Goal: Information Seeking & Learning: Learn about a topic

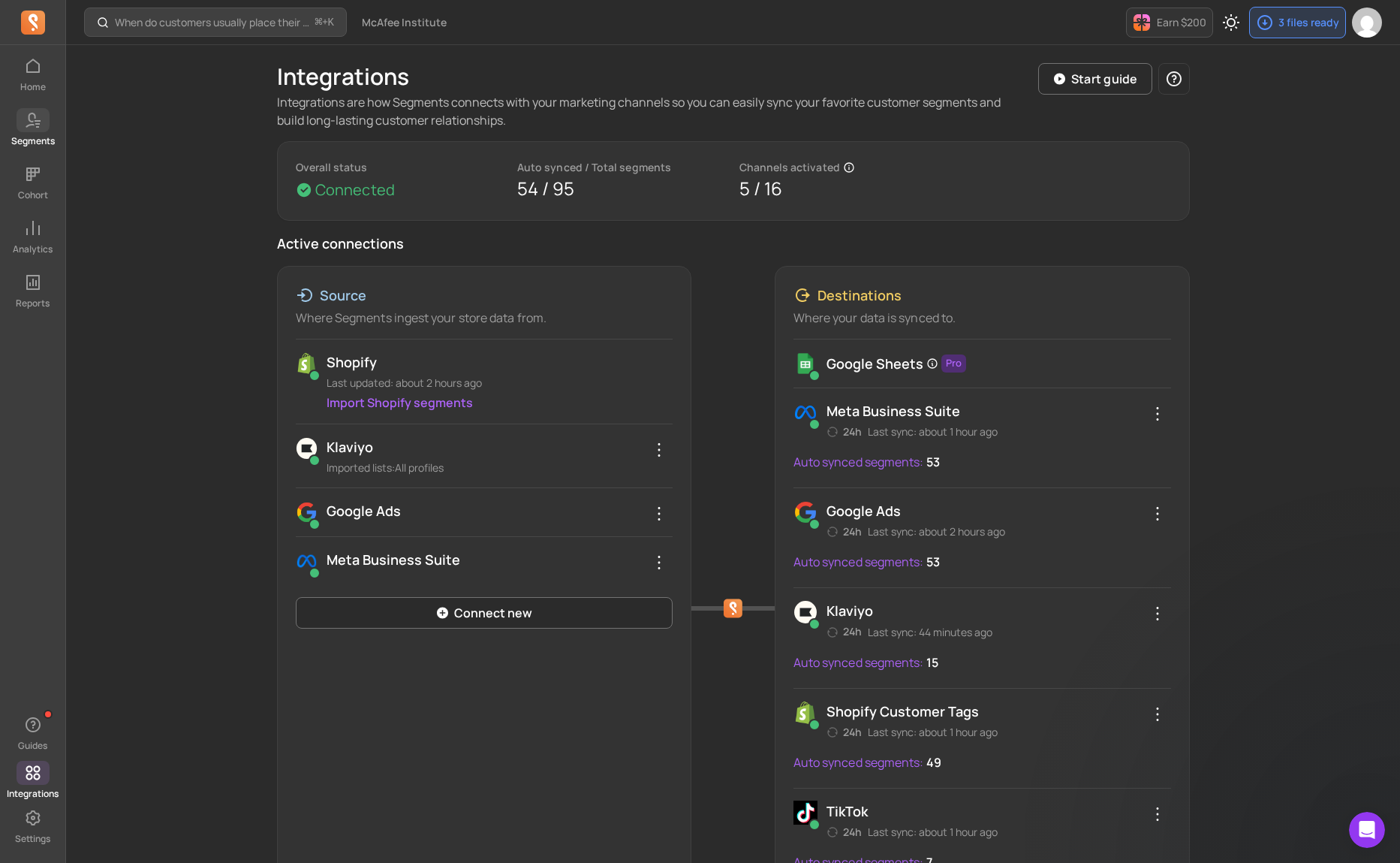
click at [31, 117] on icon at bounding box center [33, 120] width 18 height 18
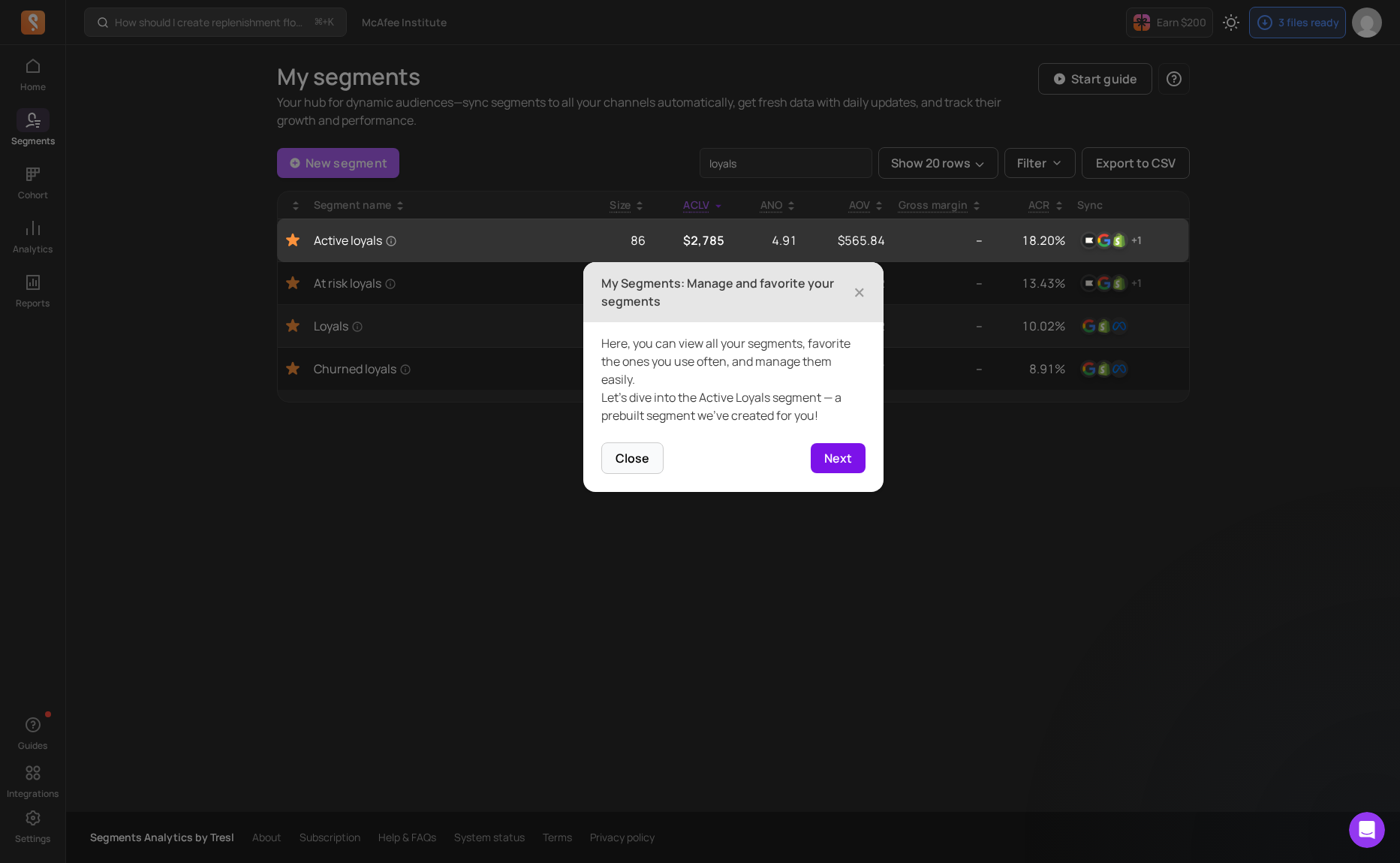
click at [845, 462] on button "Next" at bounding box center [838, 458] width 55 height 30
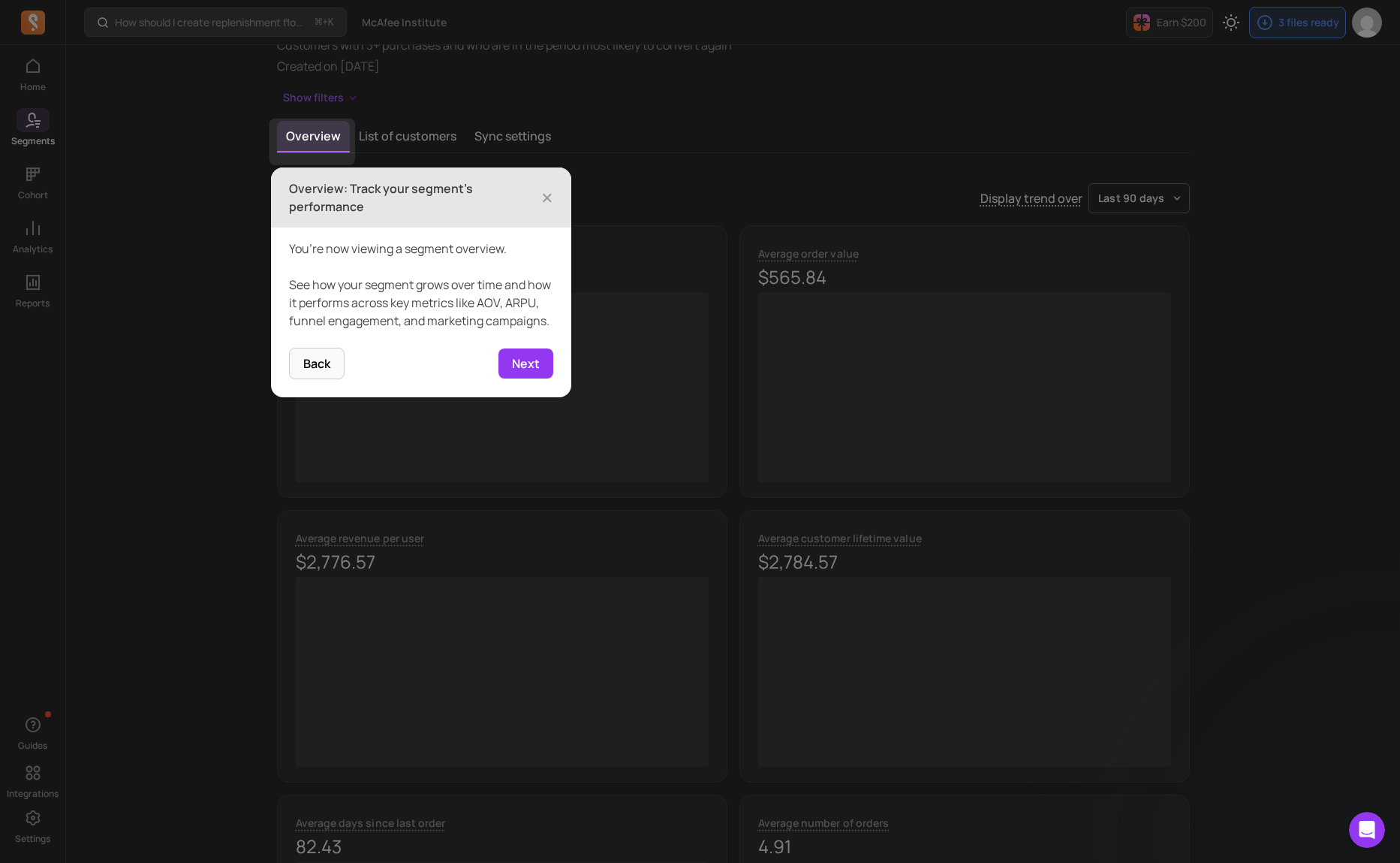
scroll to position [104, 0]
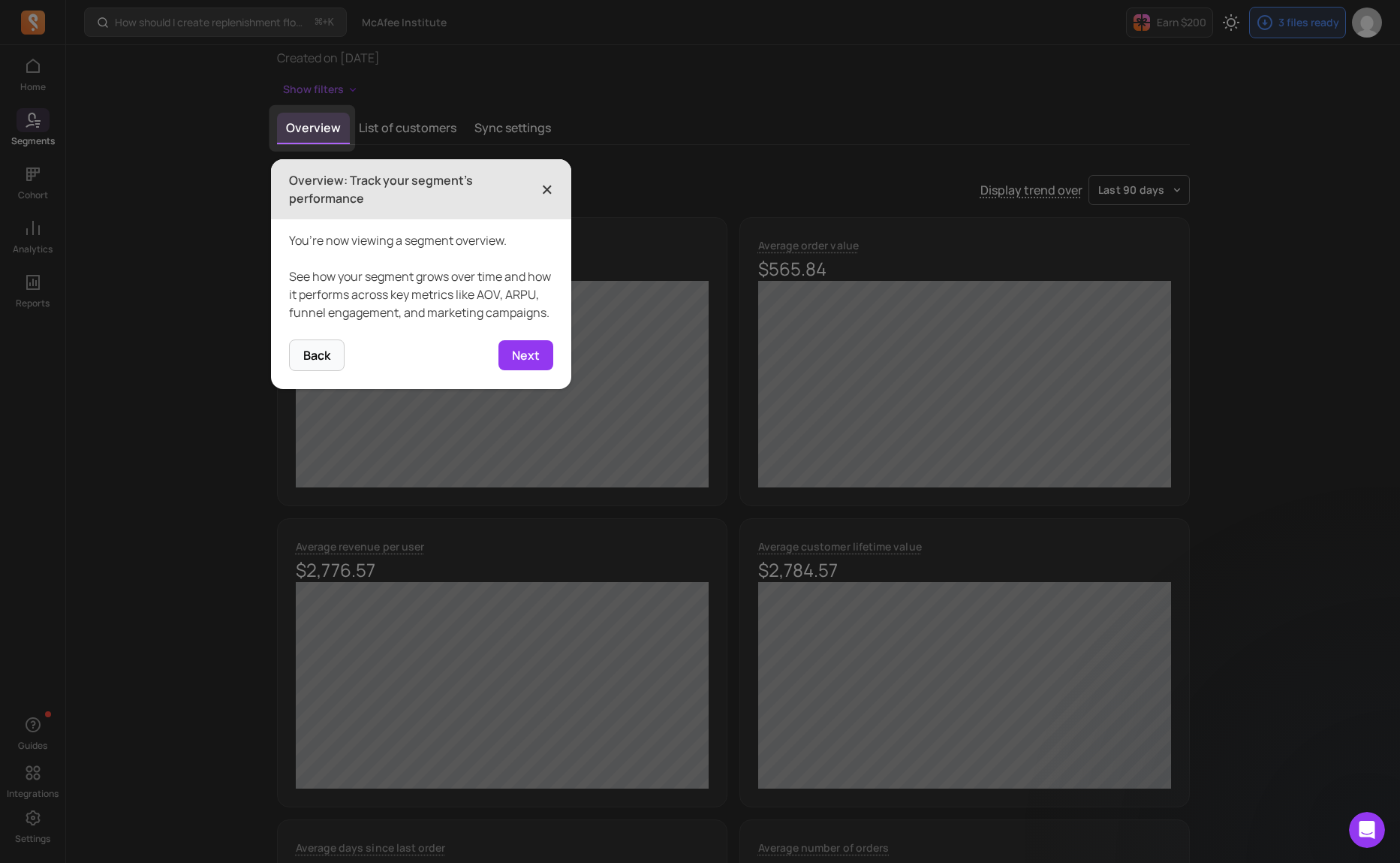
click at [542, 186] on span "×" at bounding box center [547, 189] width 12 height 33
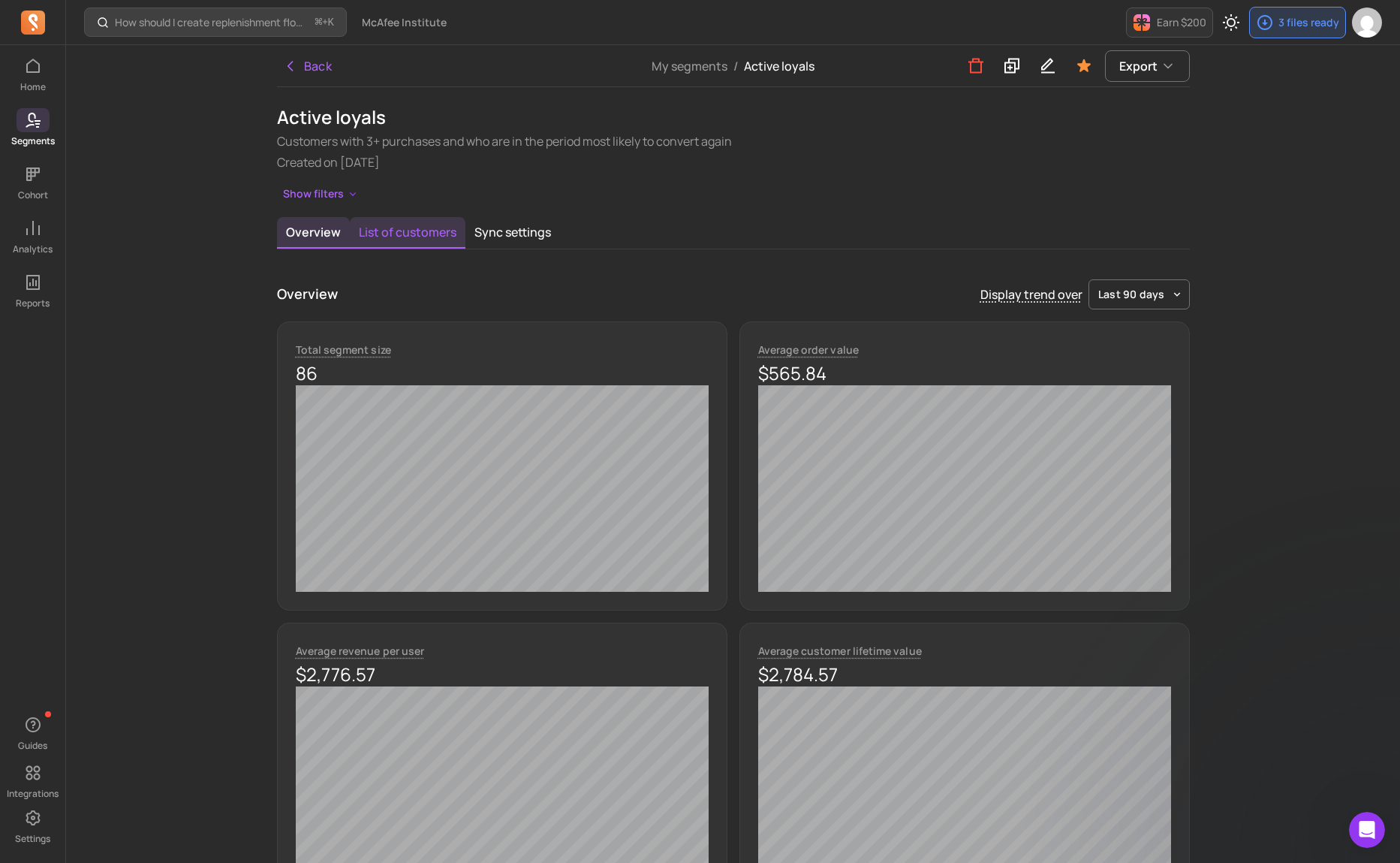
click at [416, 235] on button "List of customers" at bounding box center [407, 232] width 115 height 31
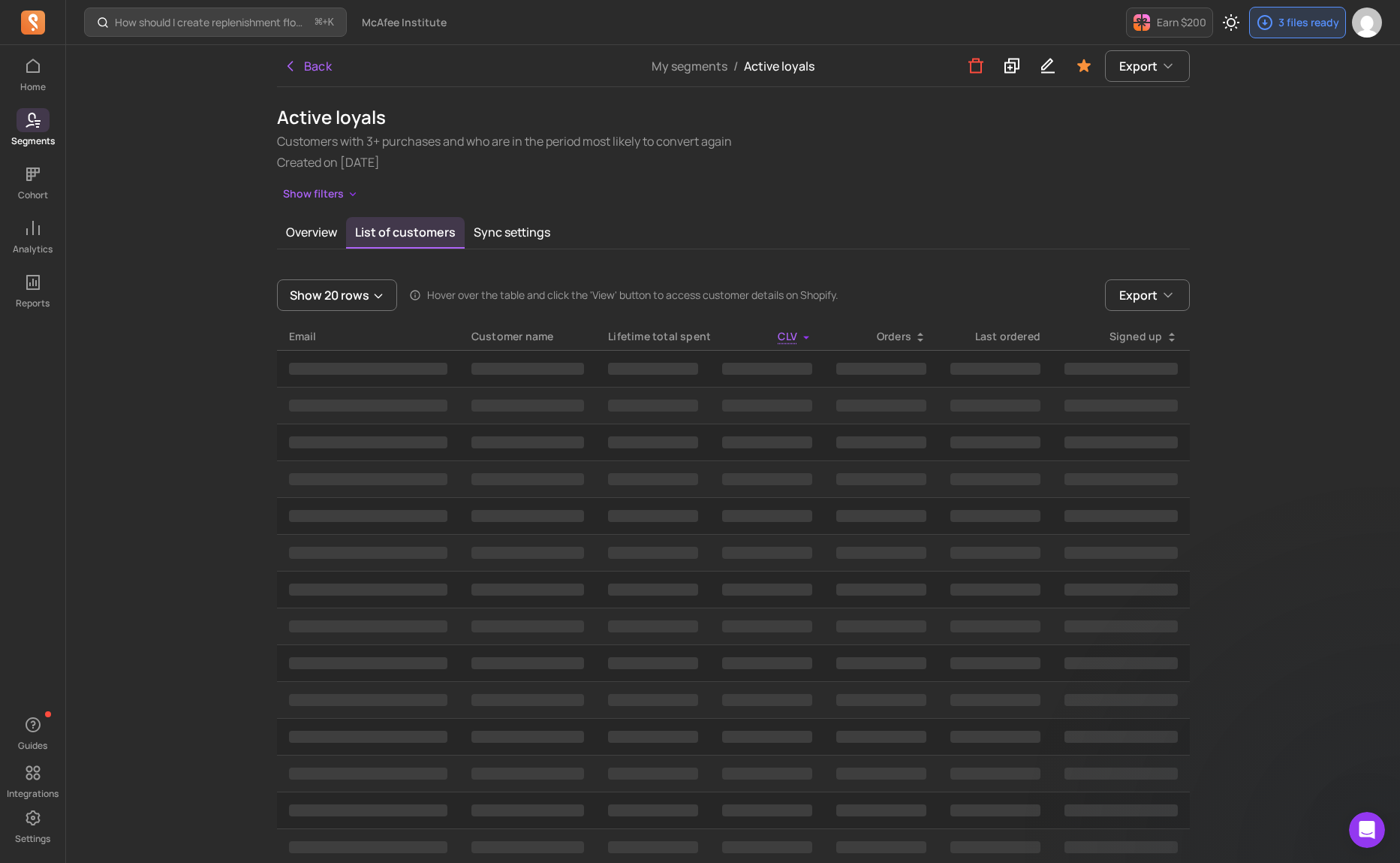
click at [307, 70] on button "Back" at bounding box center [307, 66] width 61 height 30
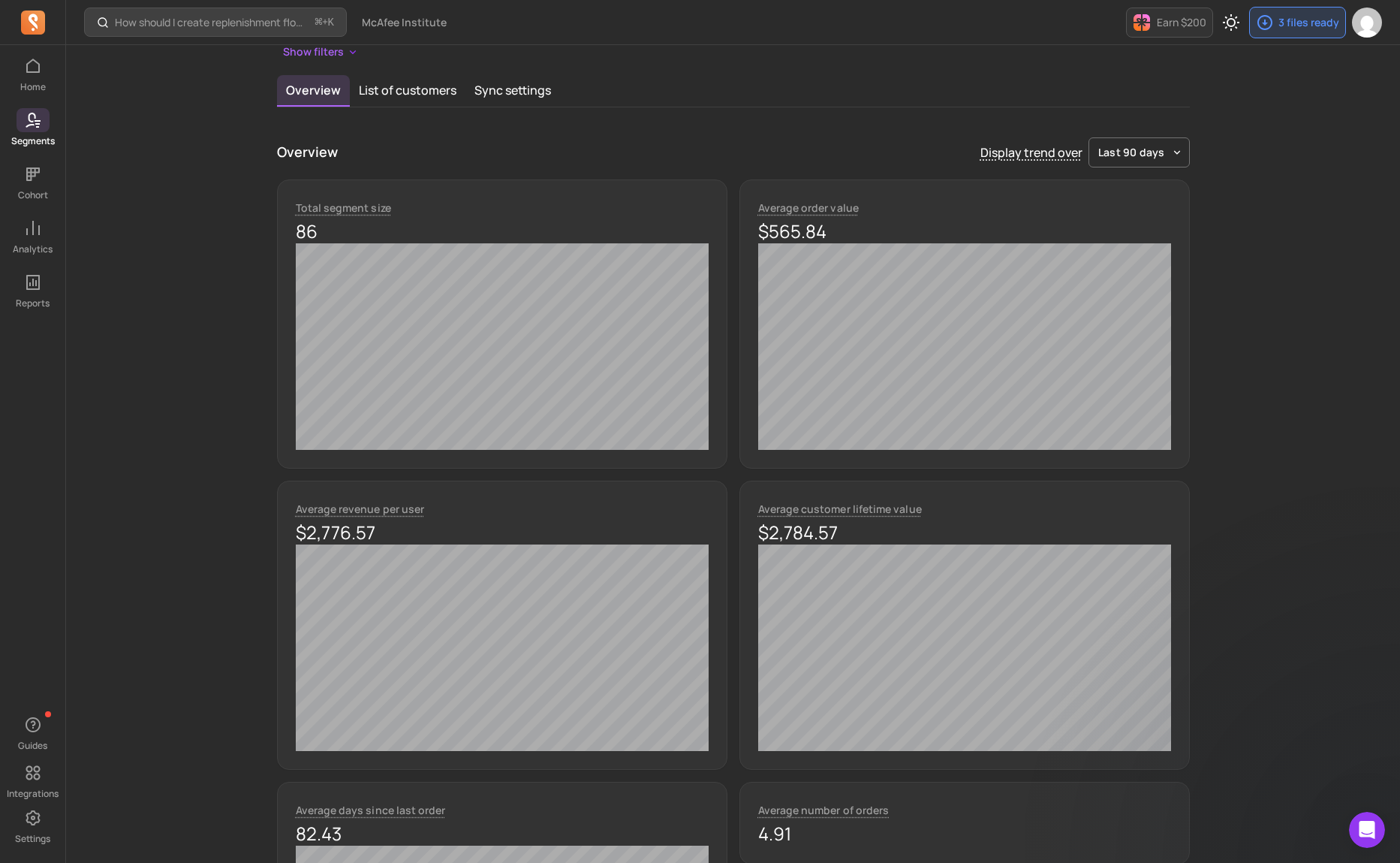
scroll to position [168, 0]
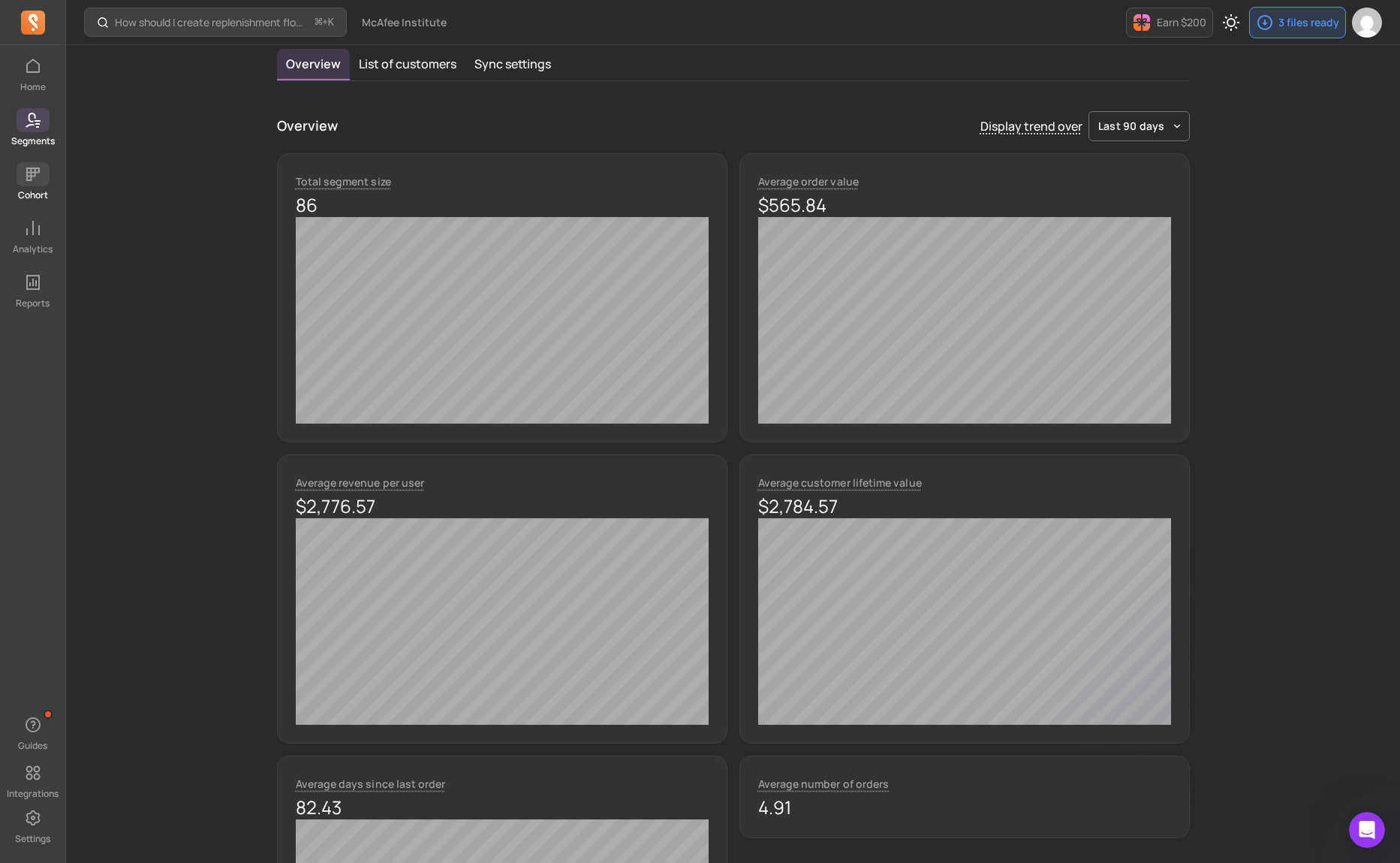
click at [30, 171] on icon at bounding box center [33, 174] width 14 height 14
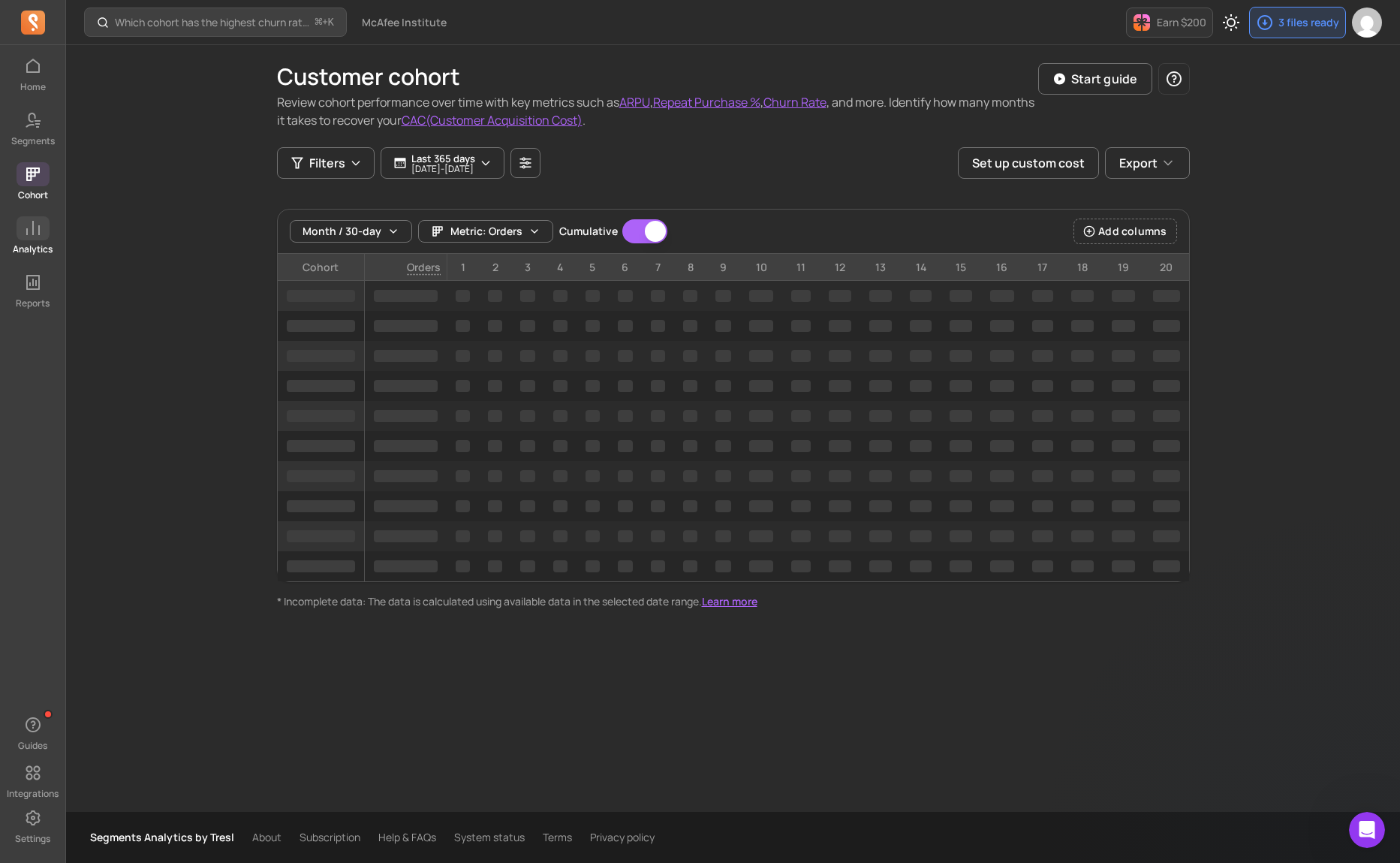
click at [31, 246] on p "Analytics" at bounding box center [32, 249] width 39 height 12
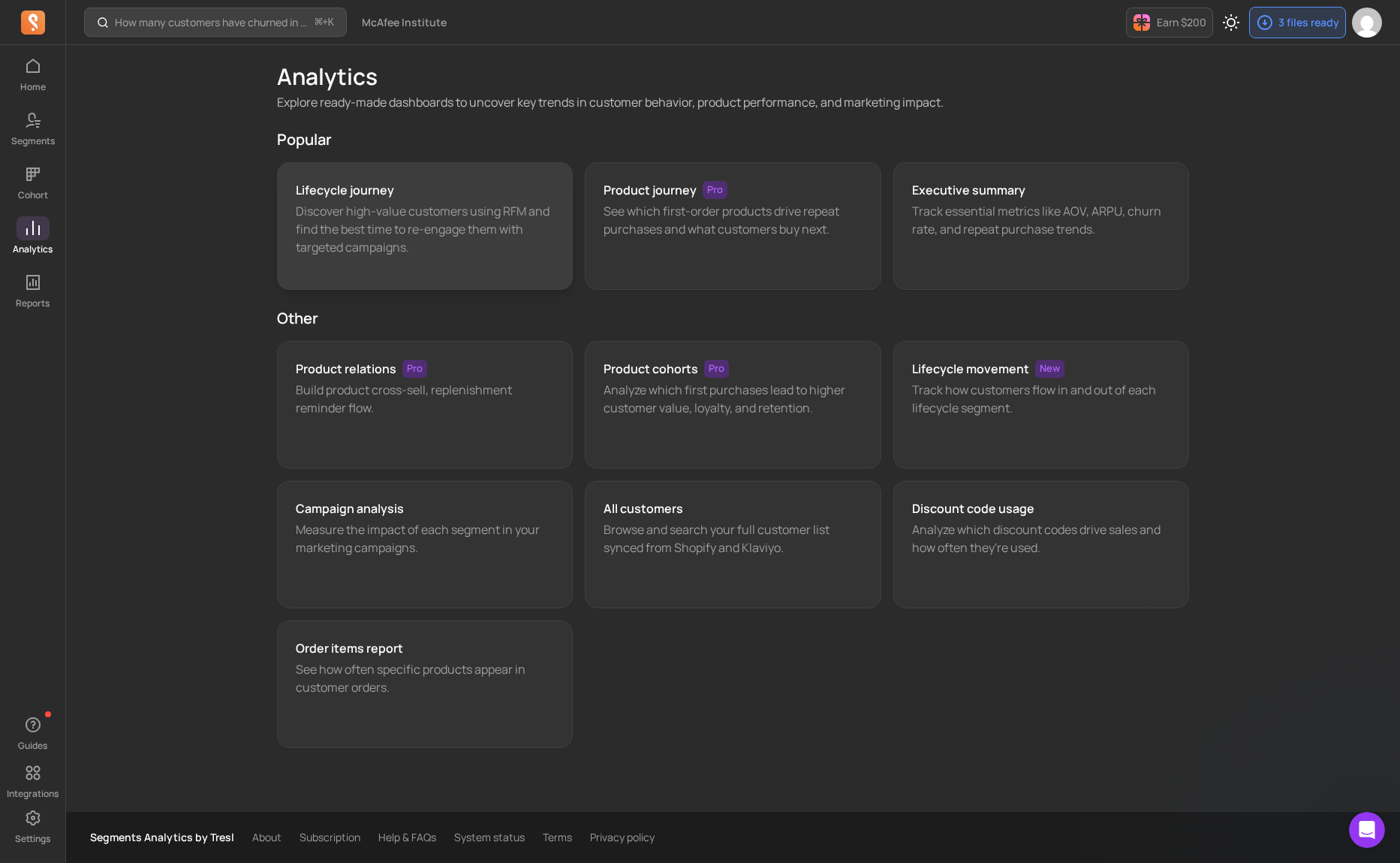
click at [430, 229] on p "Discover high-value customers using RFM and find the best time to re-engage the…" at bounding box center [425, 229] width 259 height 54
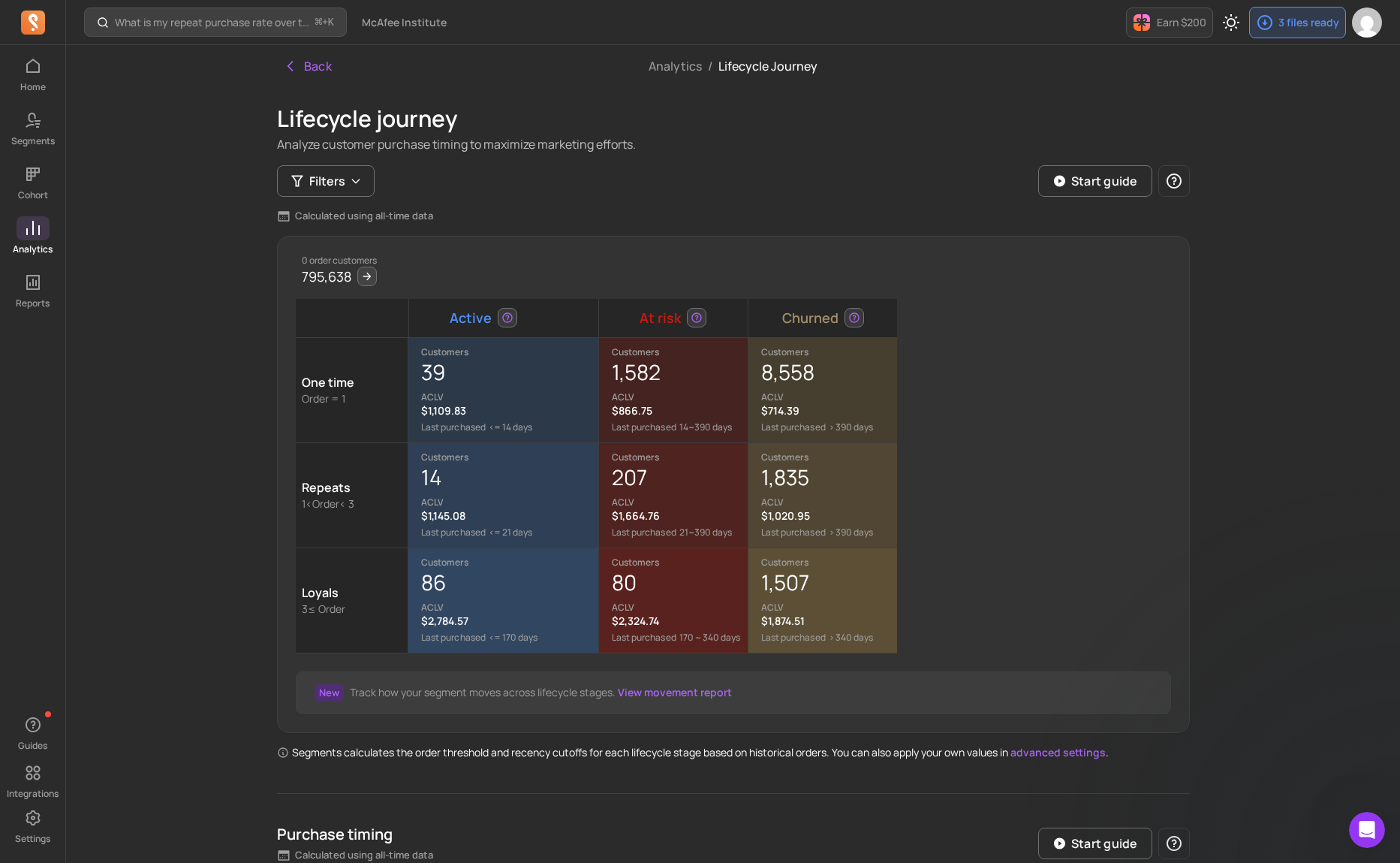
drag, startPoint x: 656, startPoint y: 367, endPoint x: 680, endPoint y: 350, distance: 29.4
click at [664, 362] on div "1,582 ACLV" at bounding box center [680, 380] width 135 height 45
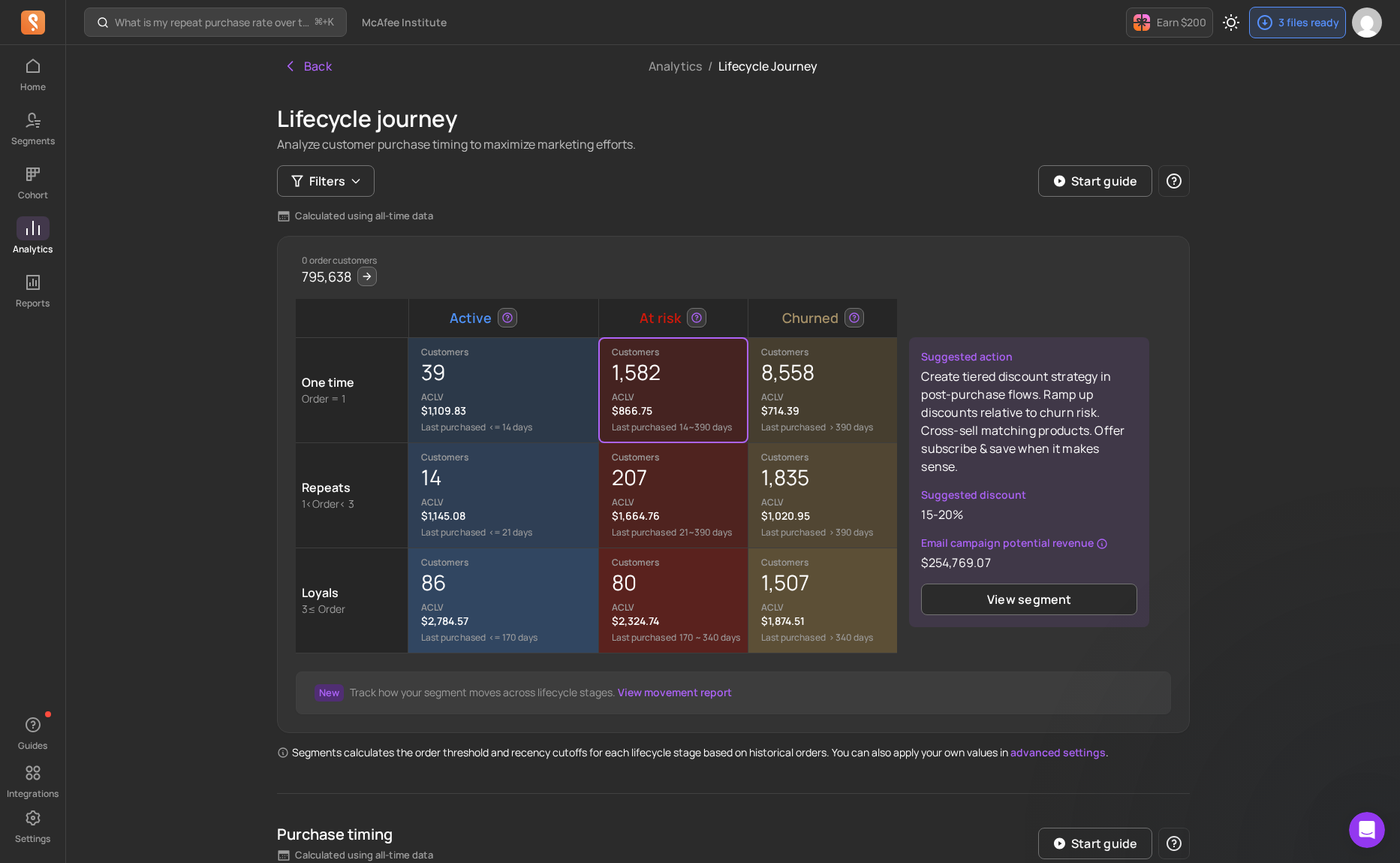
click at [494, 382] on div "39 ACLV" at bounding box center [509, 380] width 177 height 45
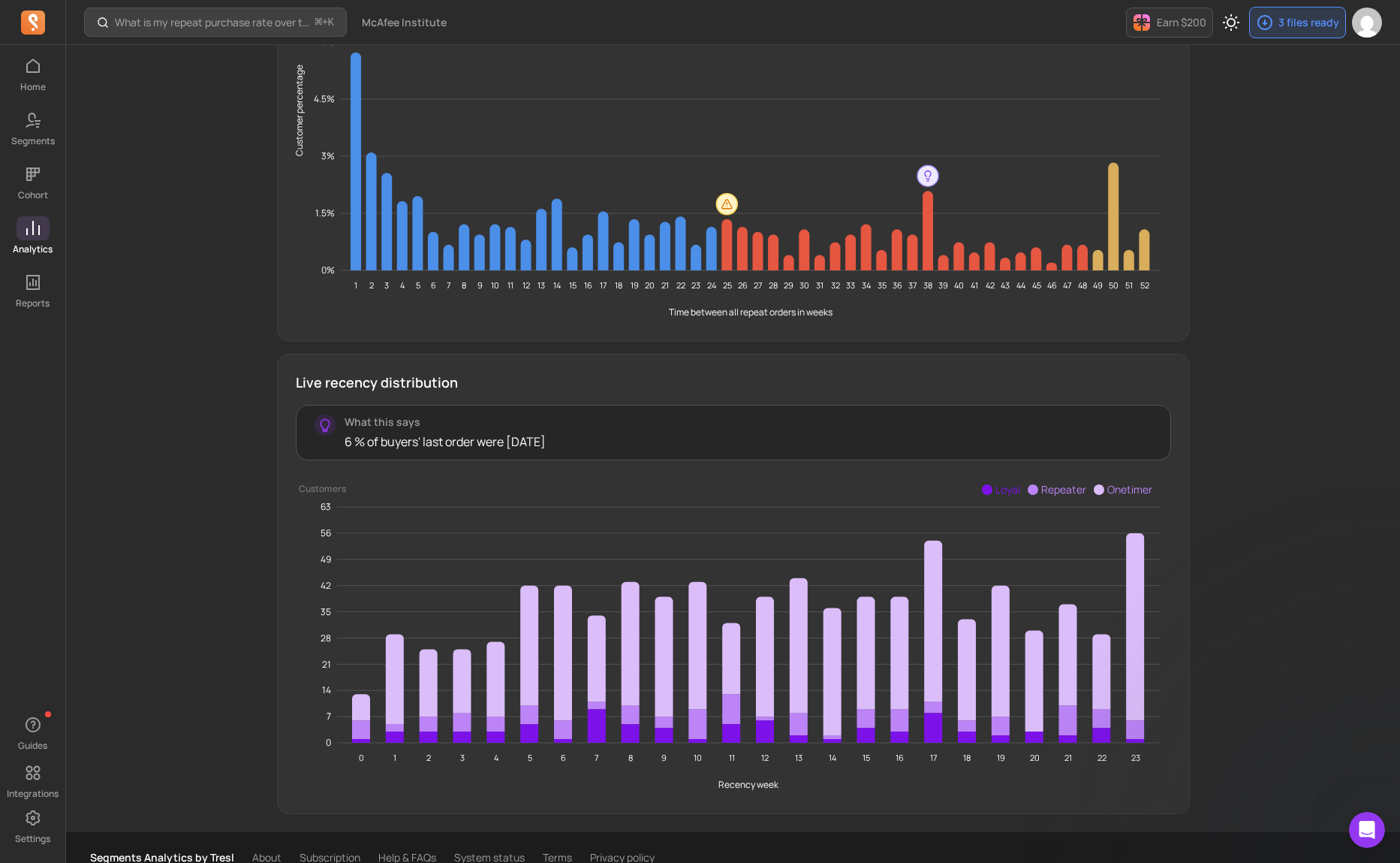
scroll to position [1486, 0]
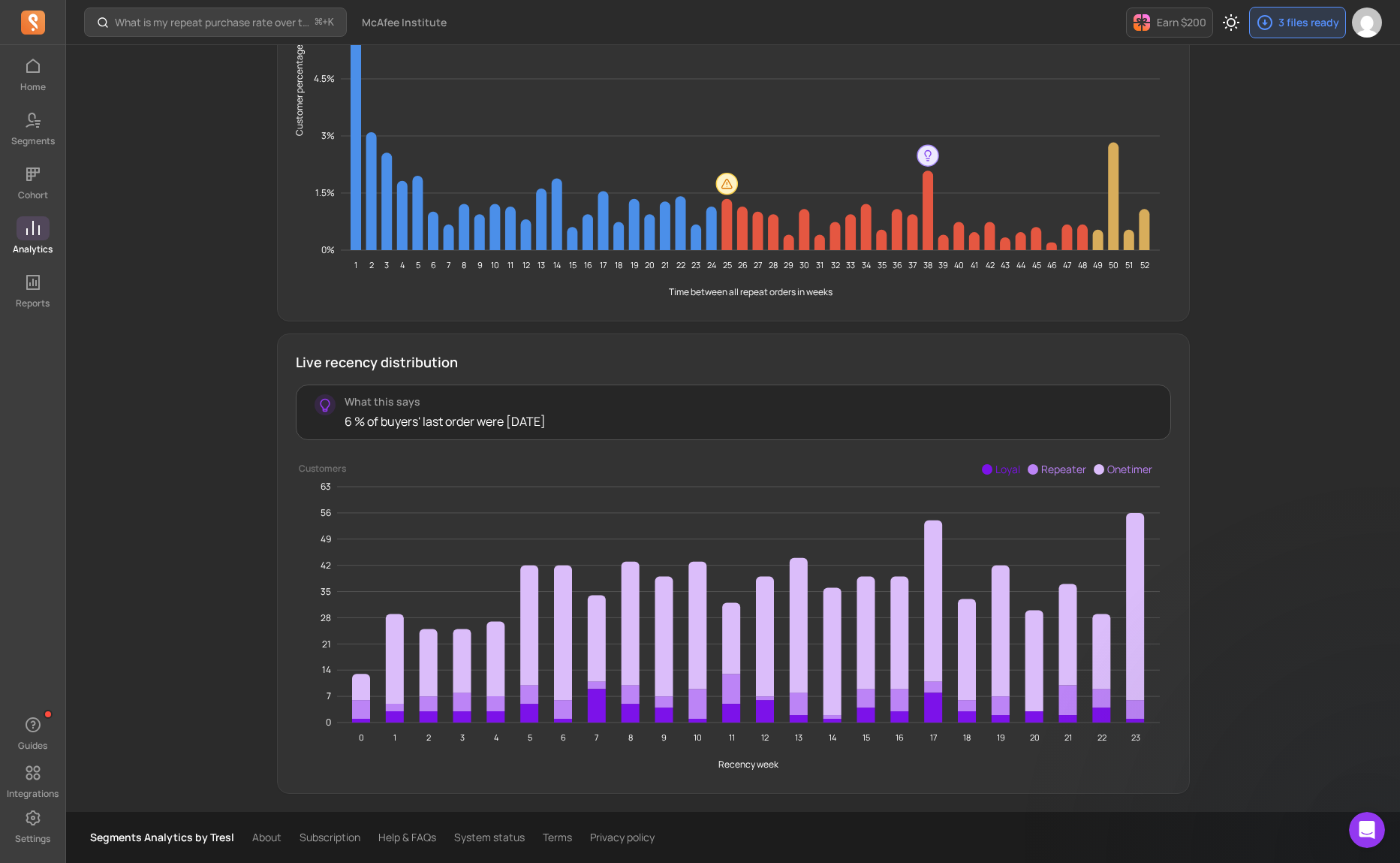
click at [41, 232] on span at bounding box center [33, 228] width 33 height 24
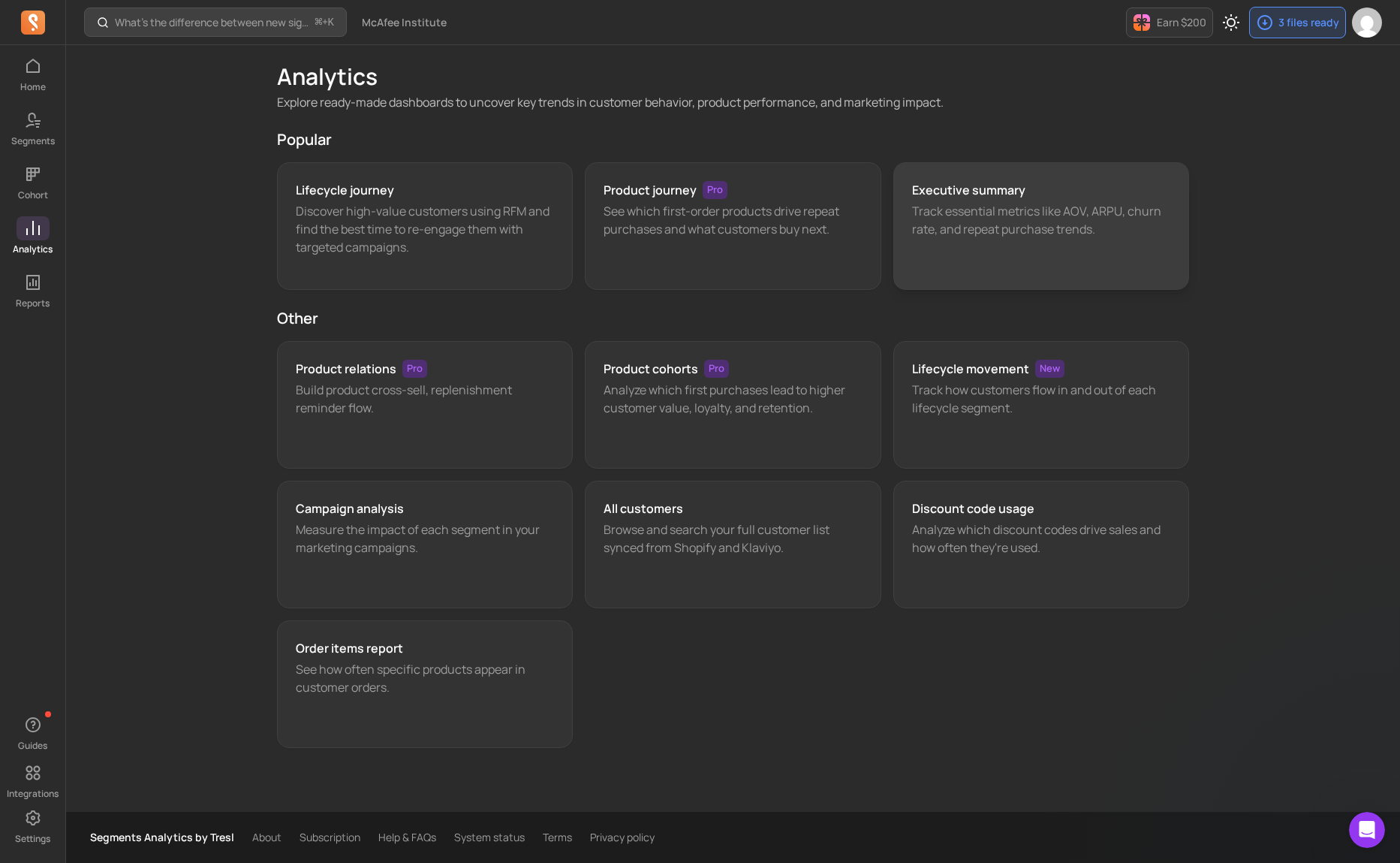
click at [960, 225] on p "Track essential metrics like AOV, ARPU, churn rate, and repeat purchase trends." at bounding box center [1041, 220] width 259 height 36
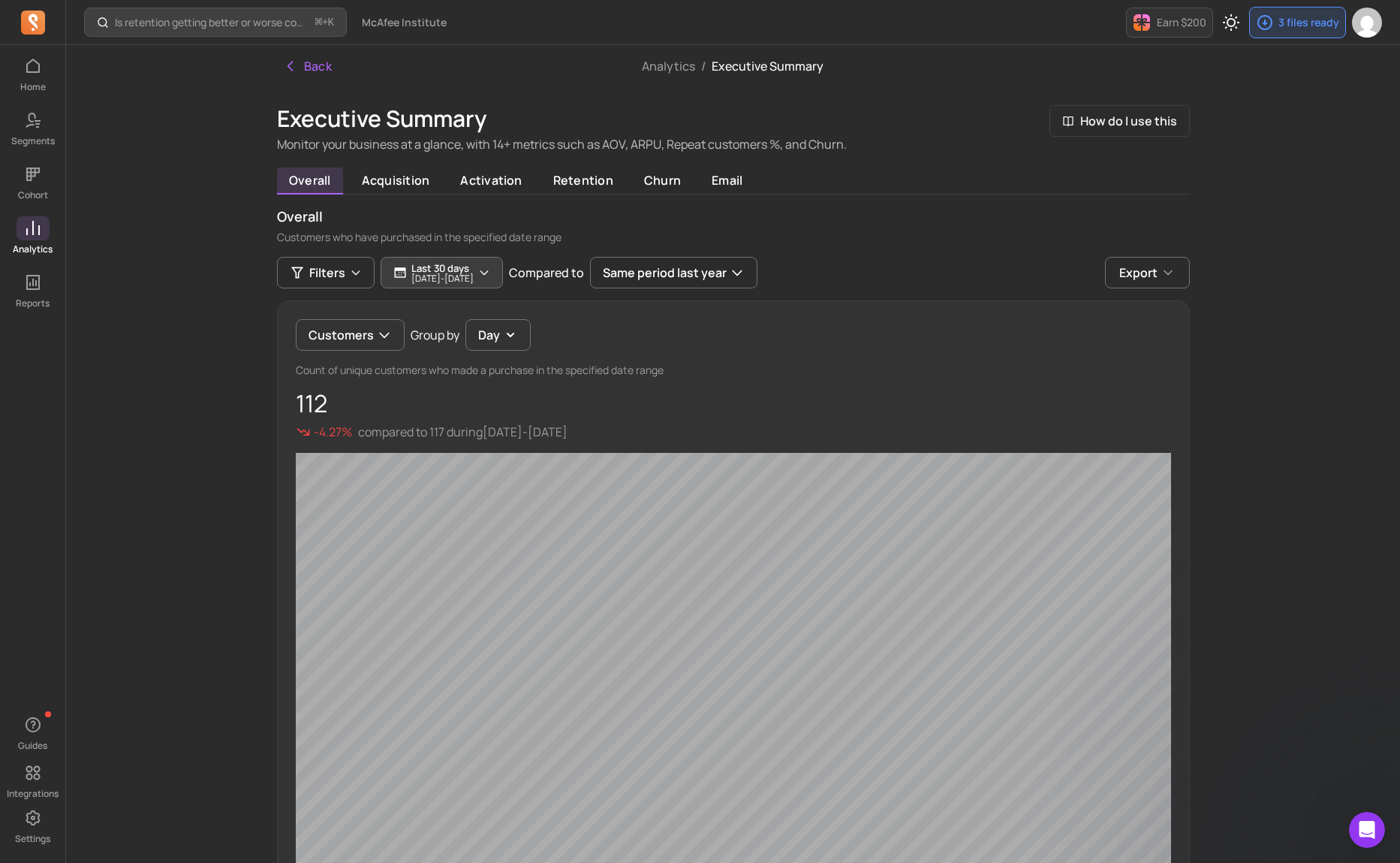
click at [437, 274] on p "[DATE] - [DATE]" at bounding box center [443, 278] width 62 height 9
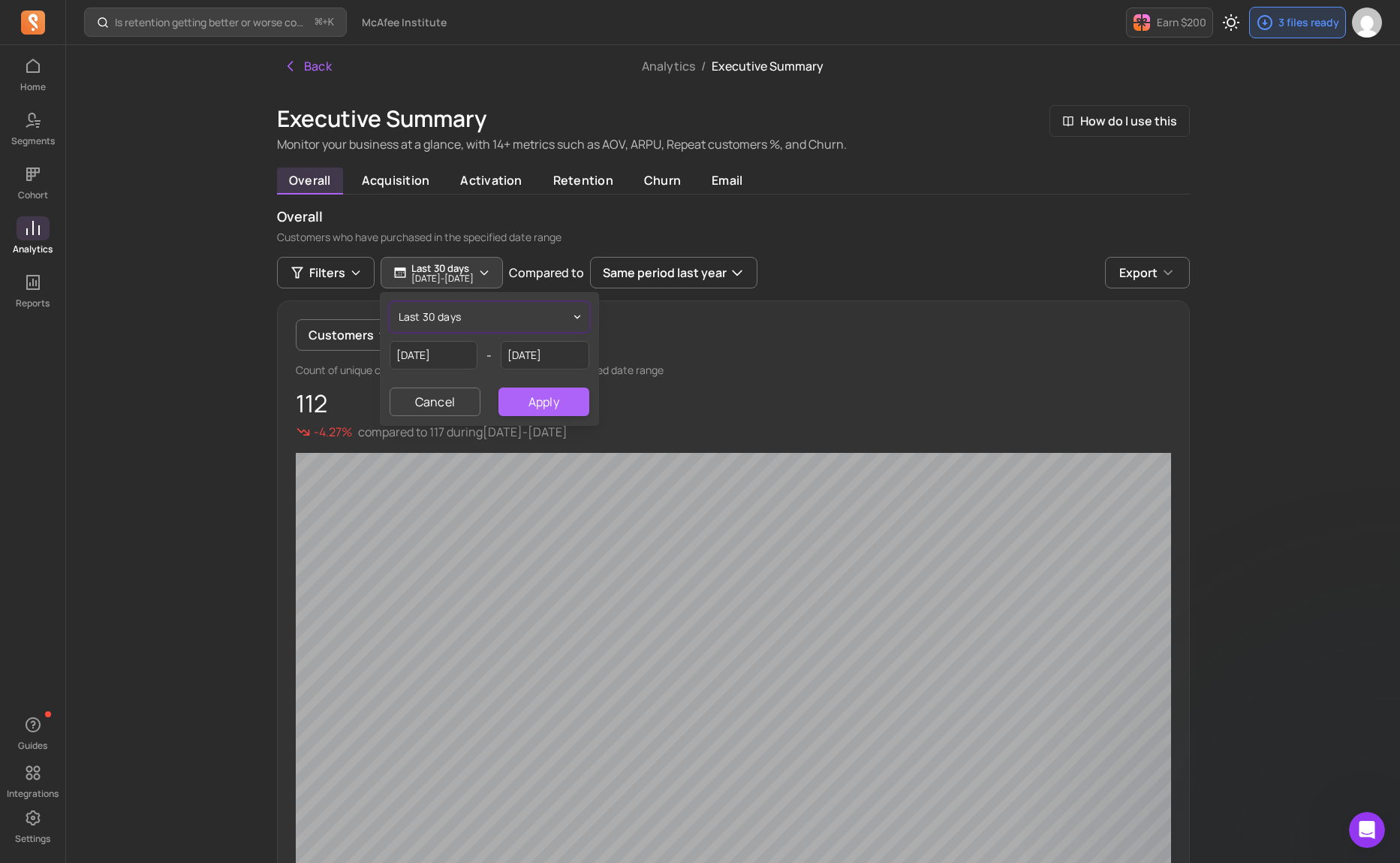
click at [454, 318] on span "last 30 days" at bounding box center [430, 317] width 63 height 15
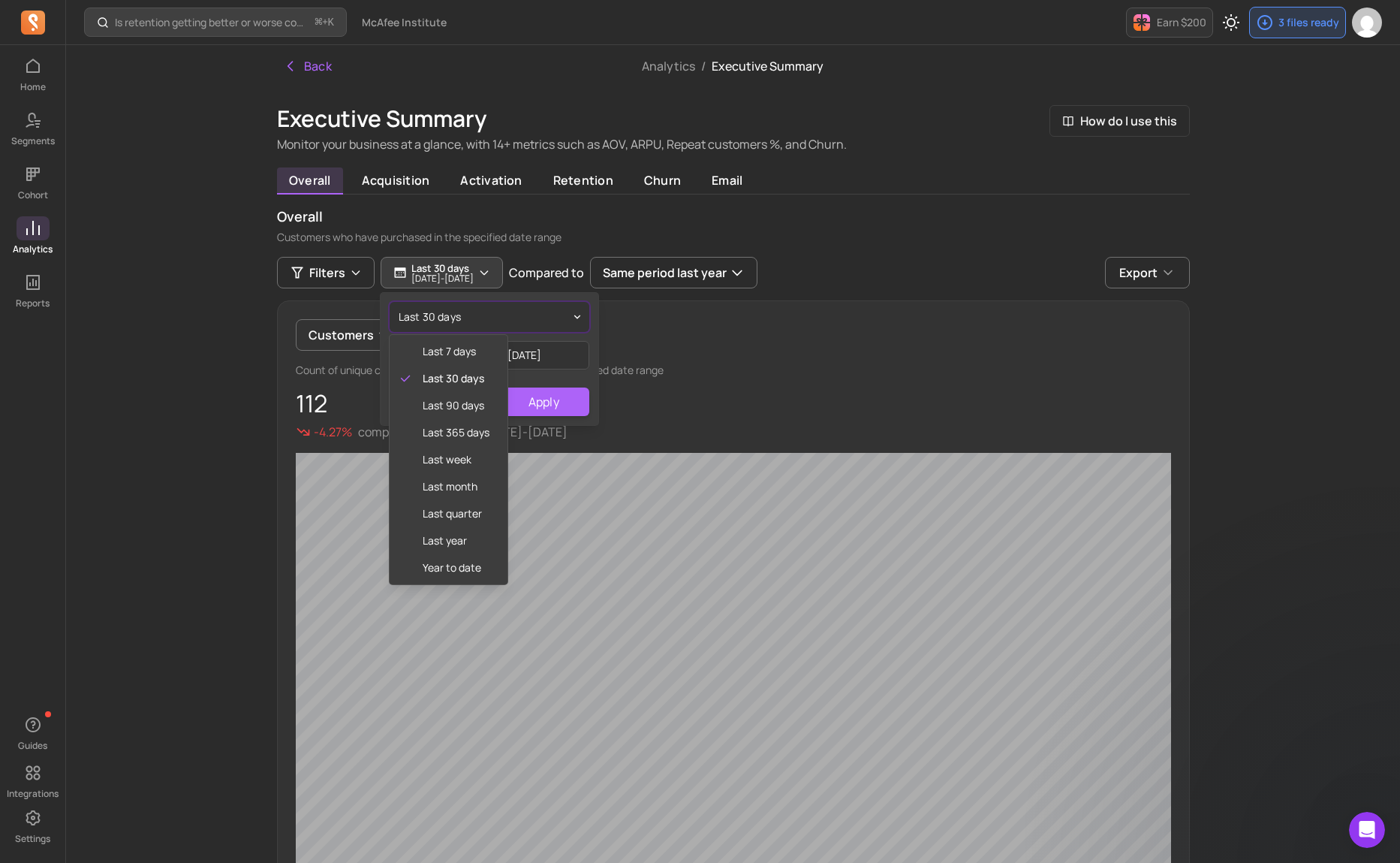
click at [560, 332] on div "last 30 days last 7 days last 30 days last 90 days last 365 days last week last…" at bounding box center [490, 359] width 218 height 132
click at [560, 335] on div "last 30 days last 7 days last 30 days last 90 days last 365 days last week last…" at bounding box center [490, 359] width 218 height 132
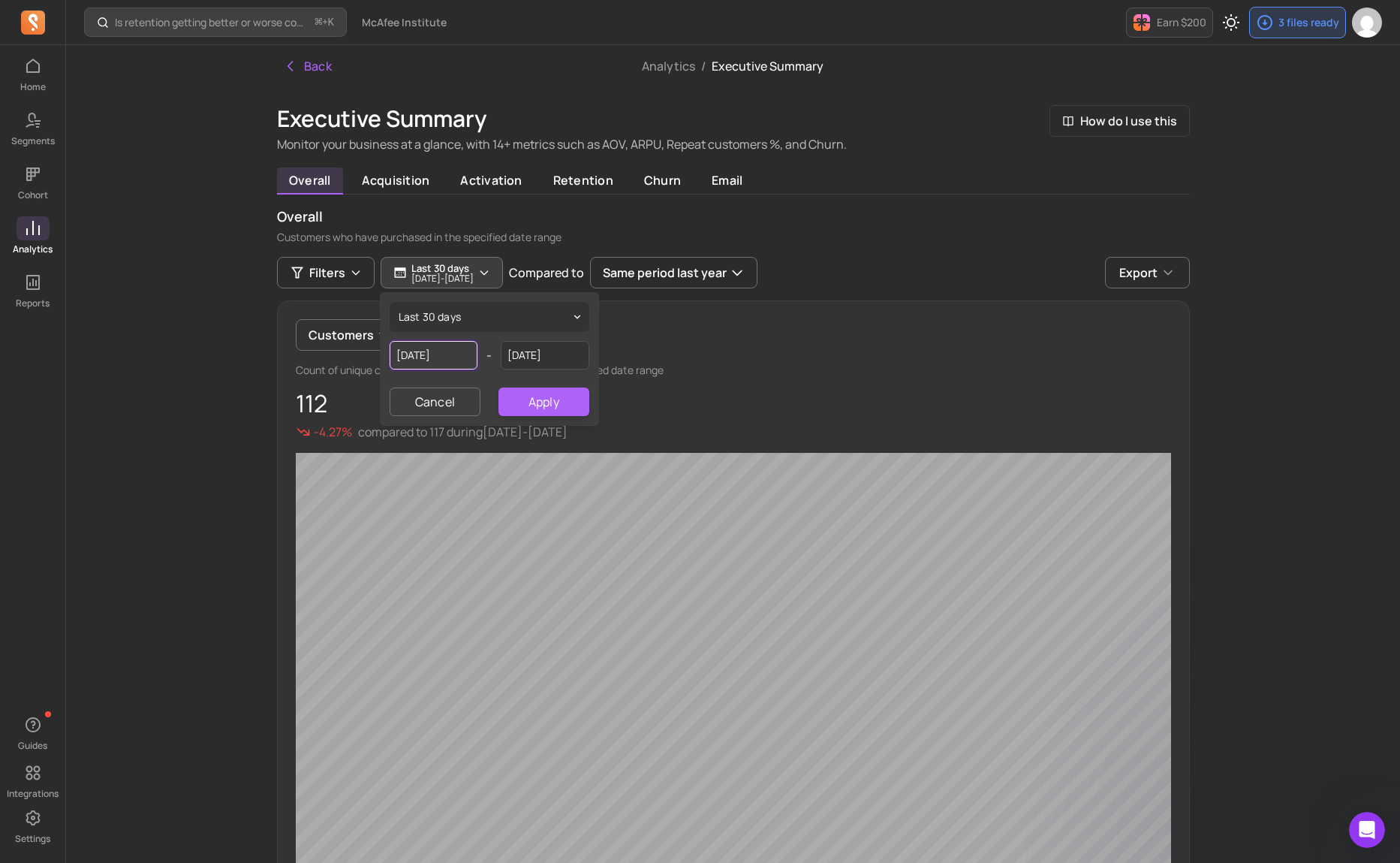
click at [400, 361] on input "[DATE]" at bounding box center [434, 354] width 89 height 28
select select "2025"
select select "August"
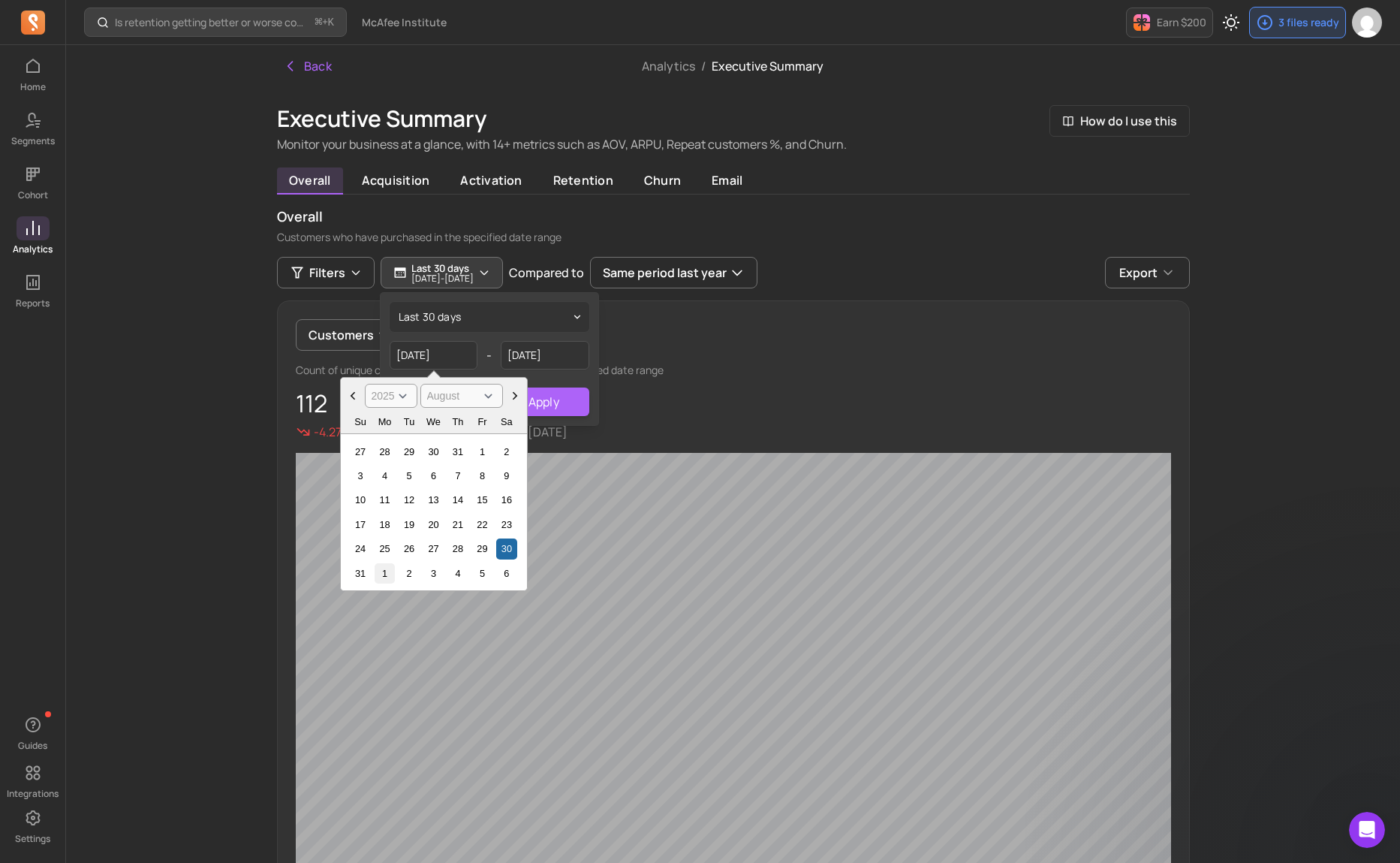
click at [383, 568] on div "1" at bounding box center [384, 573] width 20 height 20
type input "[DATE]"
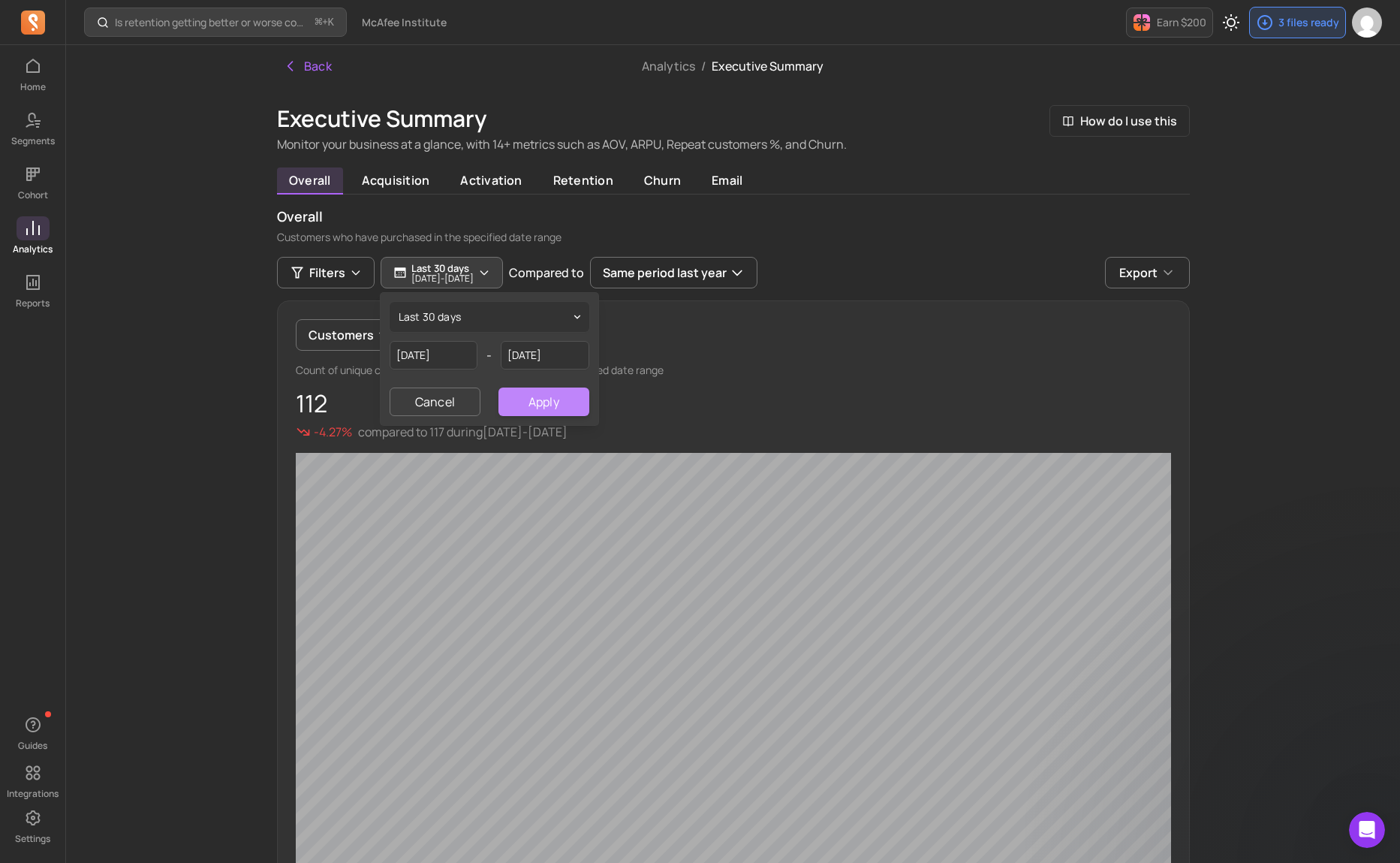
drag, startPoint x: 545, startPoint y: 398, endPoint x: 532, endPoint y: 397, distance: 13.0
click at [545, 398] on button "Apply" at bounding box center [544, 401] width 90 height 28
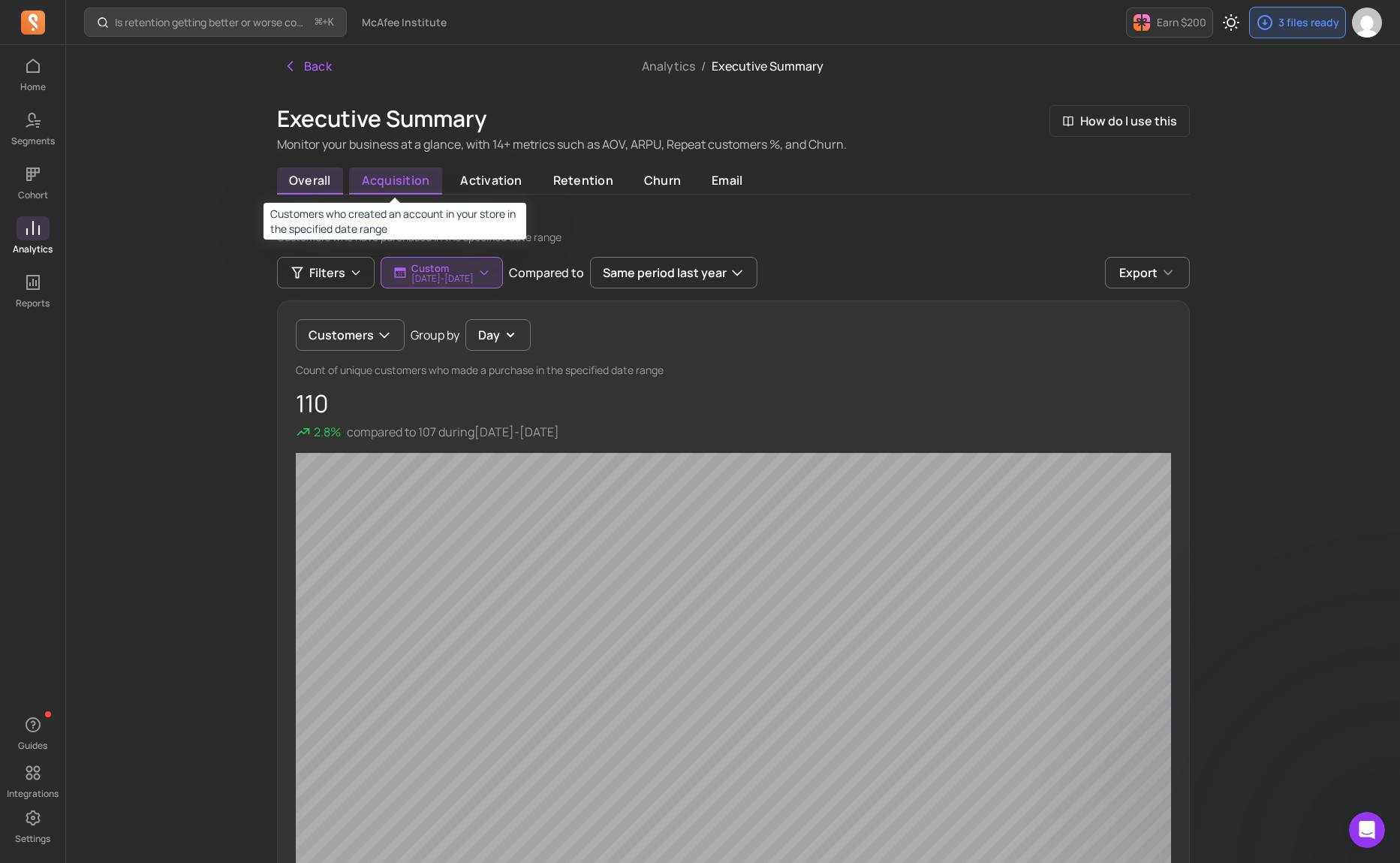
click at [410, 188] on span "acquisition" at bounding box center [396, 181] width 93 height 27
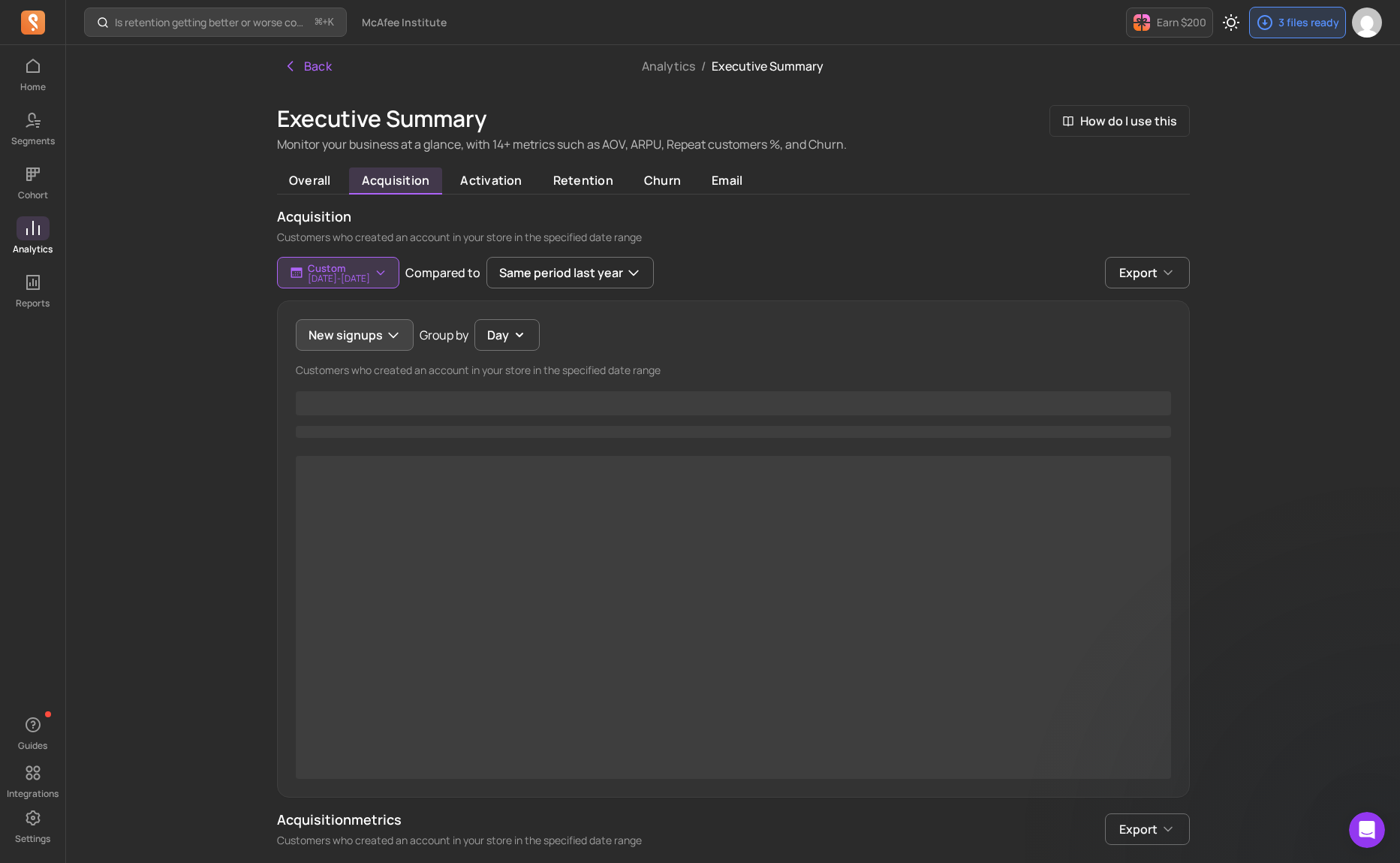
click at [359, 340] on button "New signups" at bounding box center [354, 335] width 118 height 31
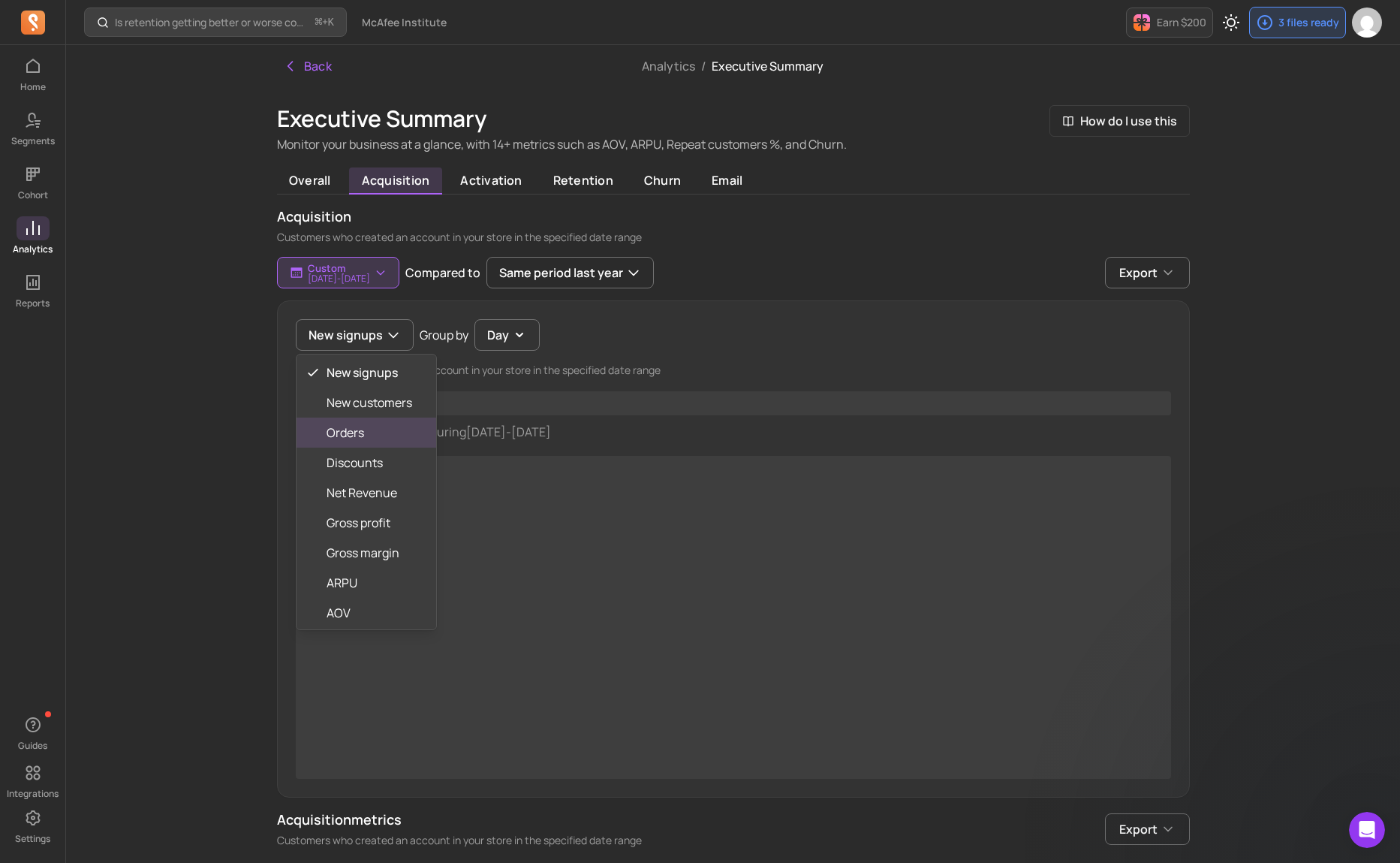
click at [351, 429] on span "Orders" at bounding box center [370, 433] width 86 height 18
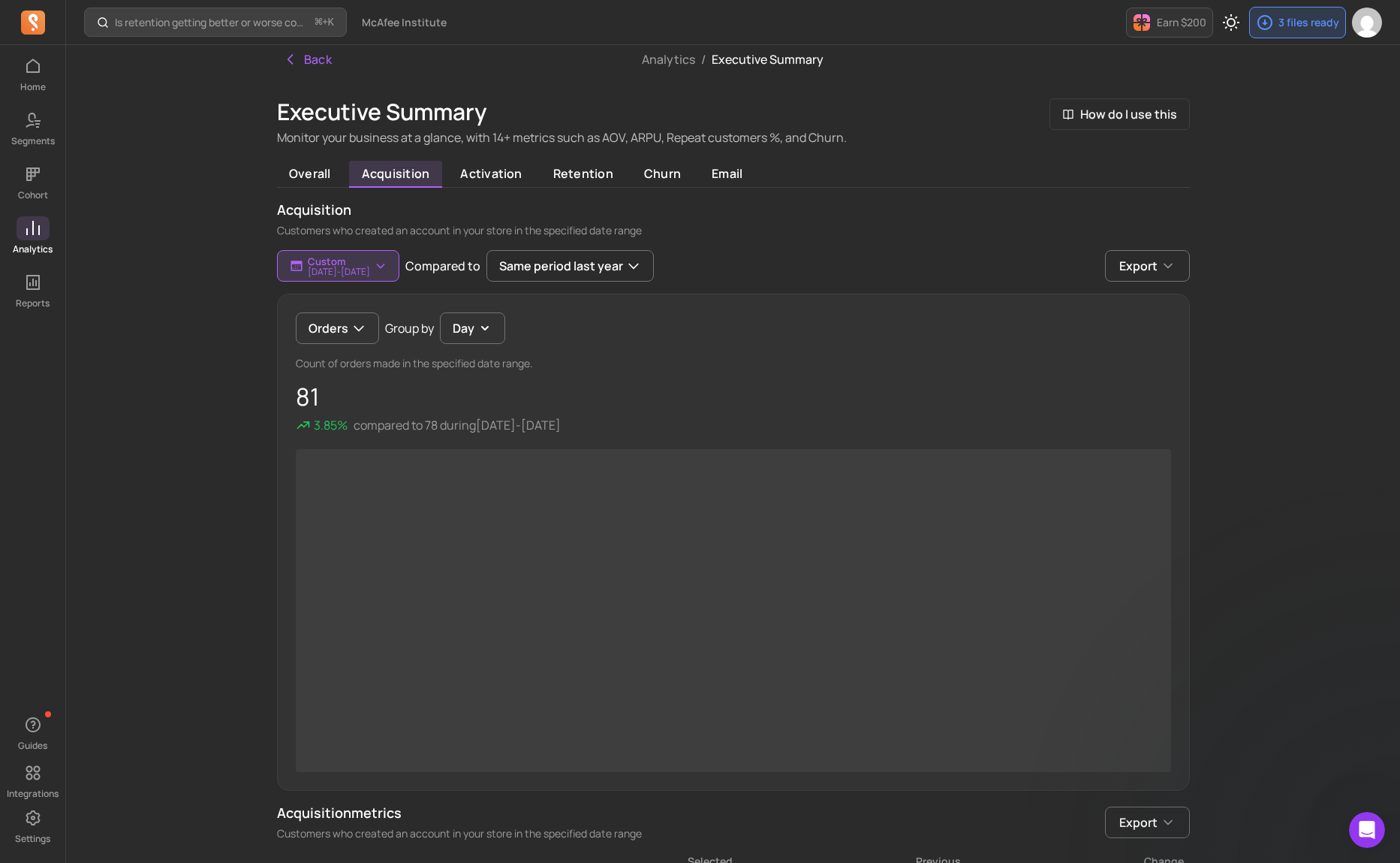
scroll to position [16, 0]
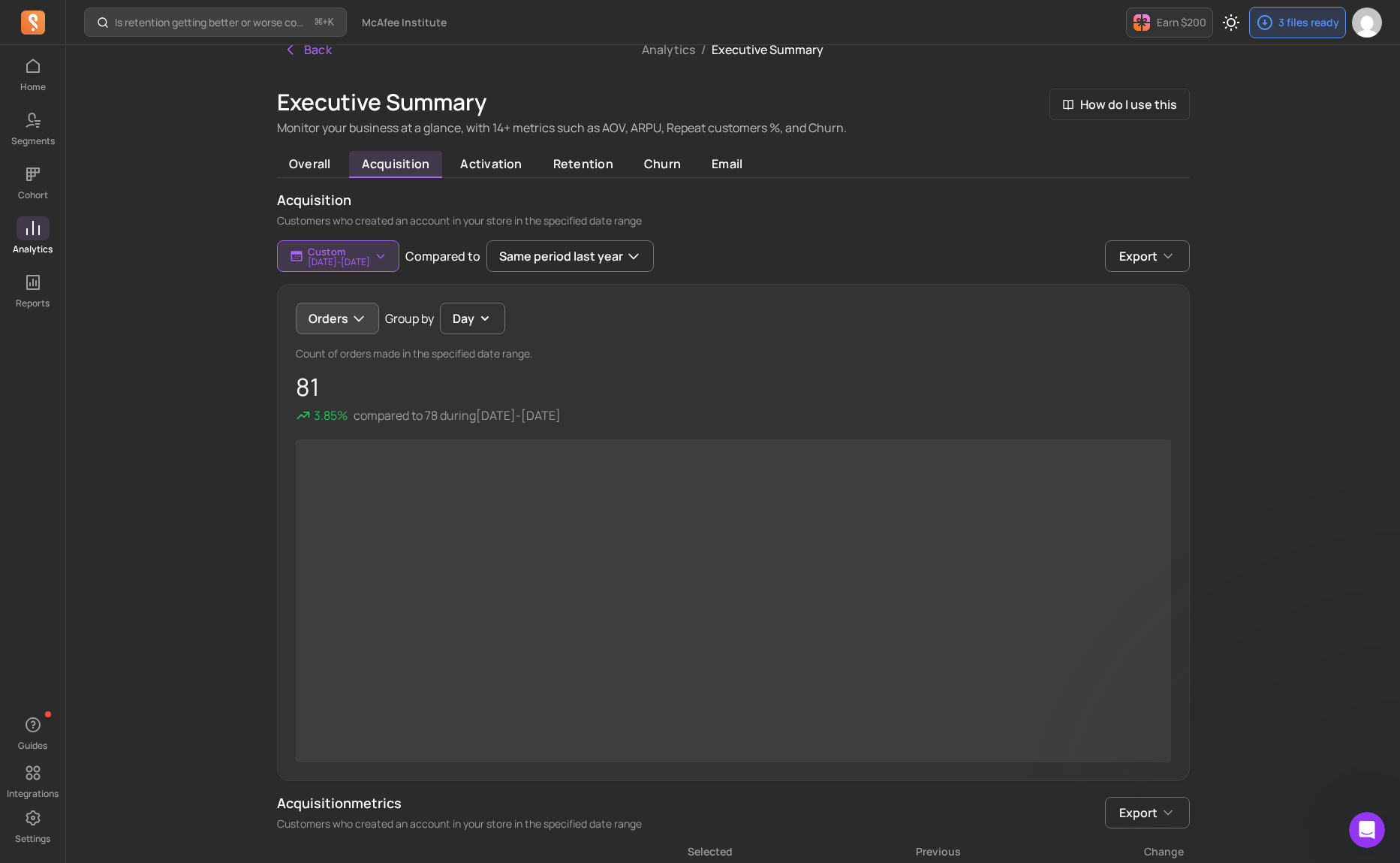
click at [340, 321] on button "Orders" at bounding box center [337, 318] width 83 height 31
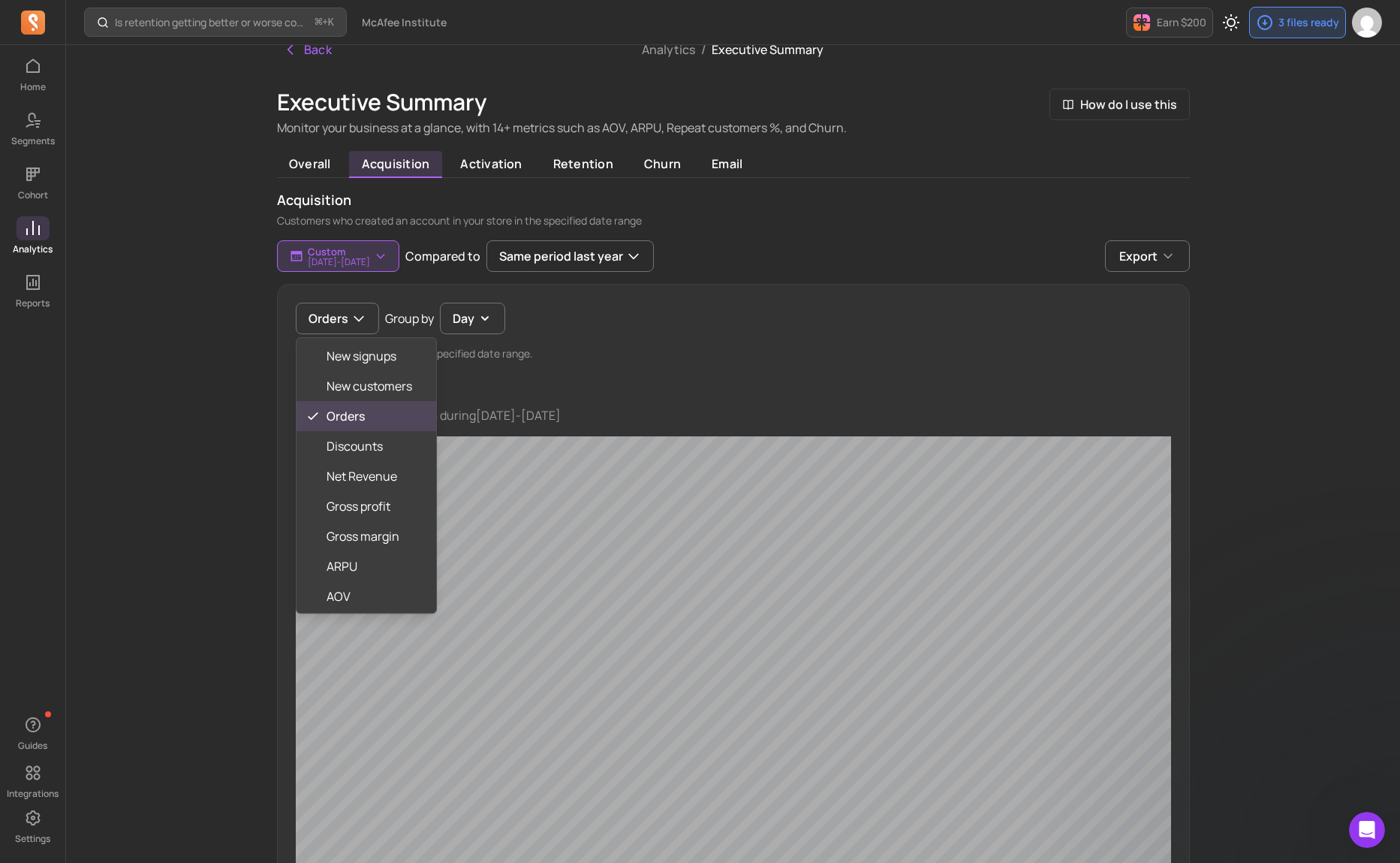
click at [275, 335] on div "Back Analytics / Executive Summary Executive Summary Monitor your business at a…" at bounding box center [733, 677] width 961 height 1299
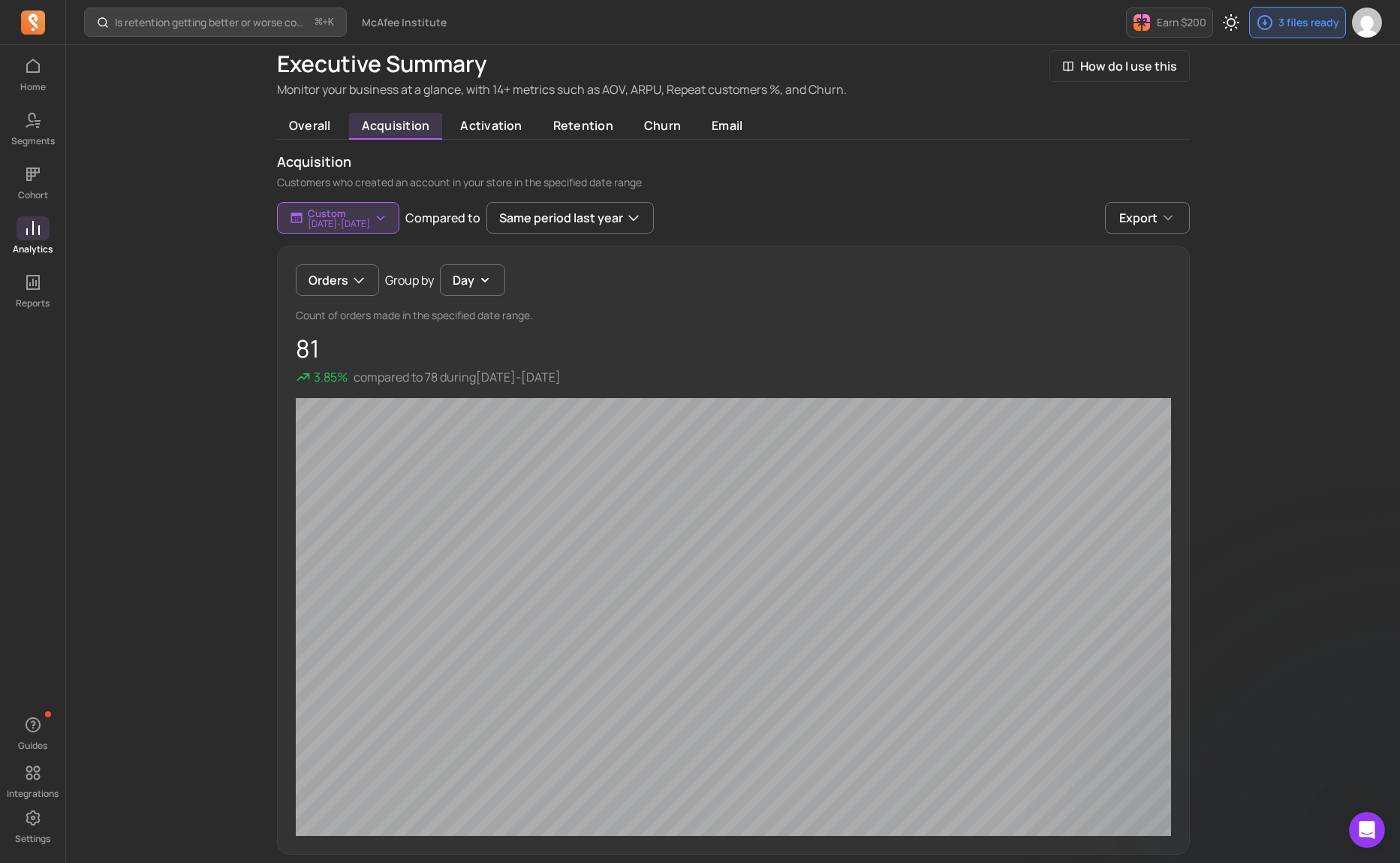
scroll to position [0, 0]
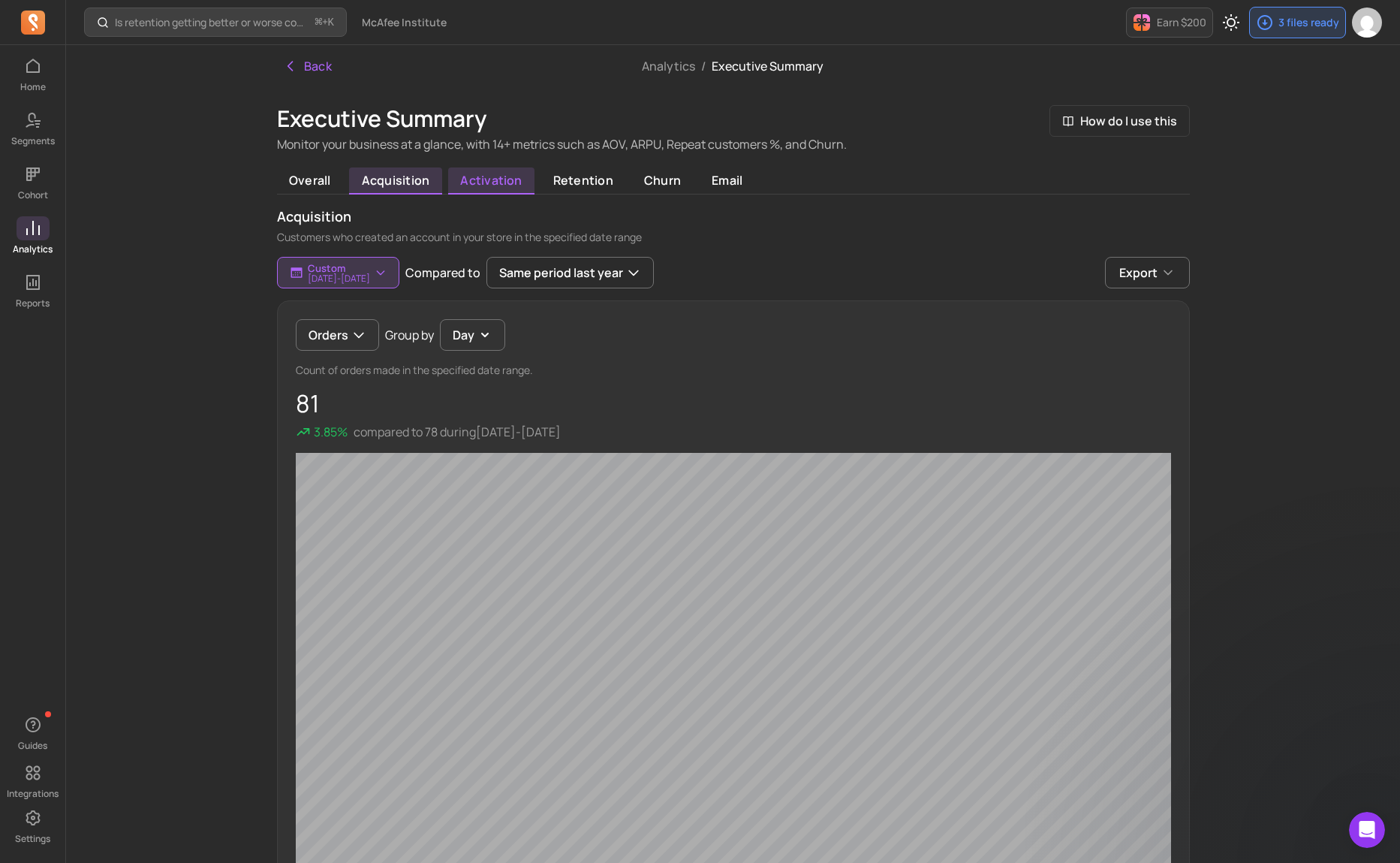
drag, startPoint x: 493, startPoint y: 184, endPoint x: 504, endPoint y: 183, distance: 11.0
click at [493, 184] on span "activation" at bounding box center [491, 181] width 86 height 27
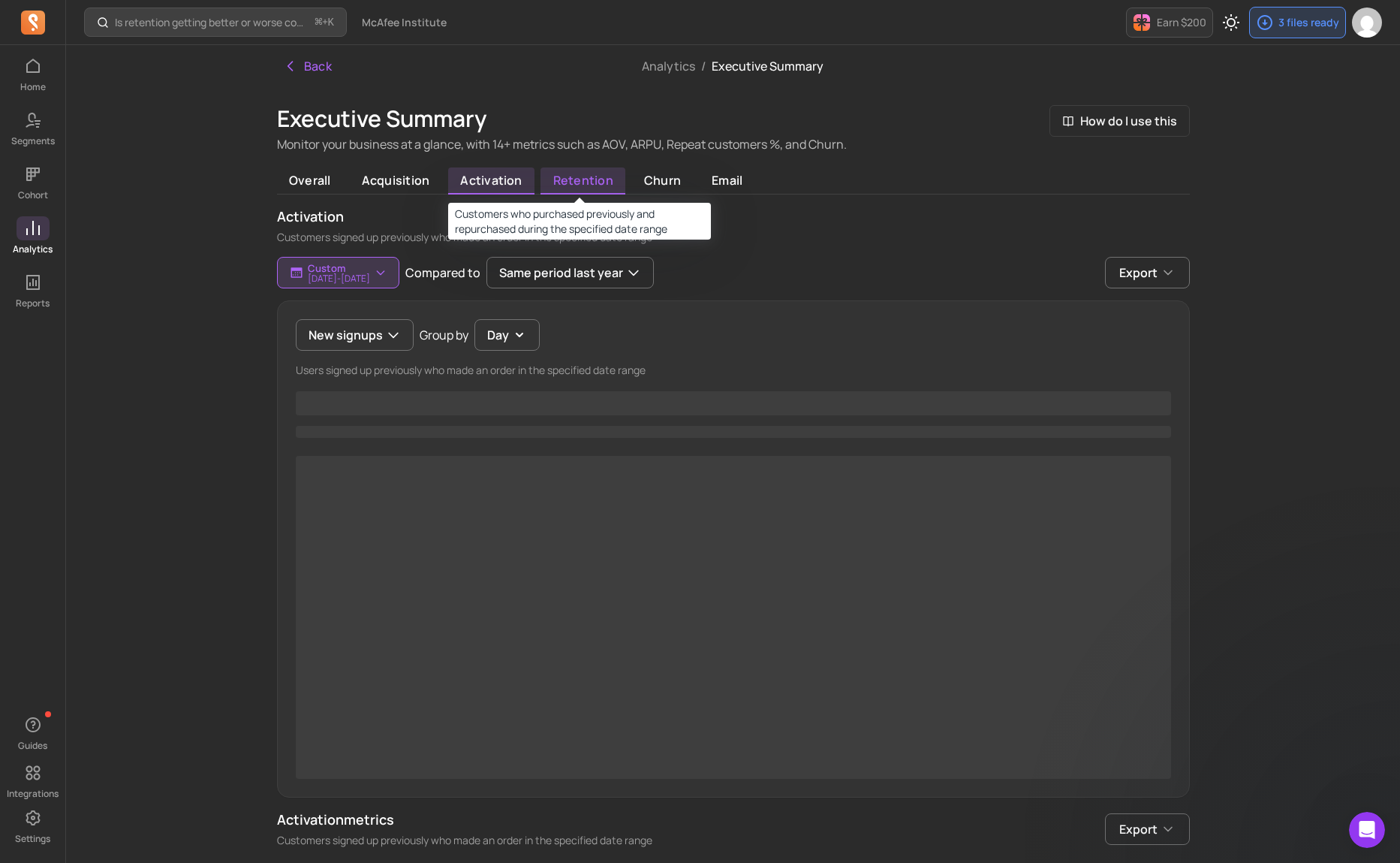
click at [564, 182] on span "retention" at bounding box center [583, 181] width 85 height 27
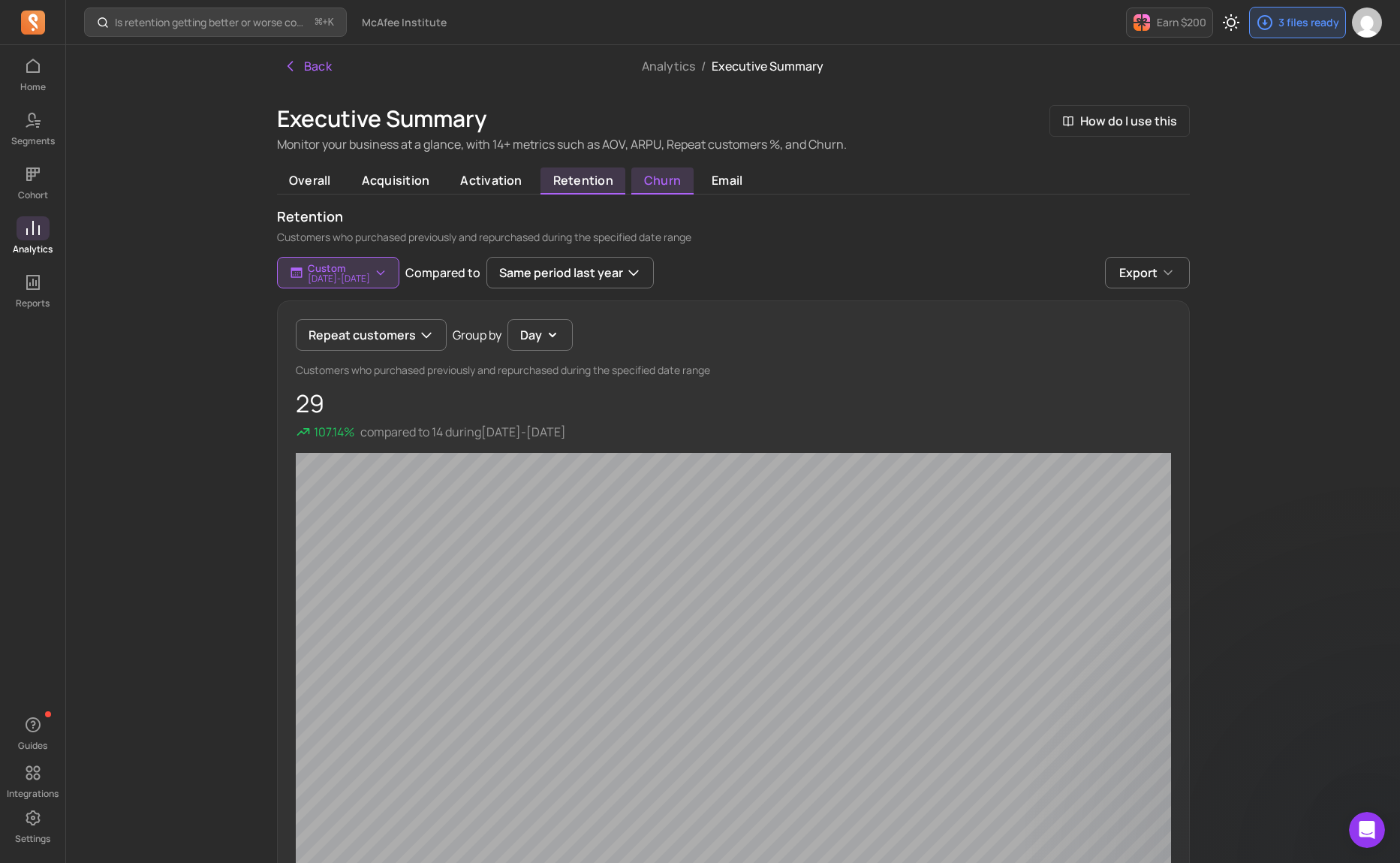
click at [654, 180] on span "churn" at bounding box center [662, 181] width 61 height 27
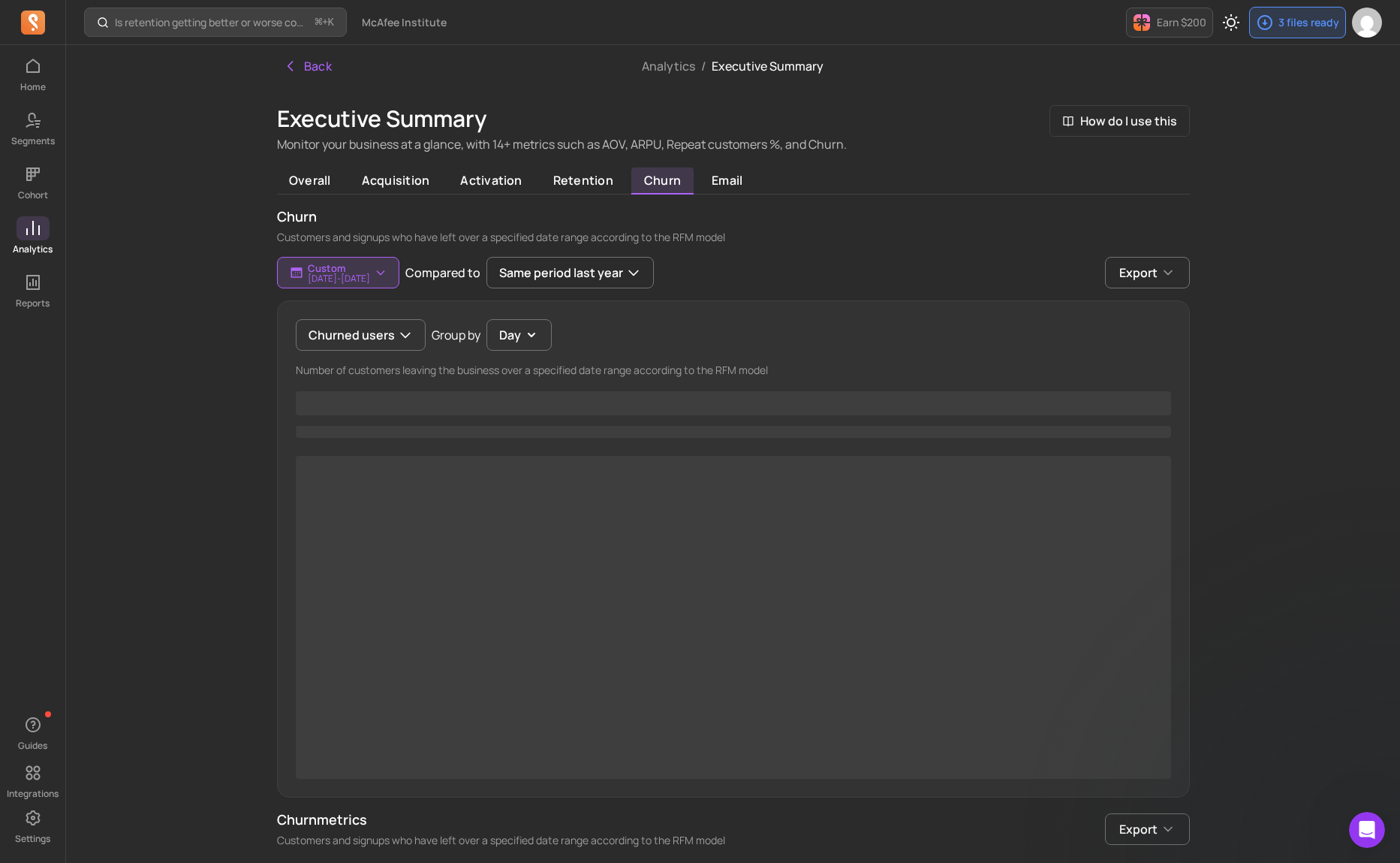
click at [838, 228] on div "churn Customers and signups who have left over a specified date range according…" at bounding box center [734, 226] width 913 height 38
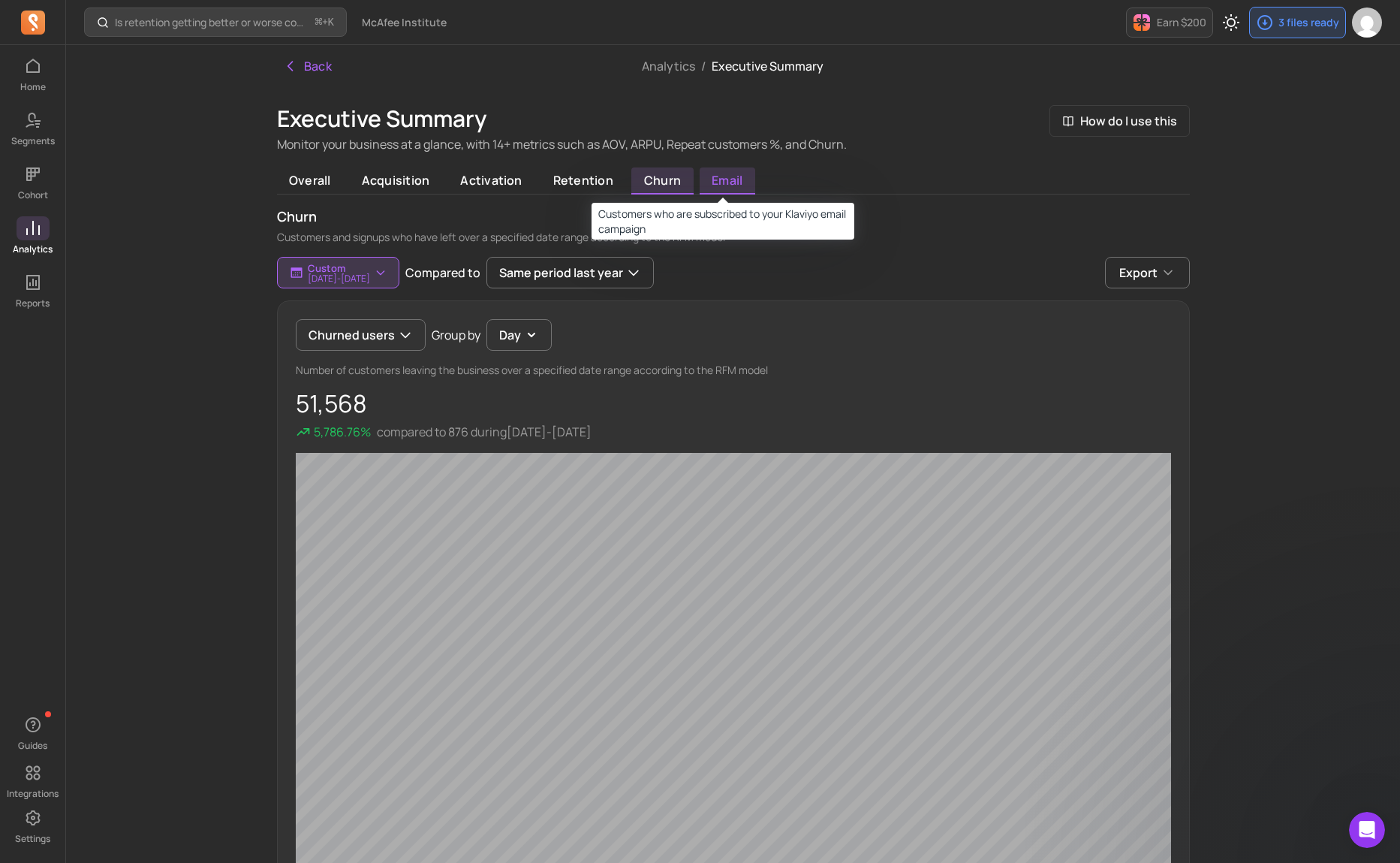
click at [734, 188] on span "email" at bounding box center [727, 181] width 56 height 27
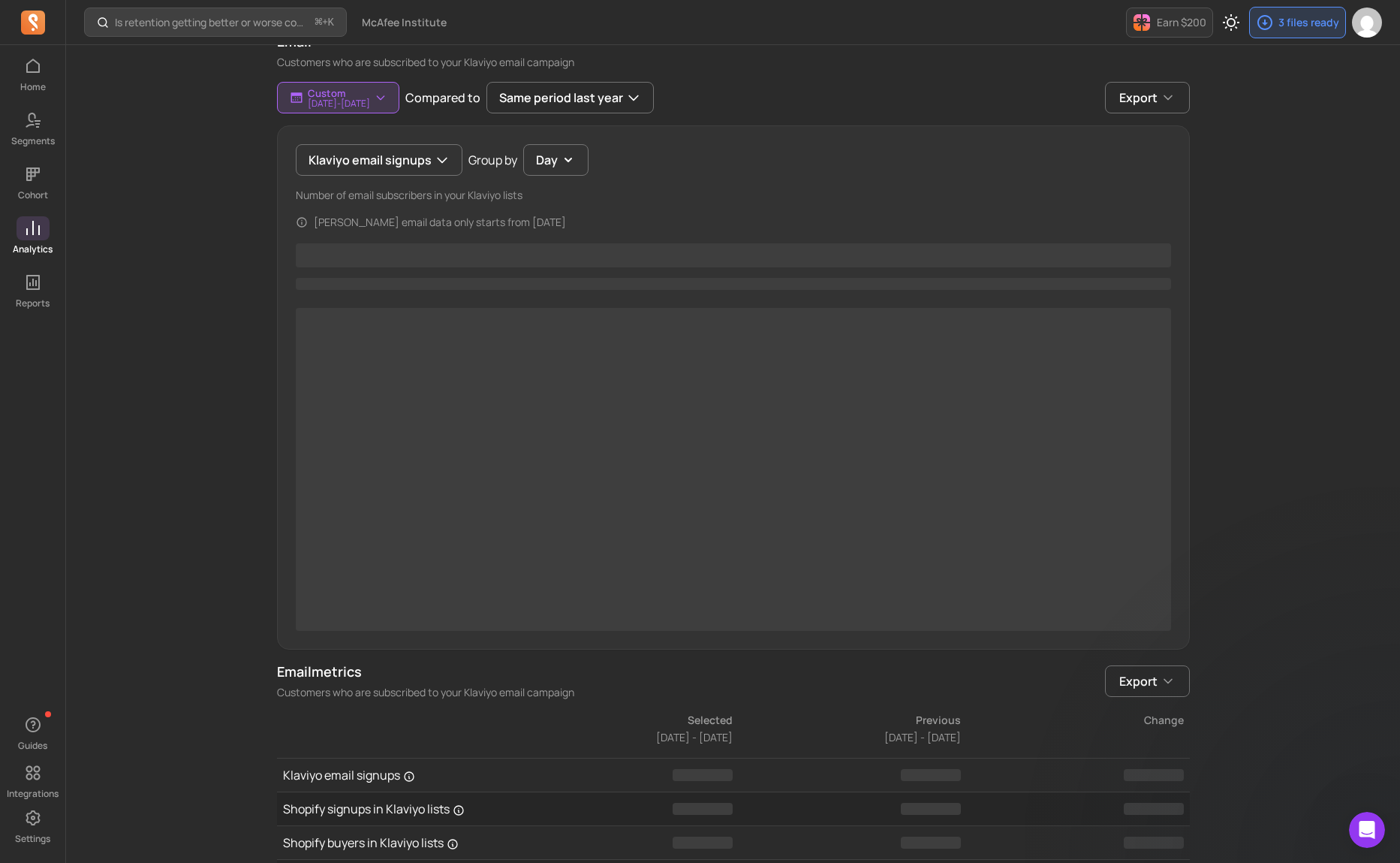
scroll to position [183, 0]
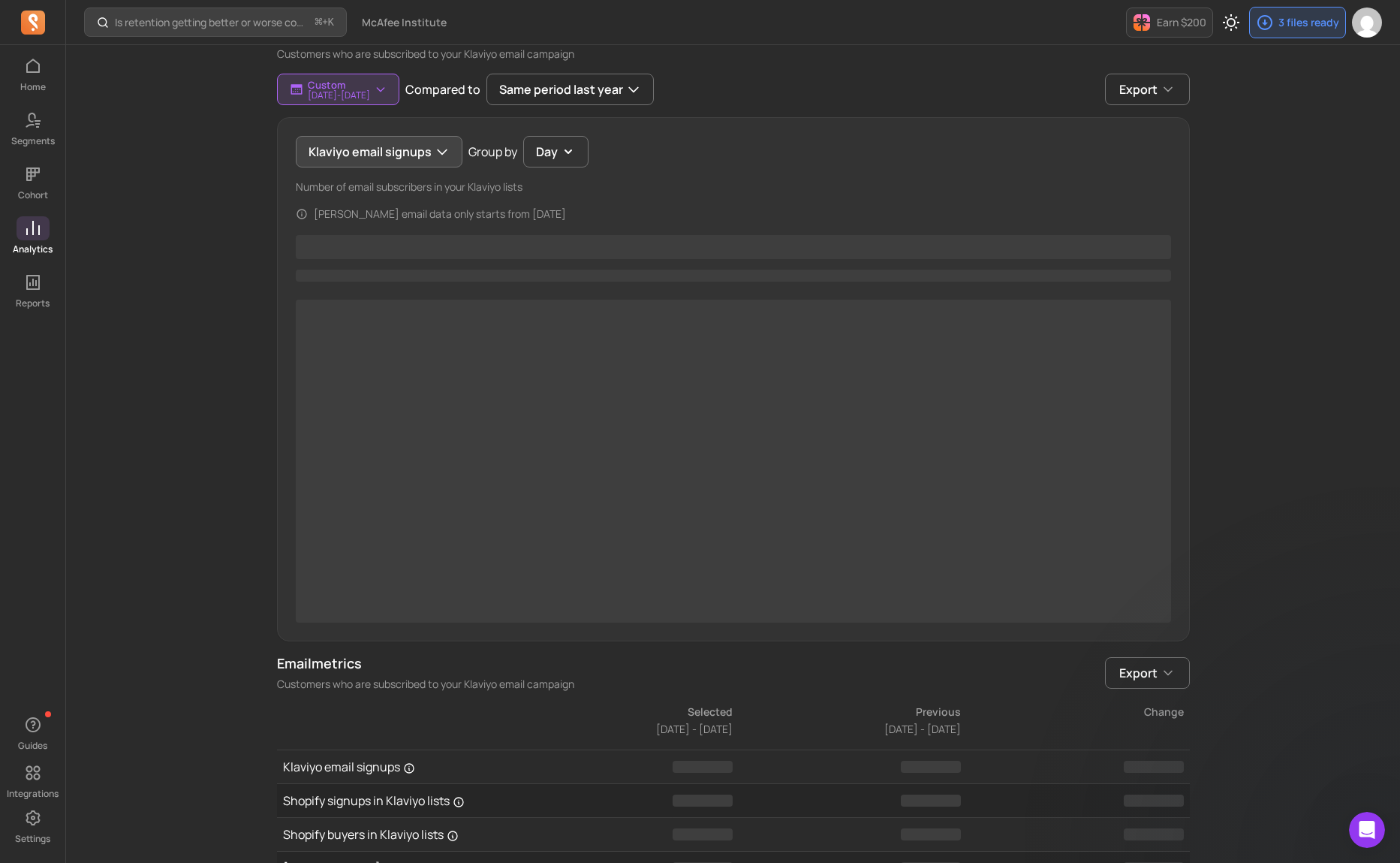
click at [378, 155] on button "Klaviyo email signups" at bounding box center [379, 151] width 167 height 31
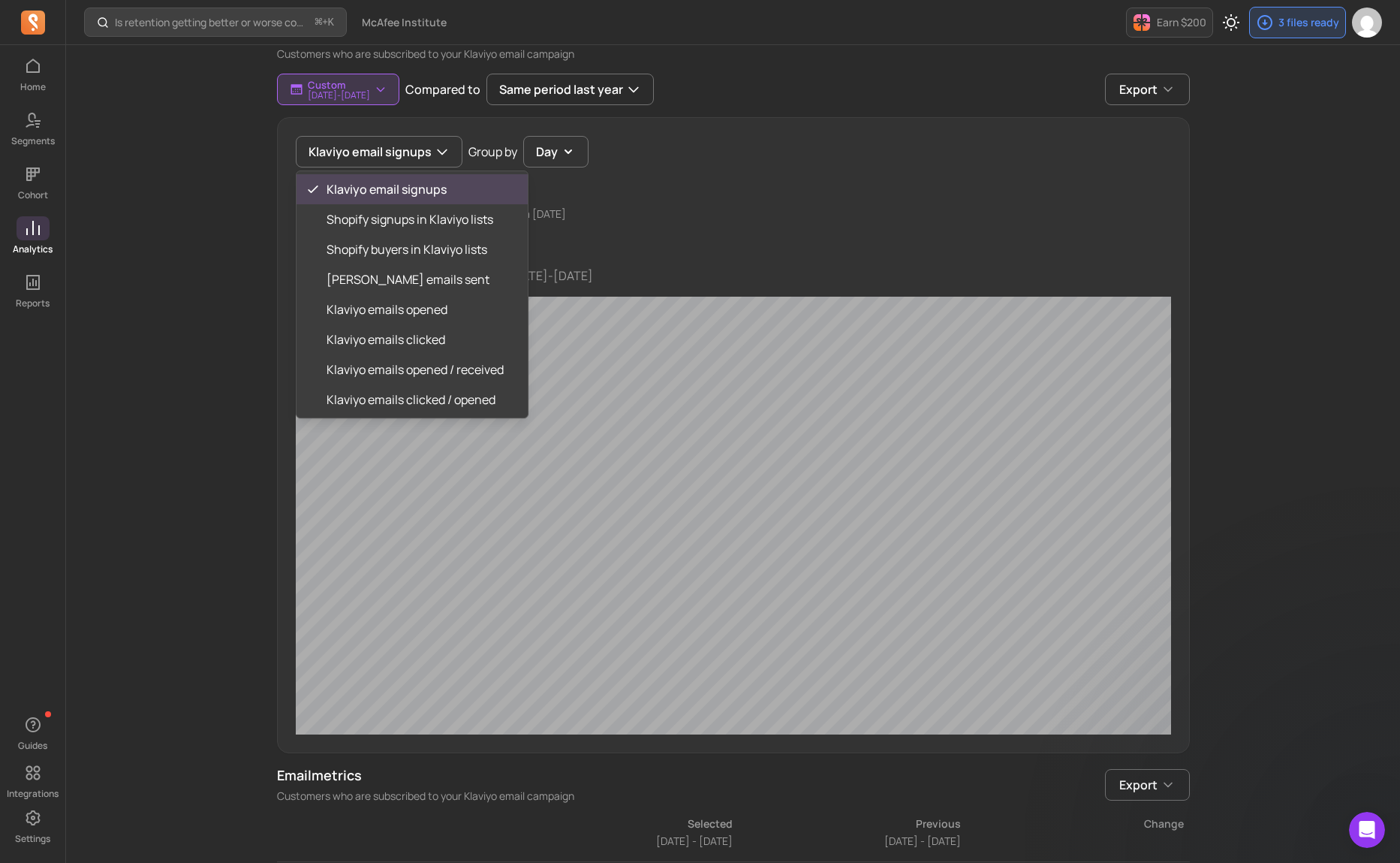
click at [268, 165] on div "Back Analytics / Executive Summary Executive Summary Monitor your business at a…" at bounding box center [733, 528] width 961 height 1333
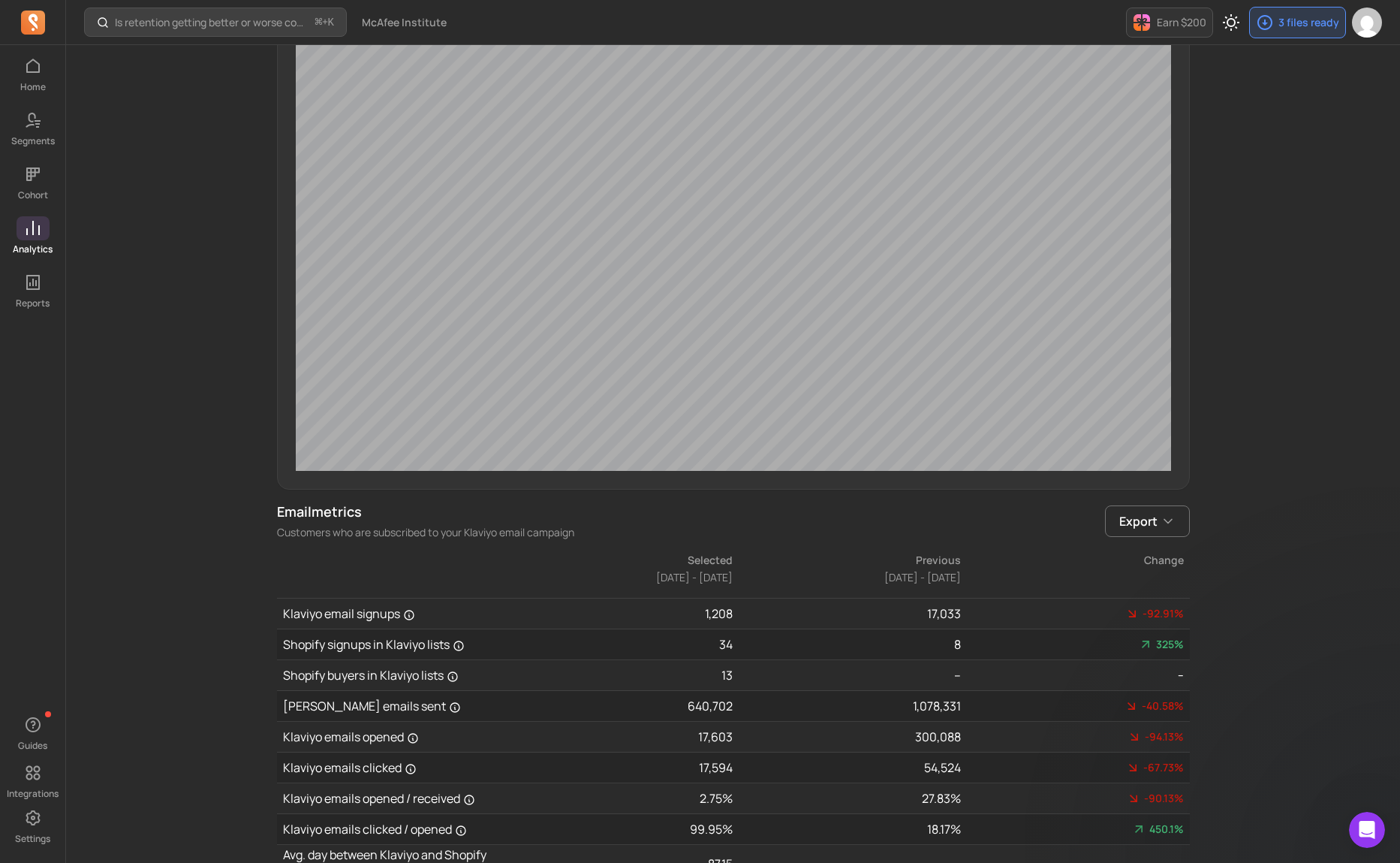
scroll to position [566, 0]
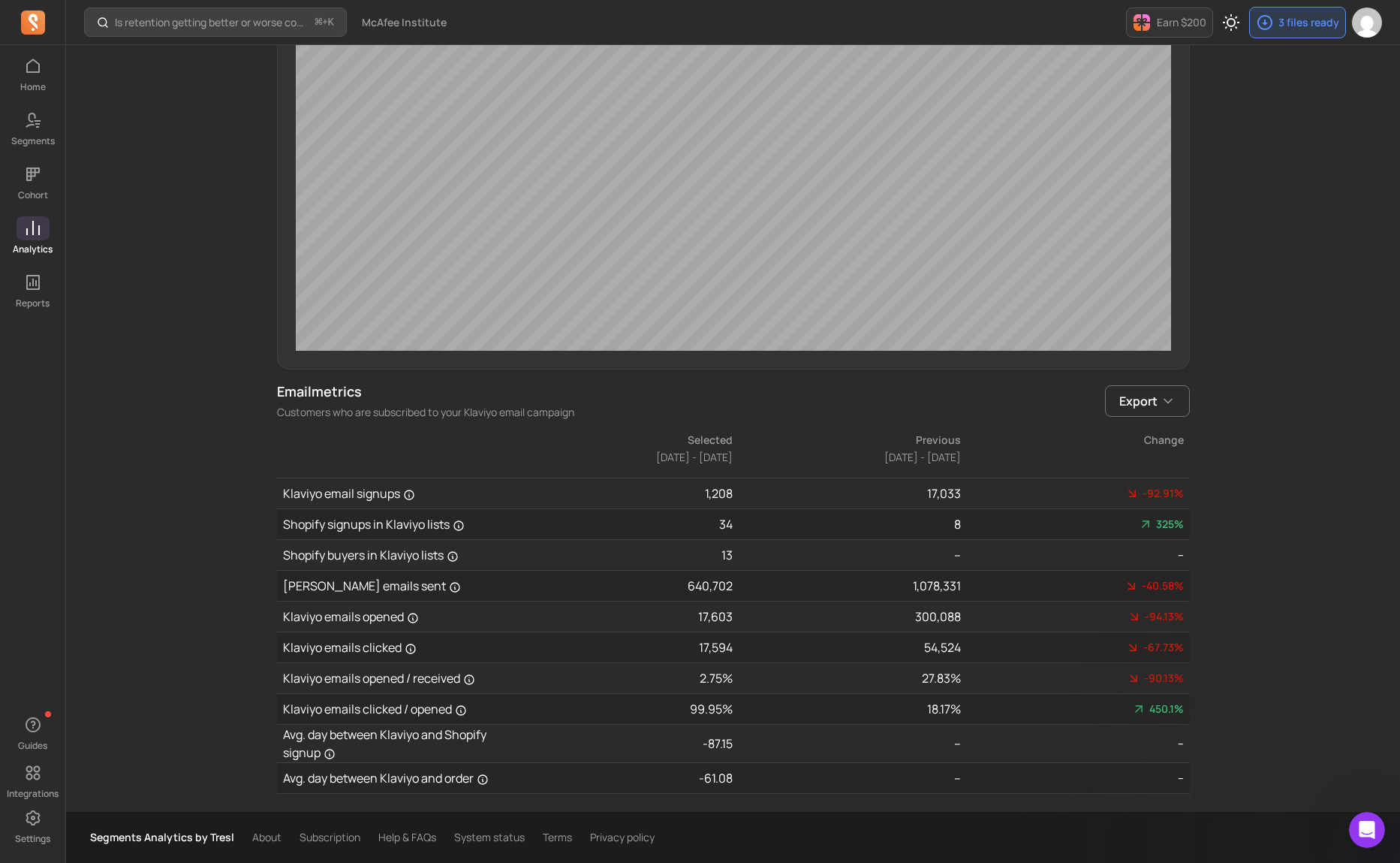
click at [178, 466] on div "Is retention getting better or worse compared to last year? ⌘ + K McAfee Instit…" at bounding box center [733, 148] width 1334 height 1429
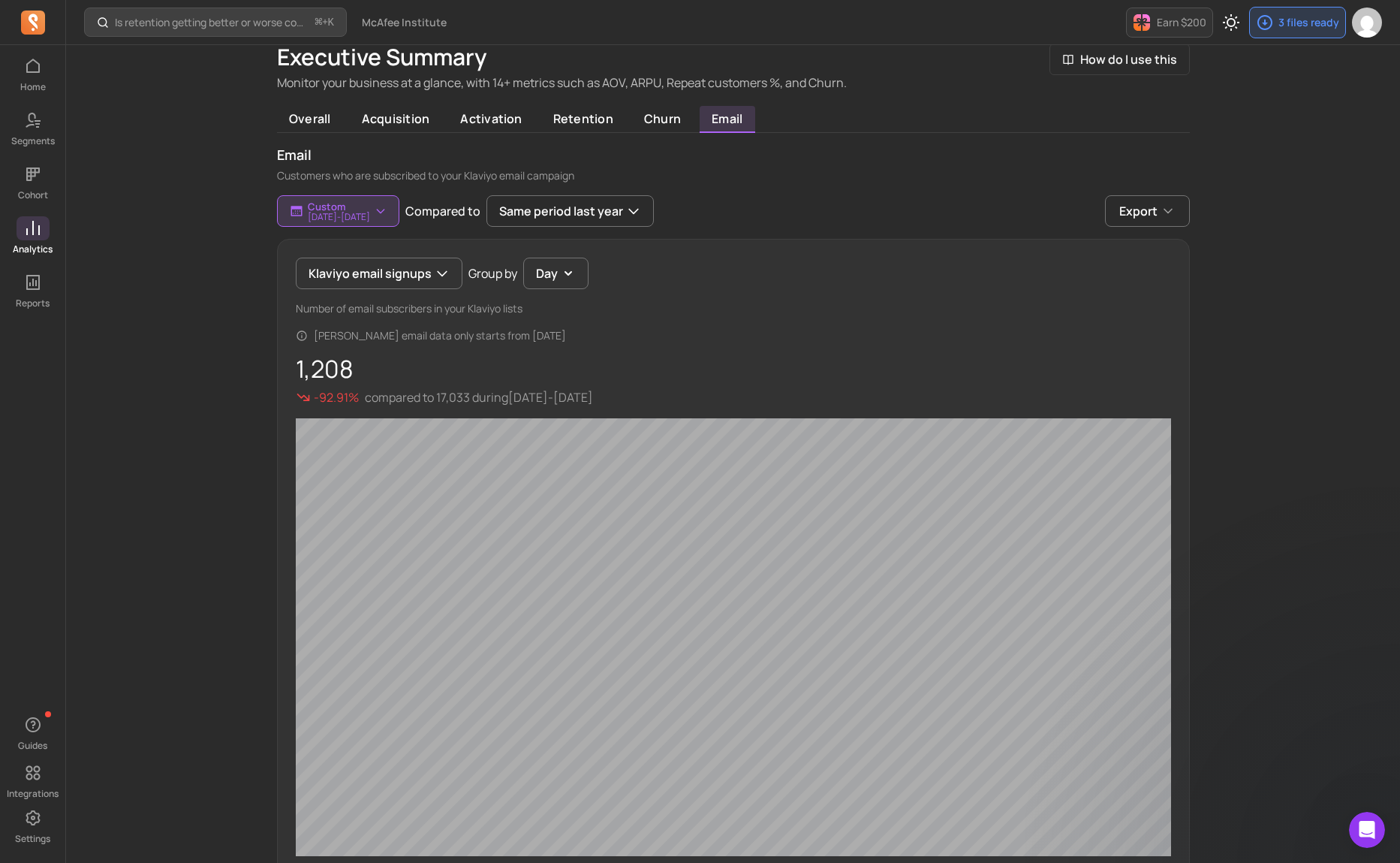
scroll to position [0, 0]
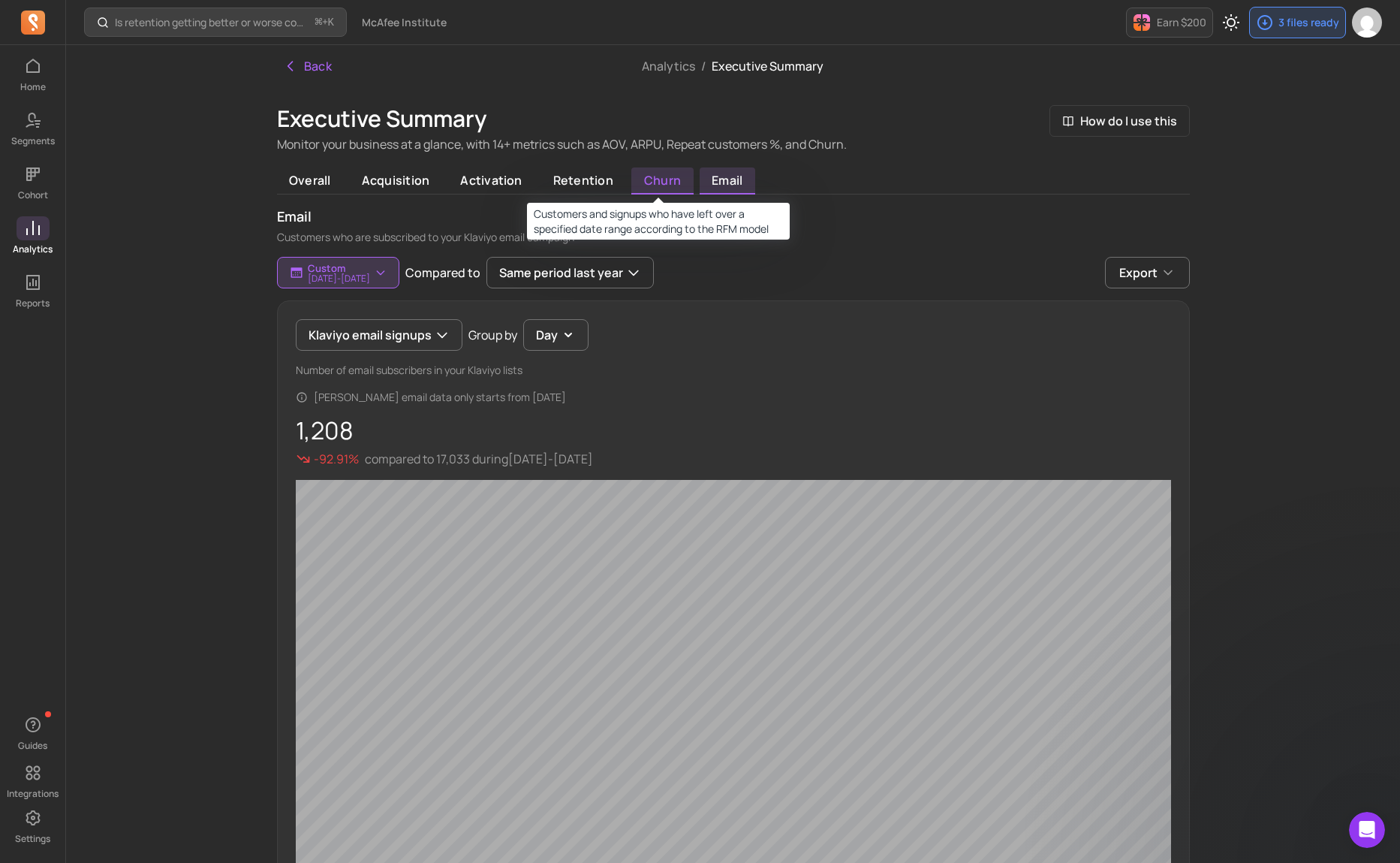
click at [656, 186] on span "churn" at bounding box center [662, 181] width 61 height 27
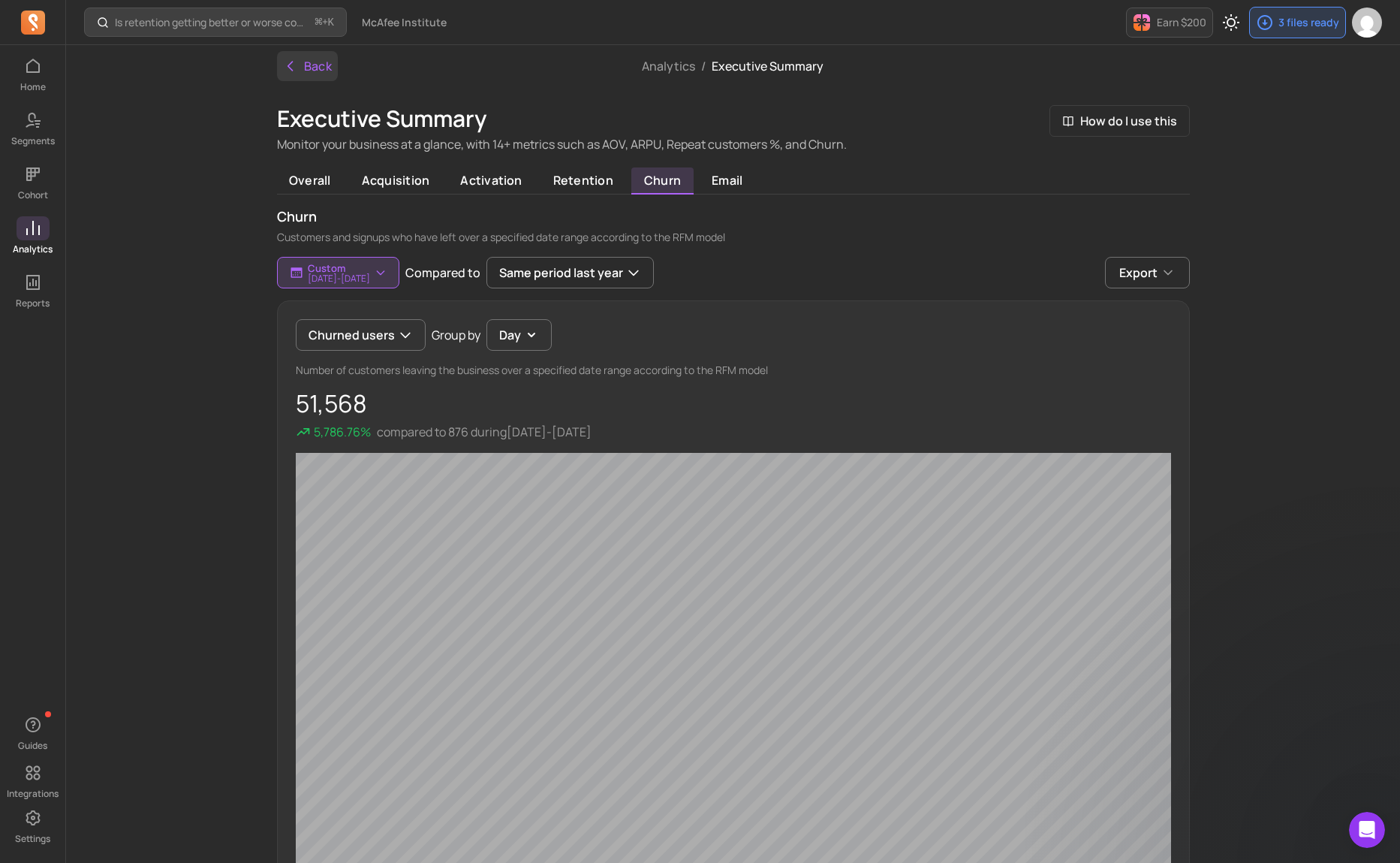
click at [299, 63] on button "Back" at bounding box center [307, 66] width 61 height 30
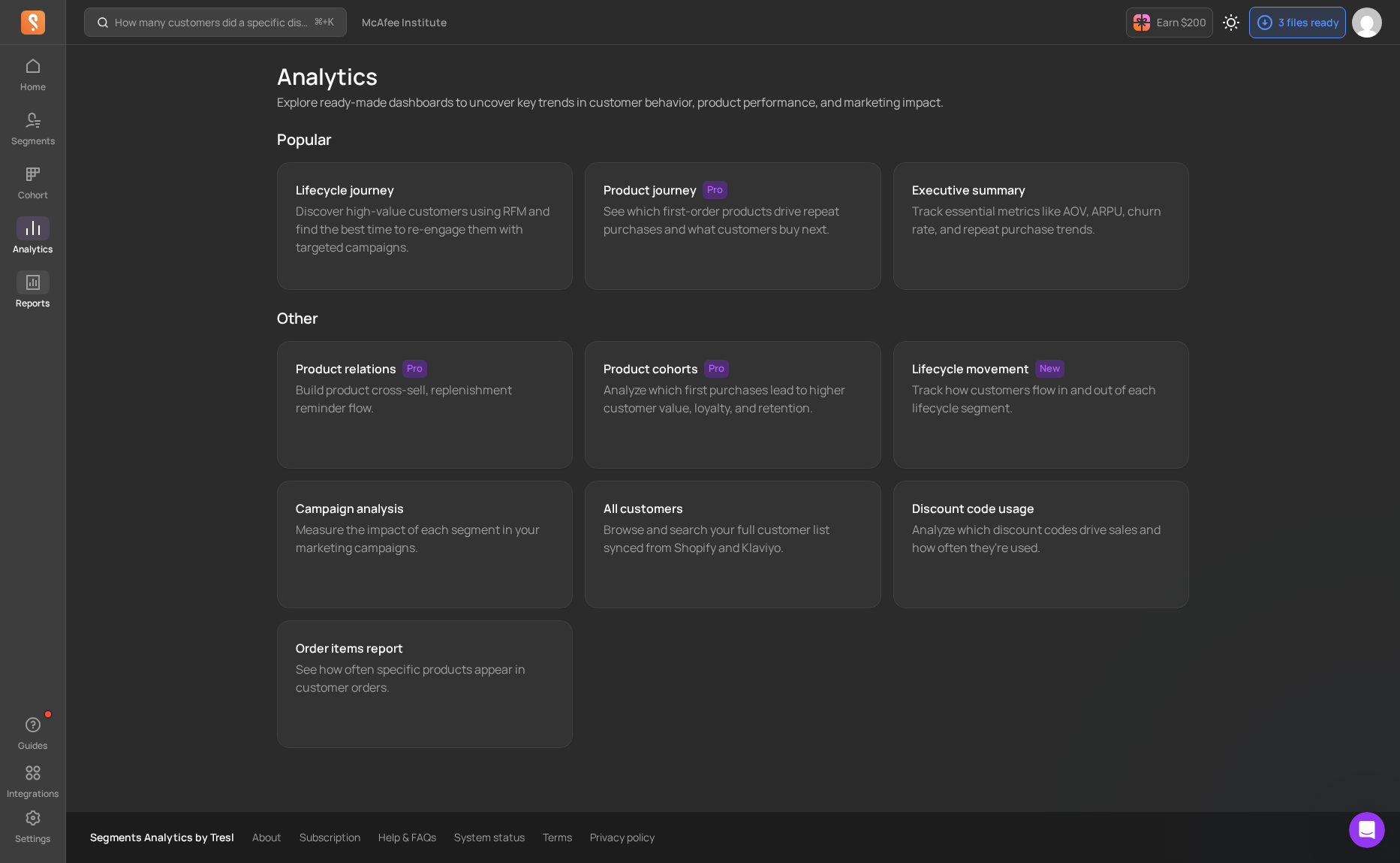
click at [39, 282] on icon at bounding box center [33, 283] width 18 height 18
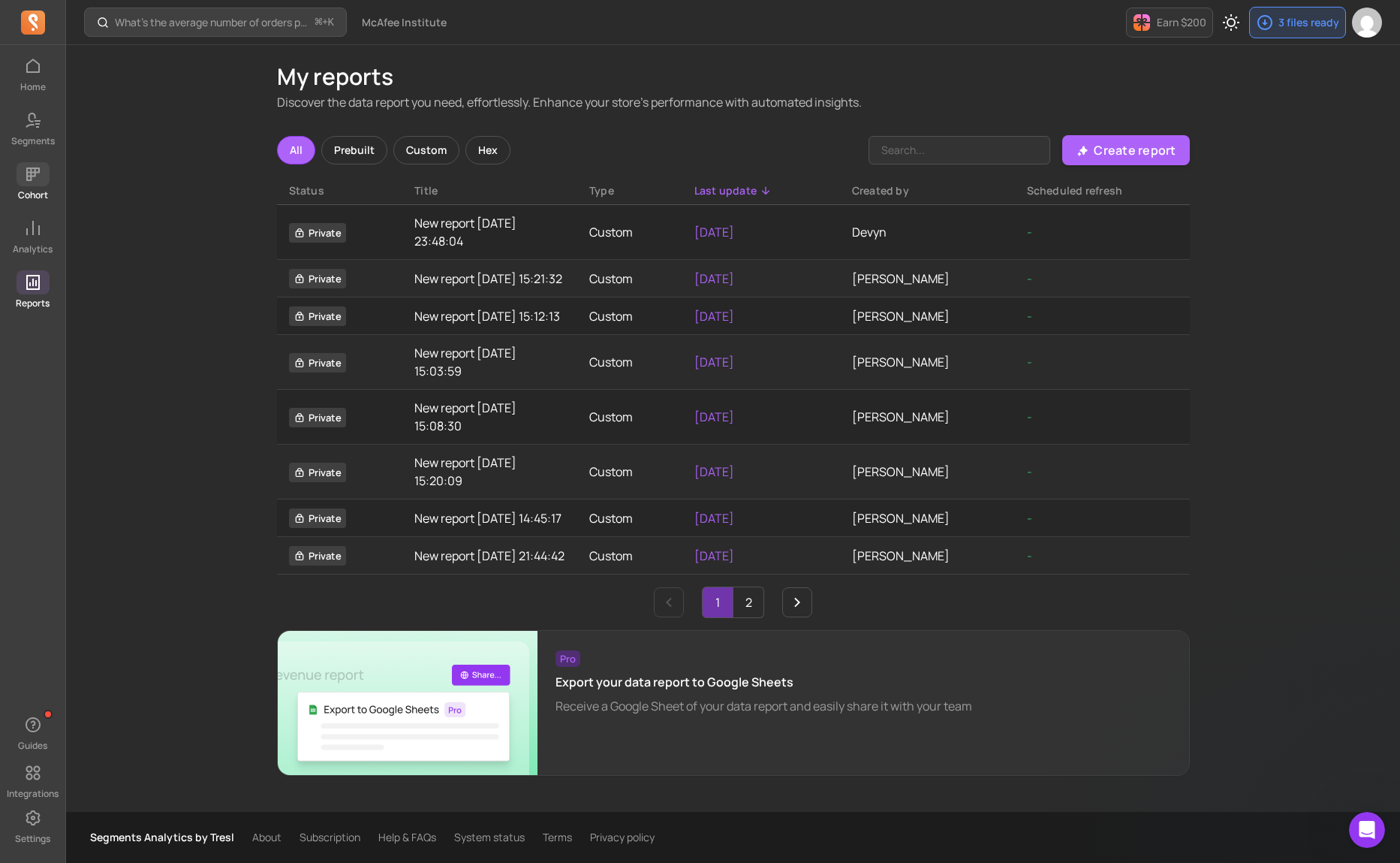
click at [39, 186] on span at bounding box center [33, 174] width 33 height 24
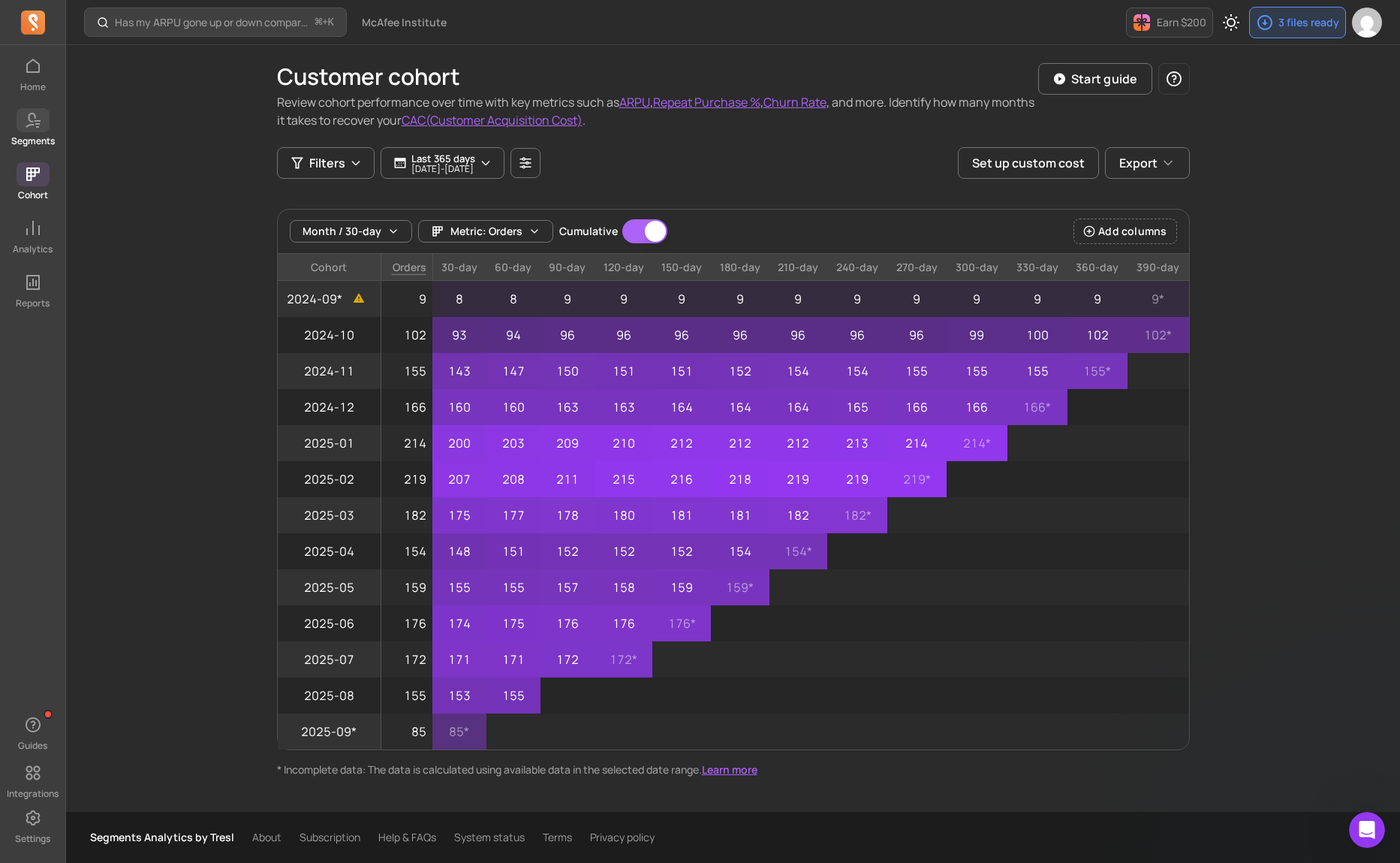
click at [29, 132] on link "Segments" at bounding box center [32, 127] width 65 height 39
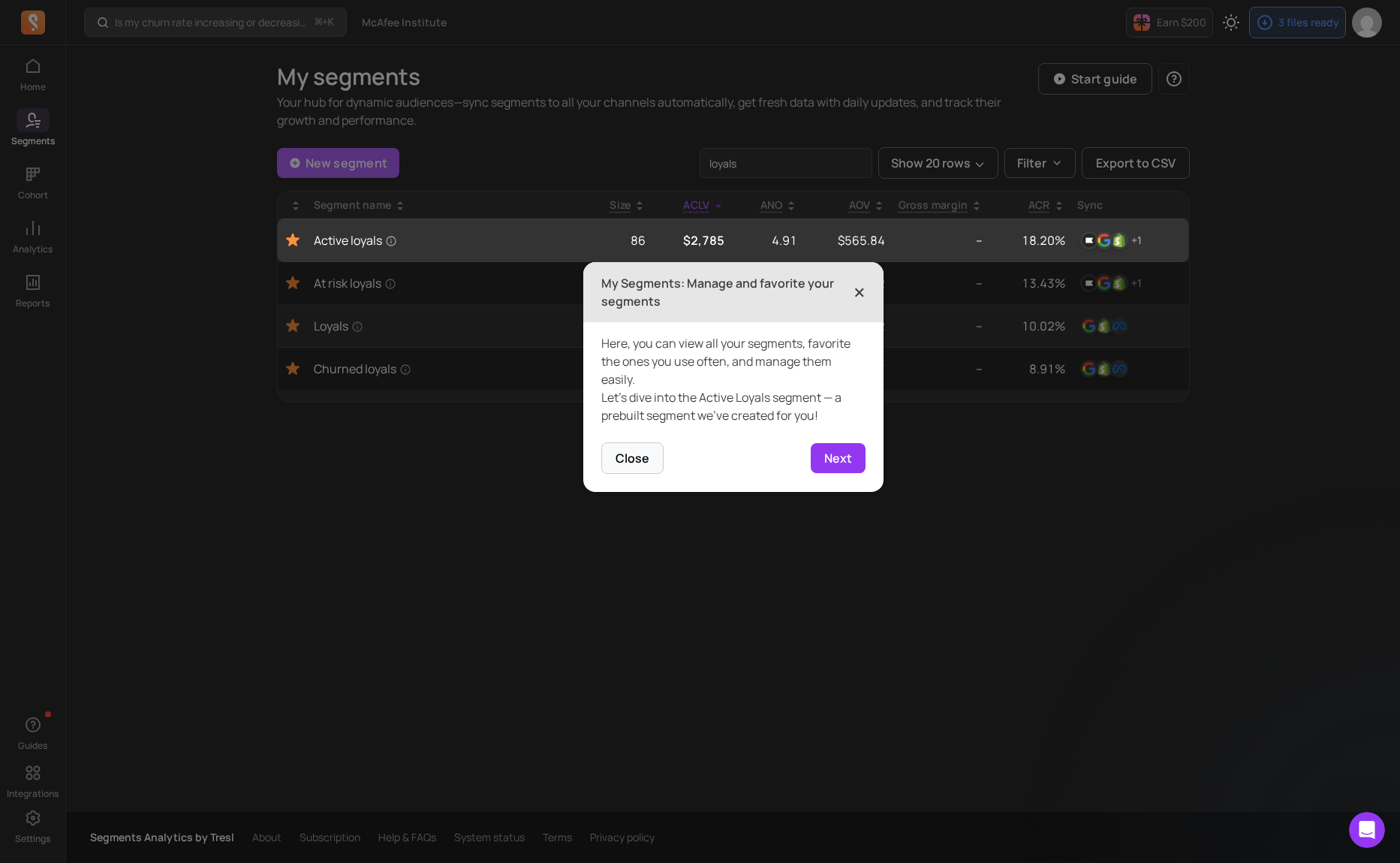
click at [863, 290] on span "×" at bounding box center [859, 292] width 12 height 33
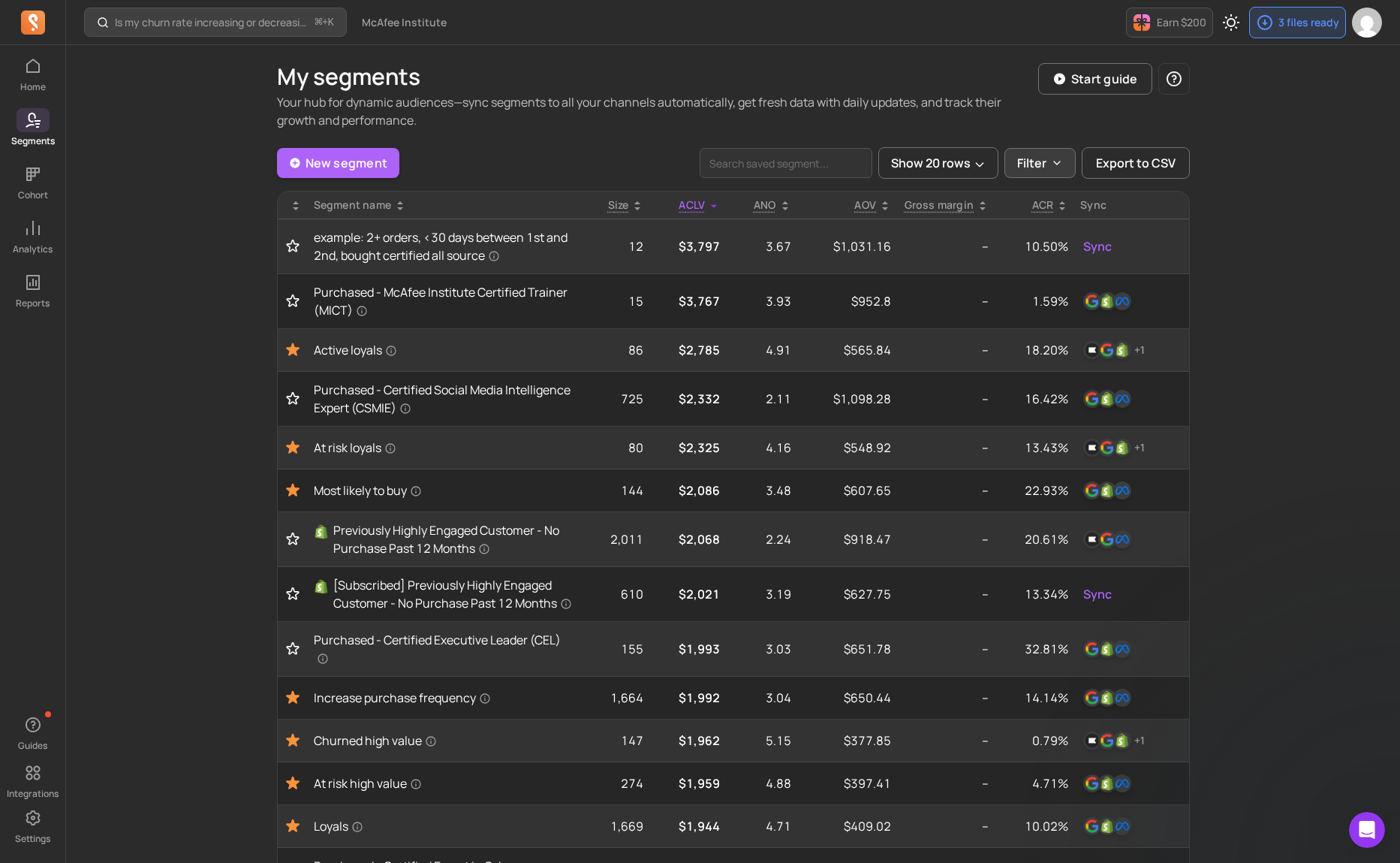
click at [1028, 164] on p "Filter" at bounding box center [1032, 163] width 29 height 18
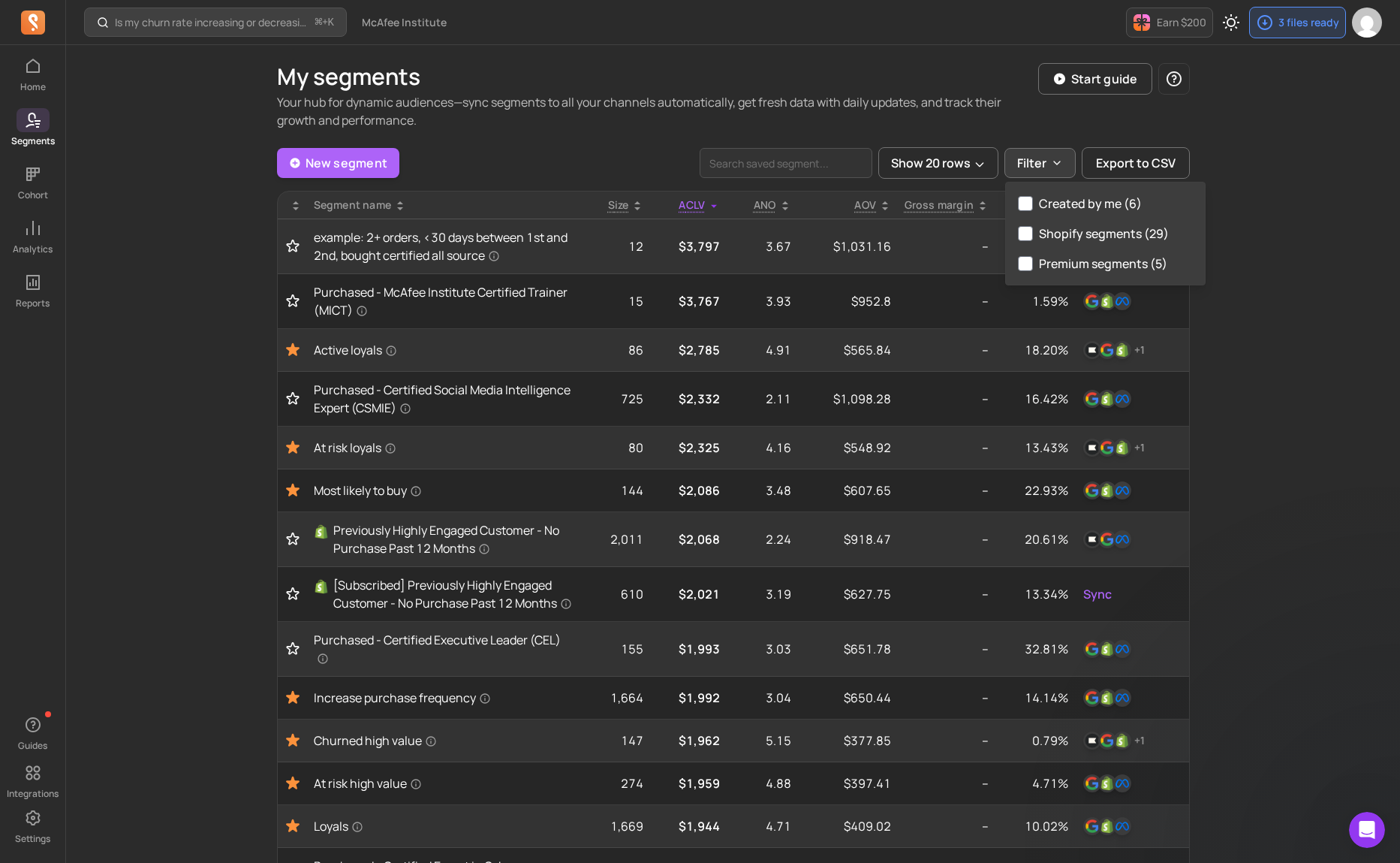
click at [1221, 188] on div "Is my churn rate increasing or decreasing? ⌘ + K McAfee Institute Earn $200 3 f…" at bounding box center [733, 660] width 1334 height 1320
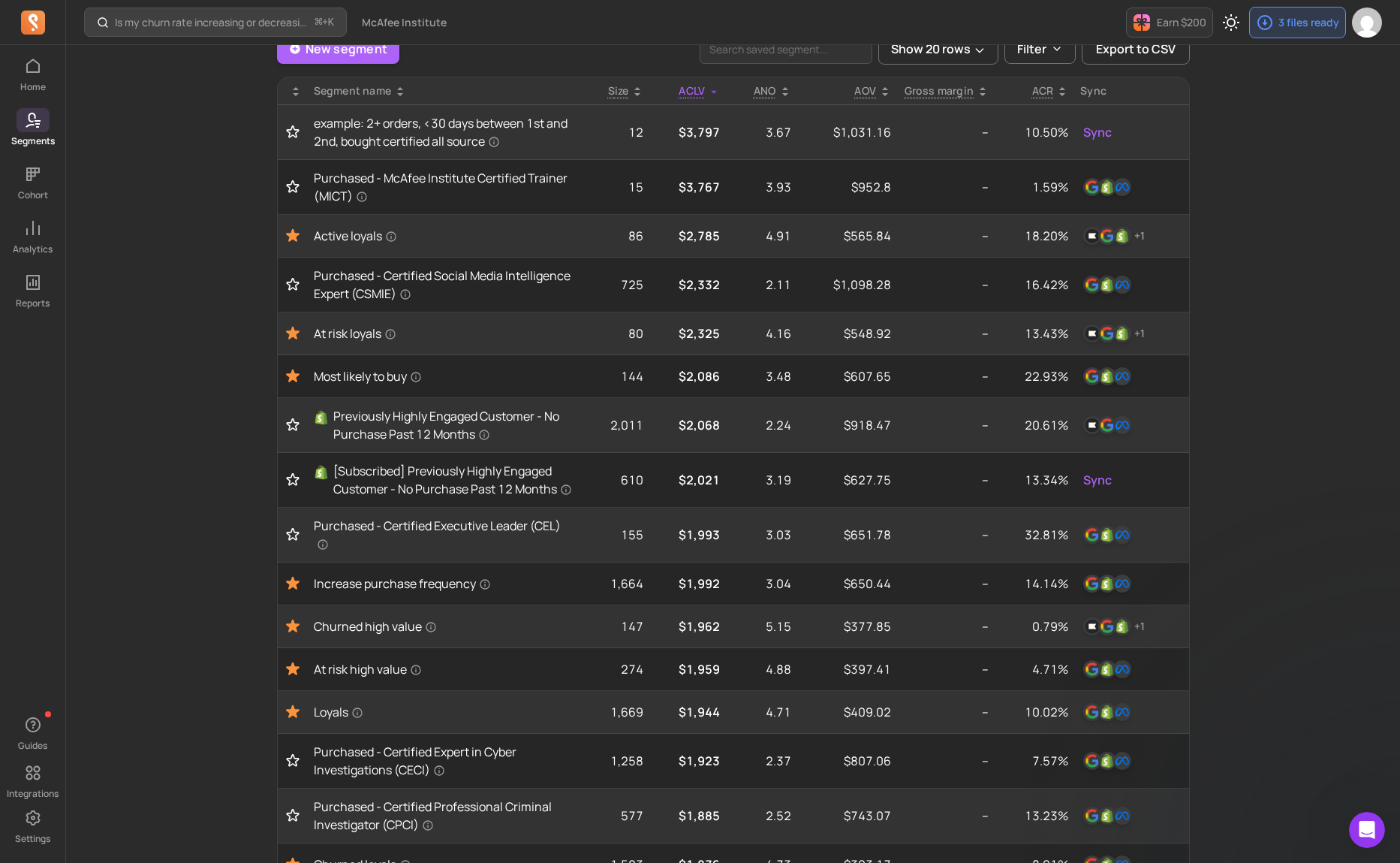
scroll to position [121, 0]
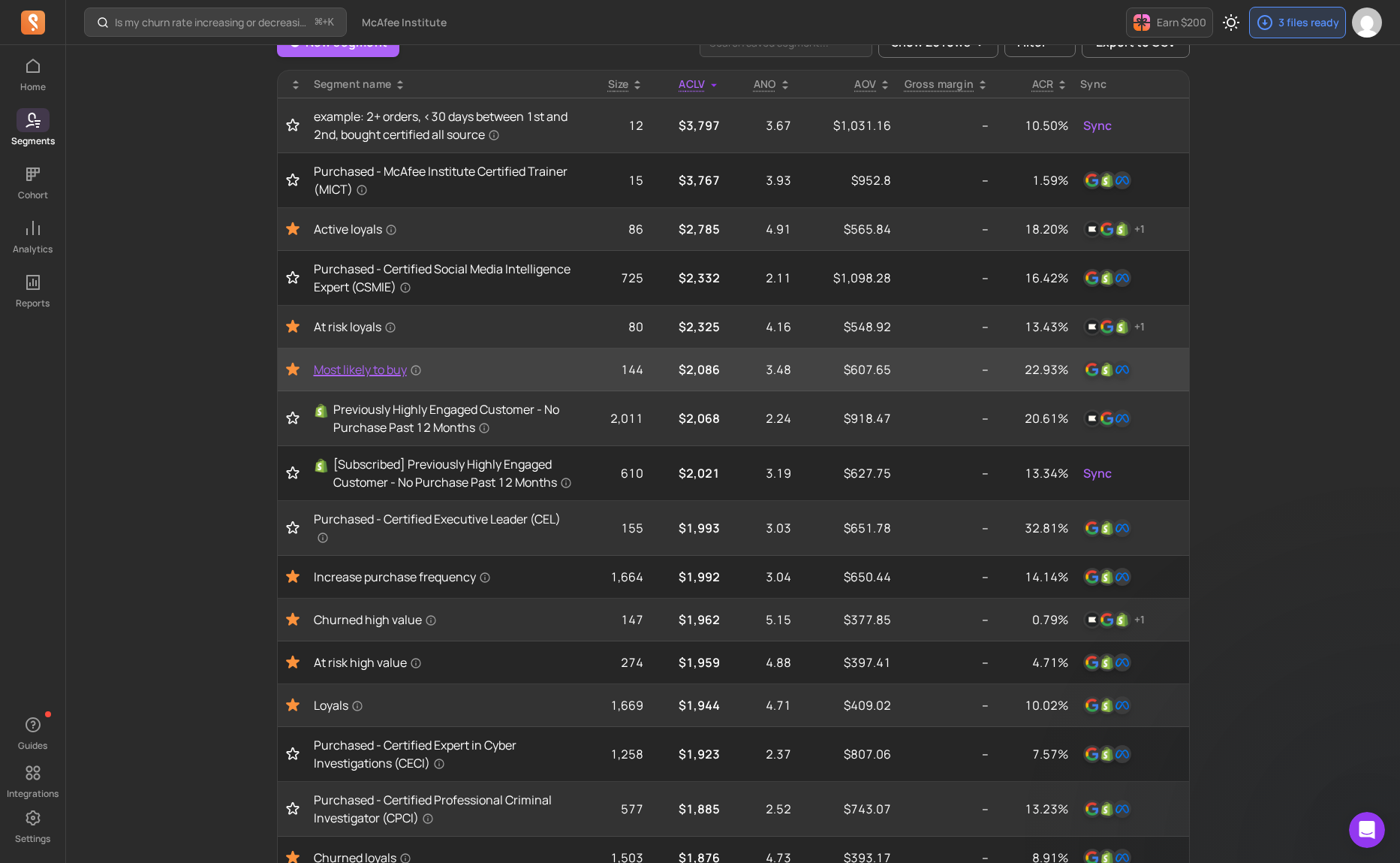
click at [320, 367] on span "Most likely to buy" at bounding box center [368, 370] width 108 height 18
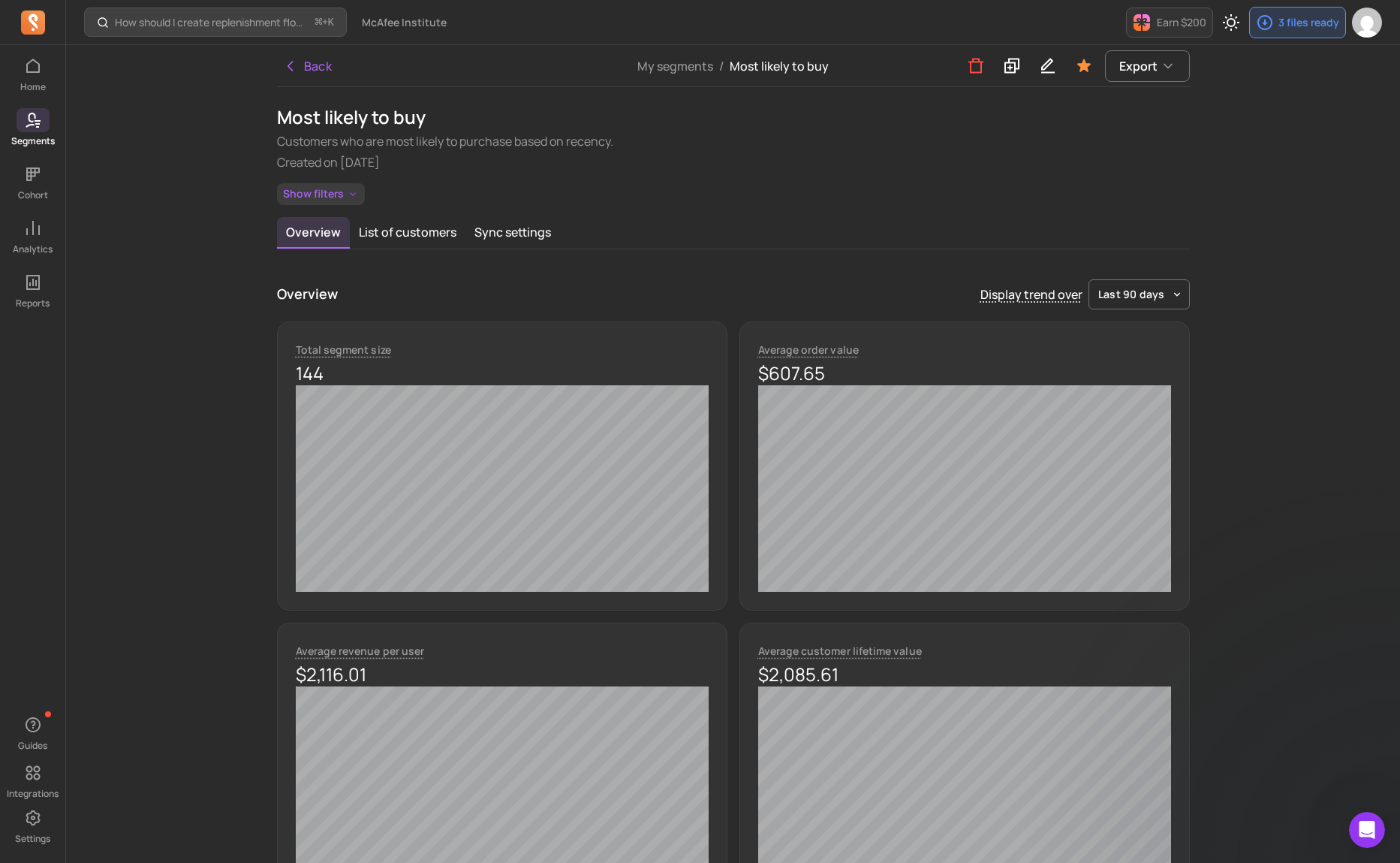
click at [347, 195] on icon "button" at bounding box center [352, 194] width 12 height 13
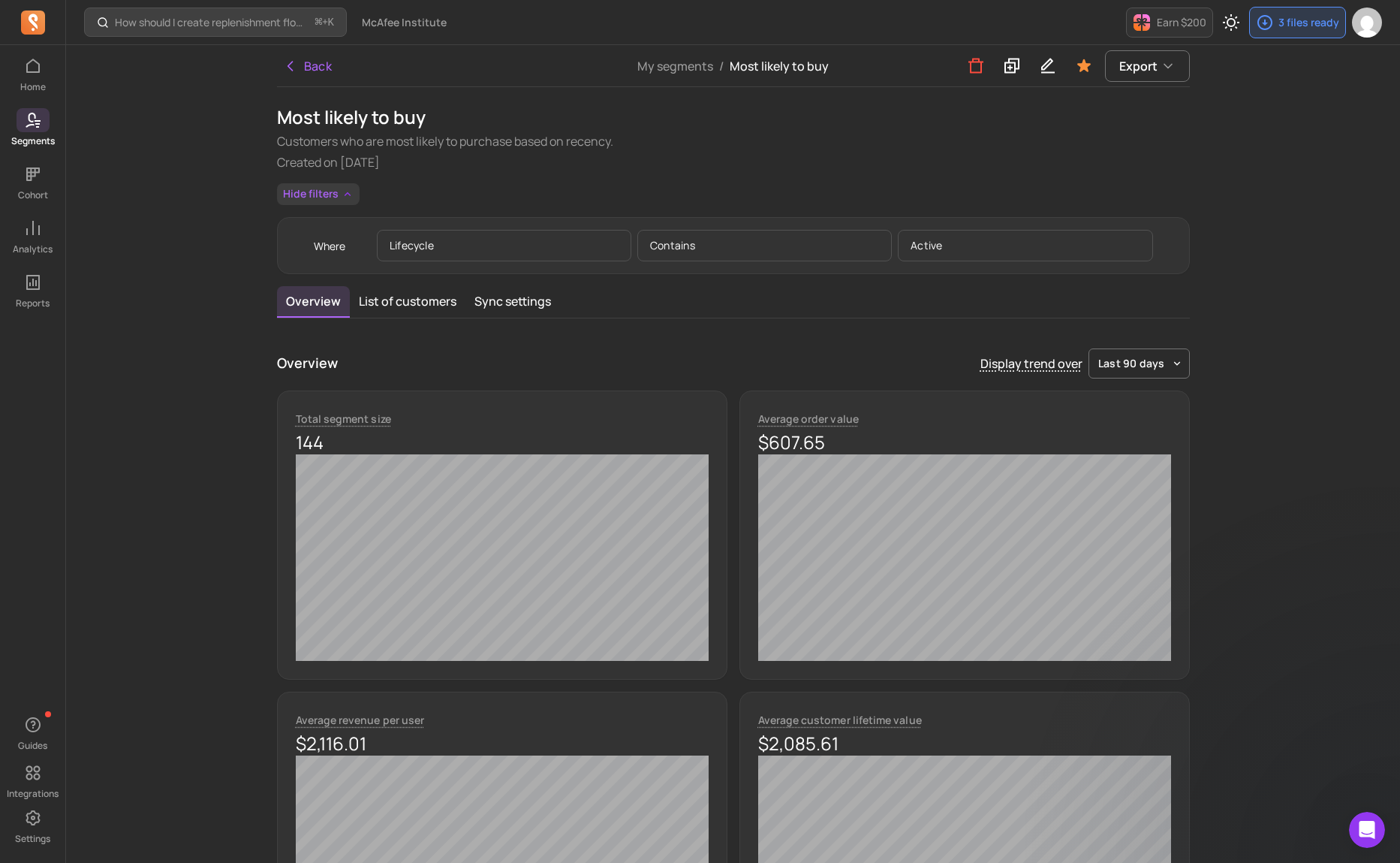
click at [347, 195] on icon "button" at bounding box center [347, 194] width 12 height 13
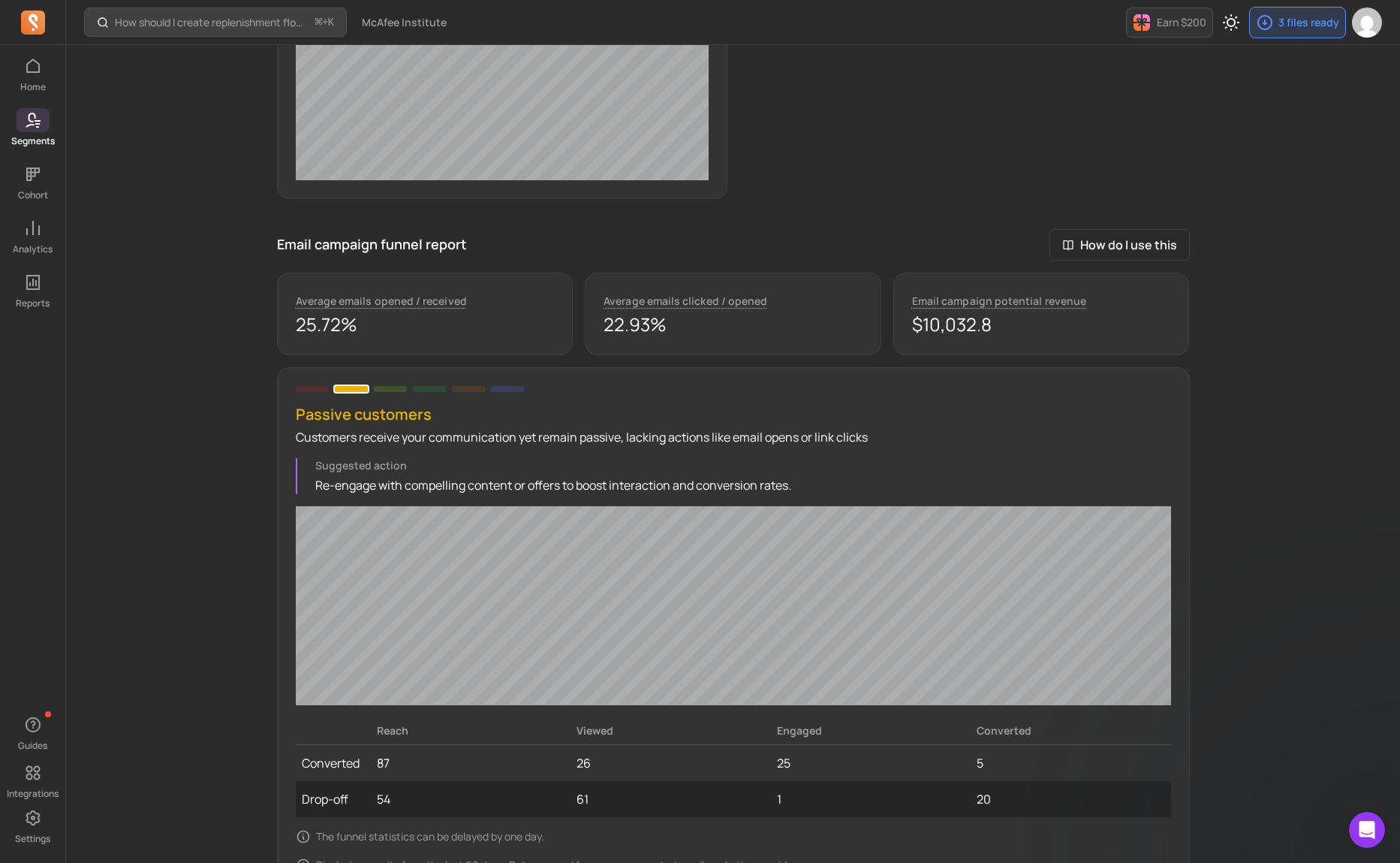
scroll to position [1015, 0]
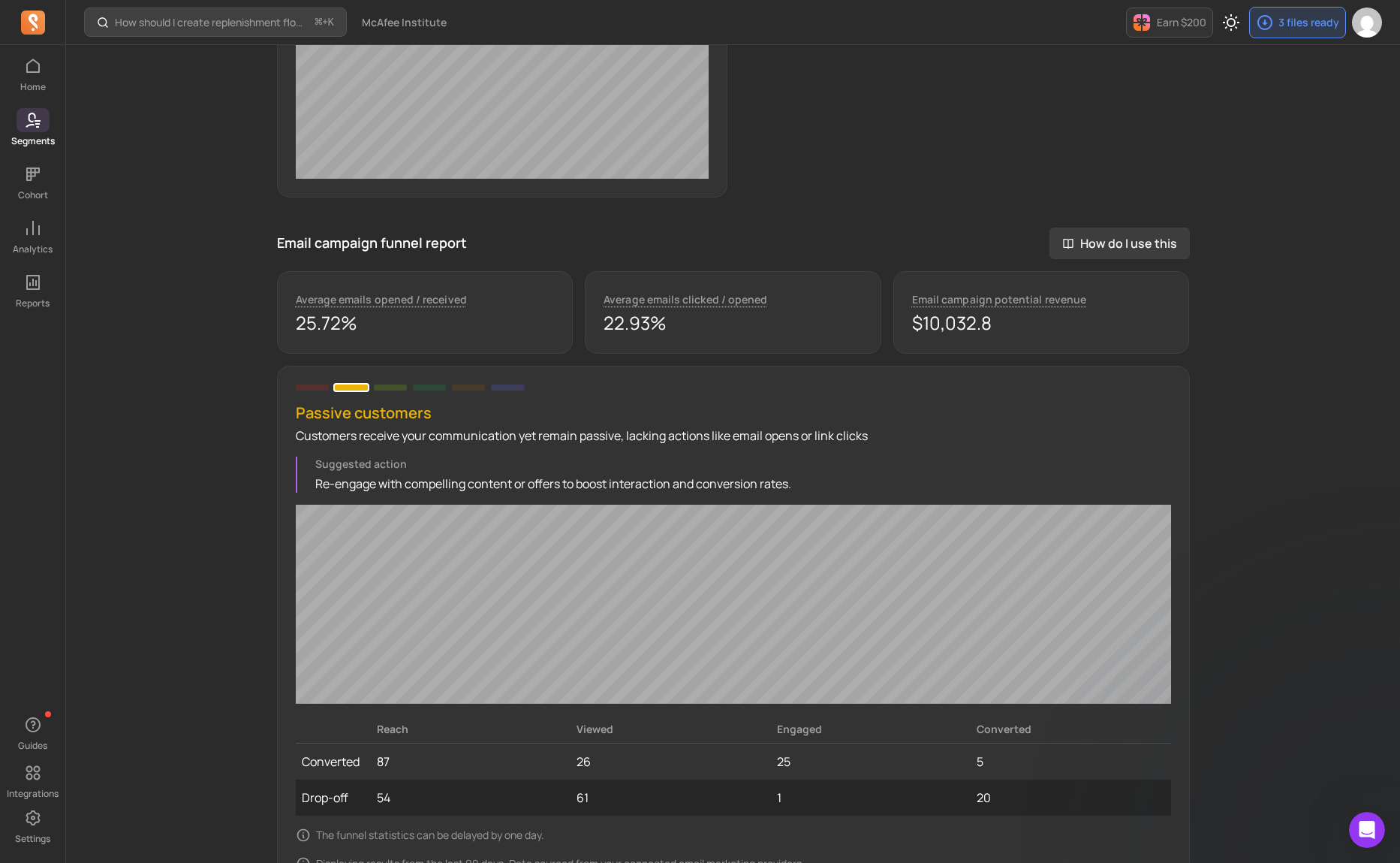
click at [1139, 249] on span "How do I use this" at bounding box center [1119, 243] width 140 height 31
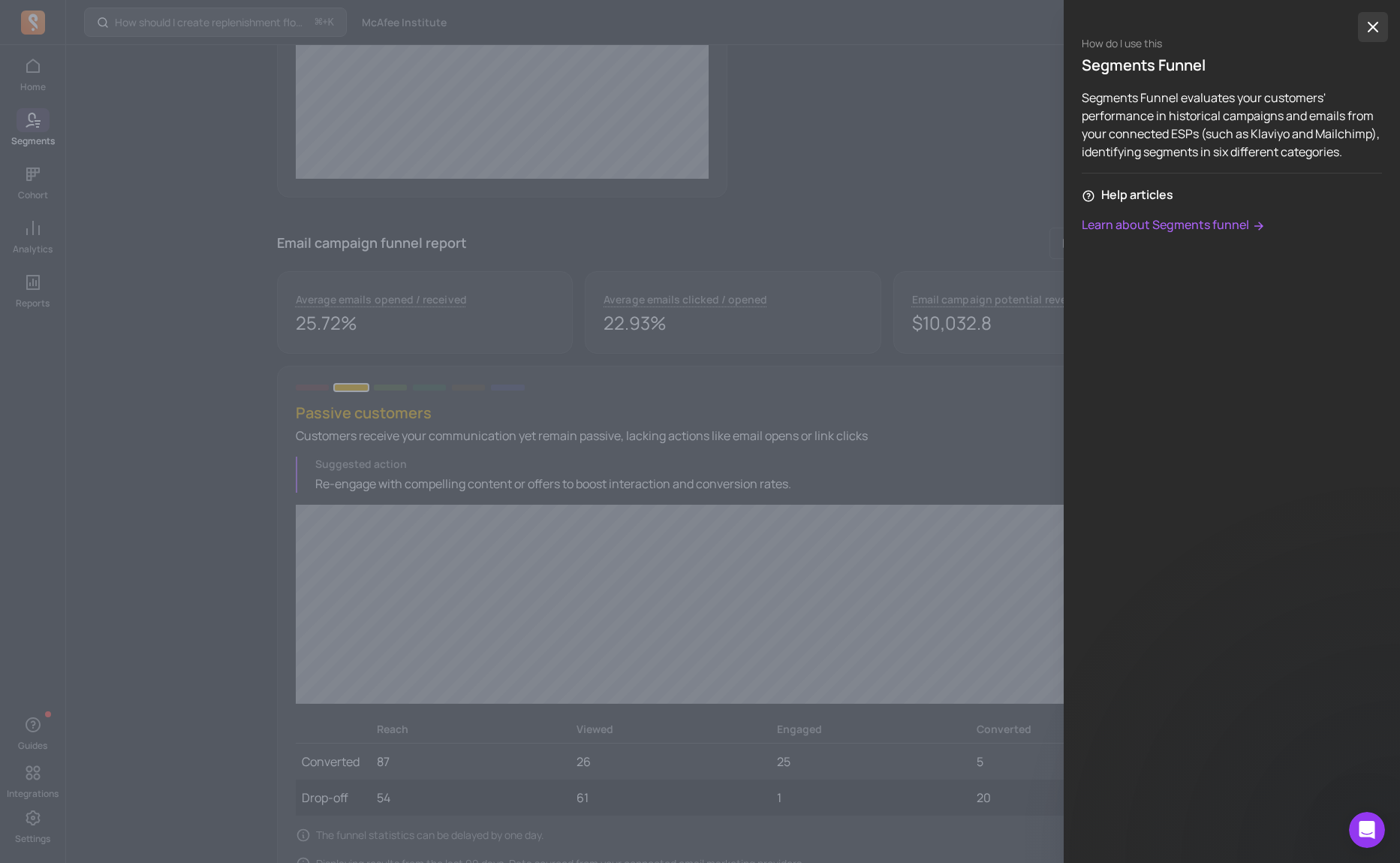
click at [1369, 36] on icon "button" at bounding box center [1373, 27] width 18 height 18
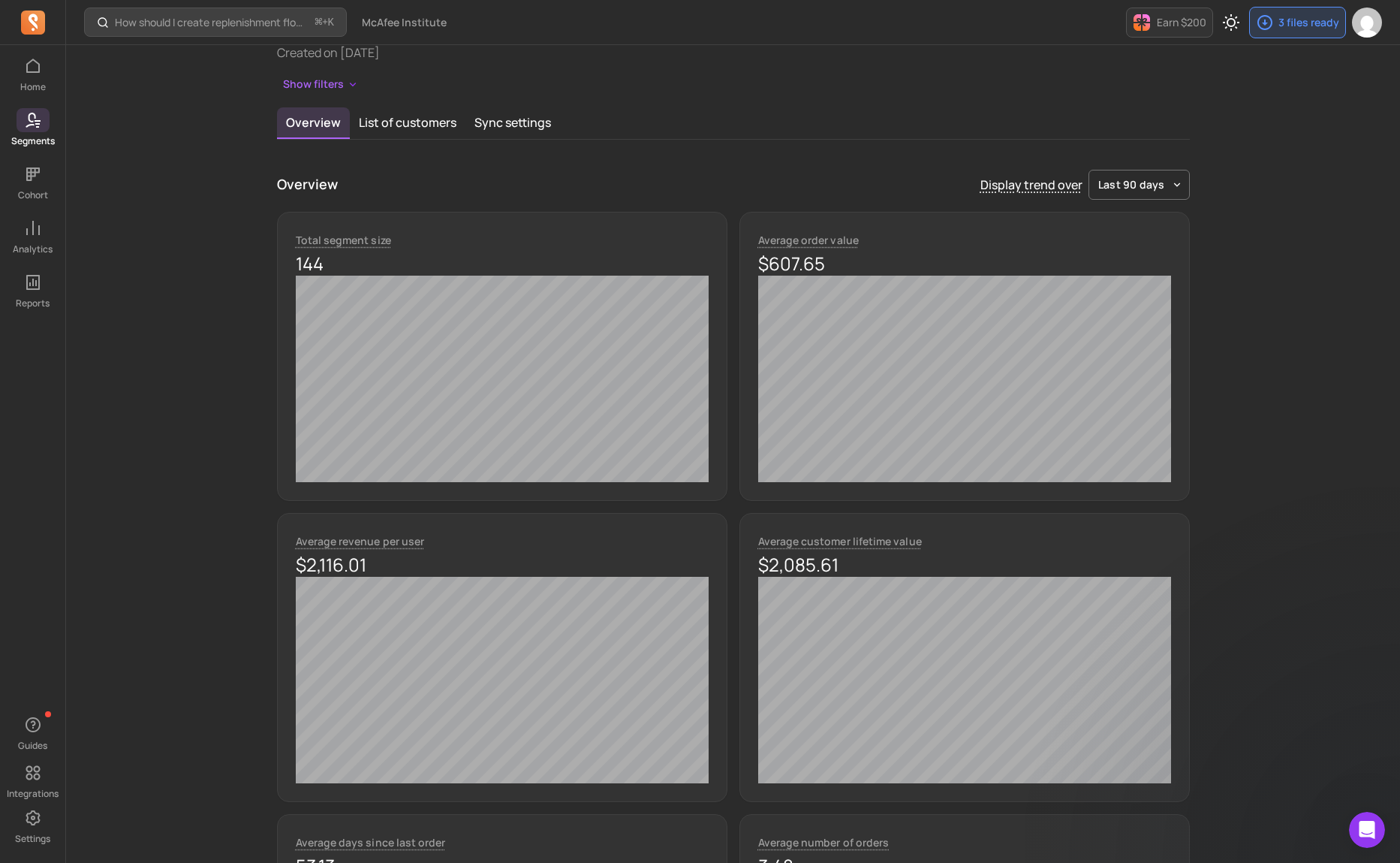
scroll to position [0, 0]
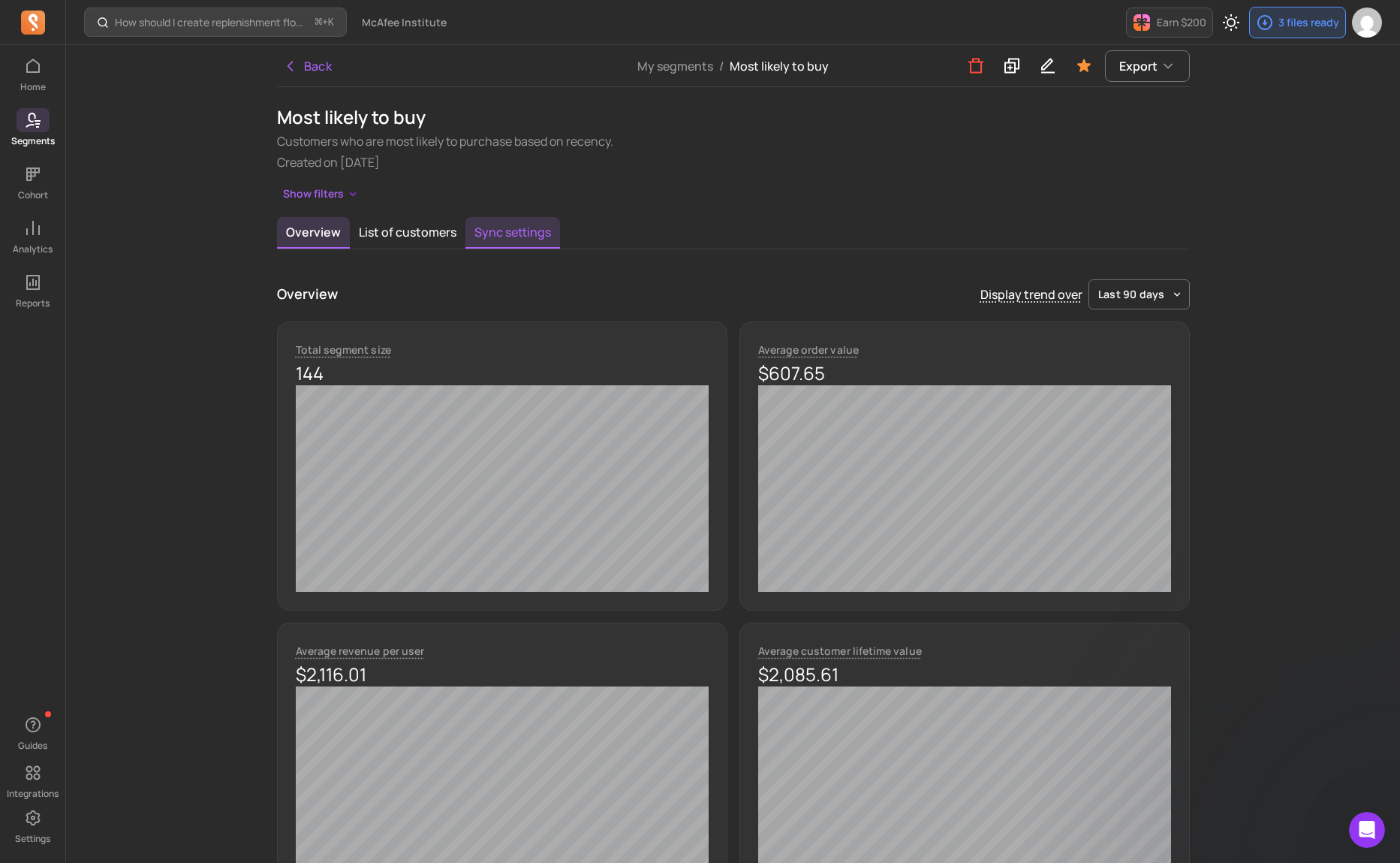
click at [503, 232] on button "Sync settings" at bounding box center [512, 232] width 94 height 31
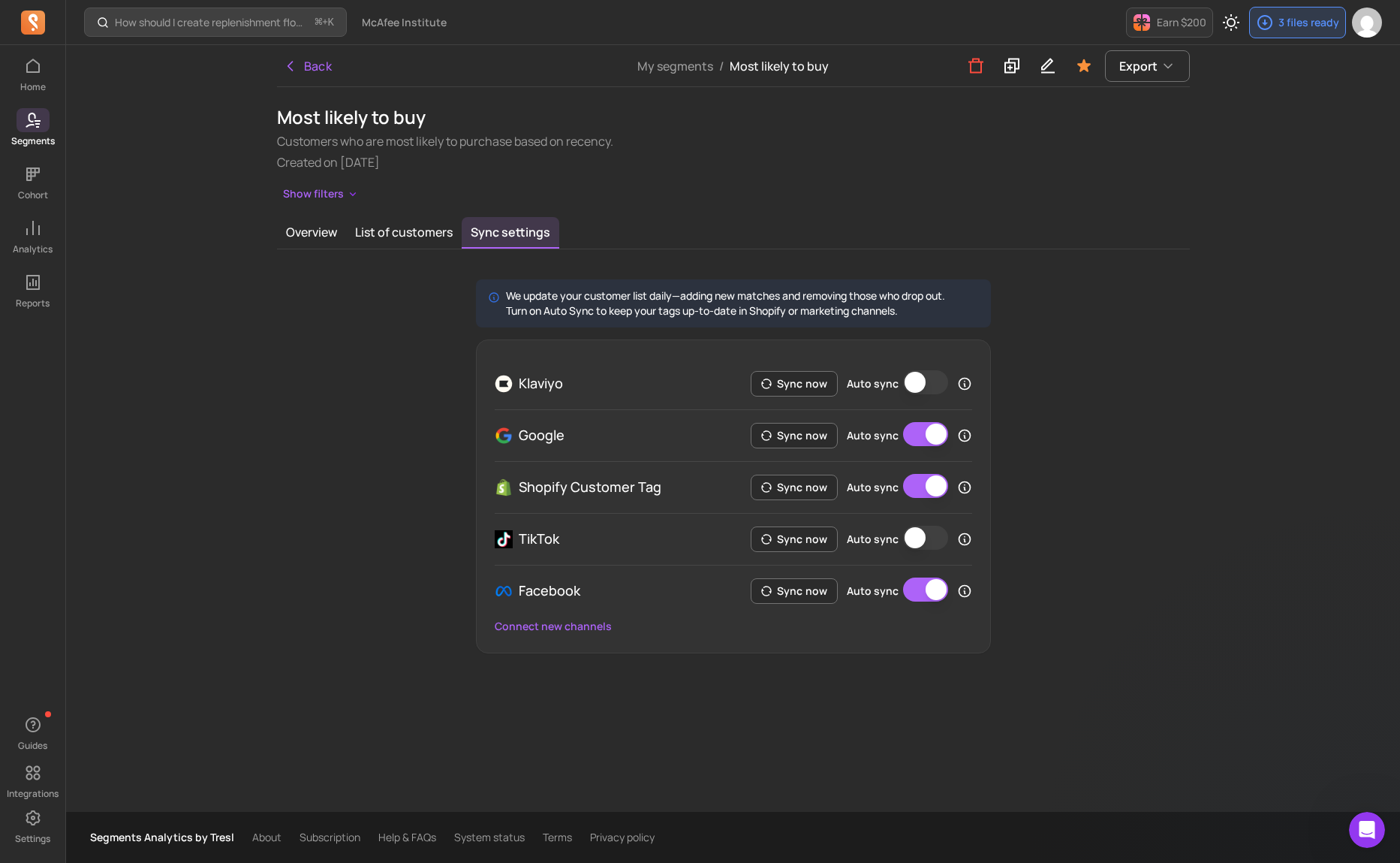
click at [931, 379] on button "Auto sync" at bounding box center [925, 382] width 45 height 24
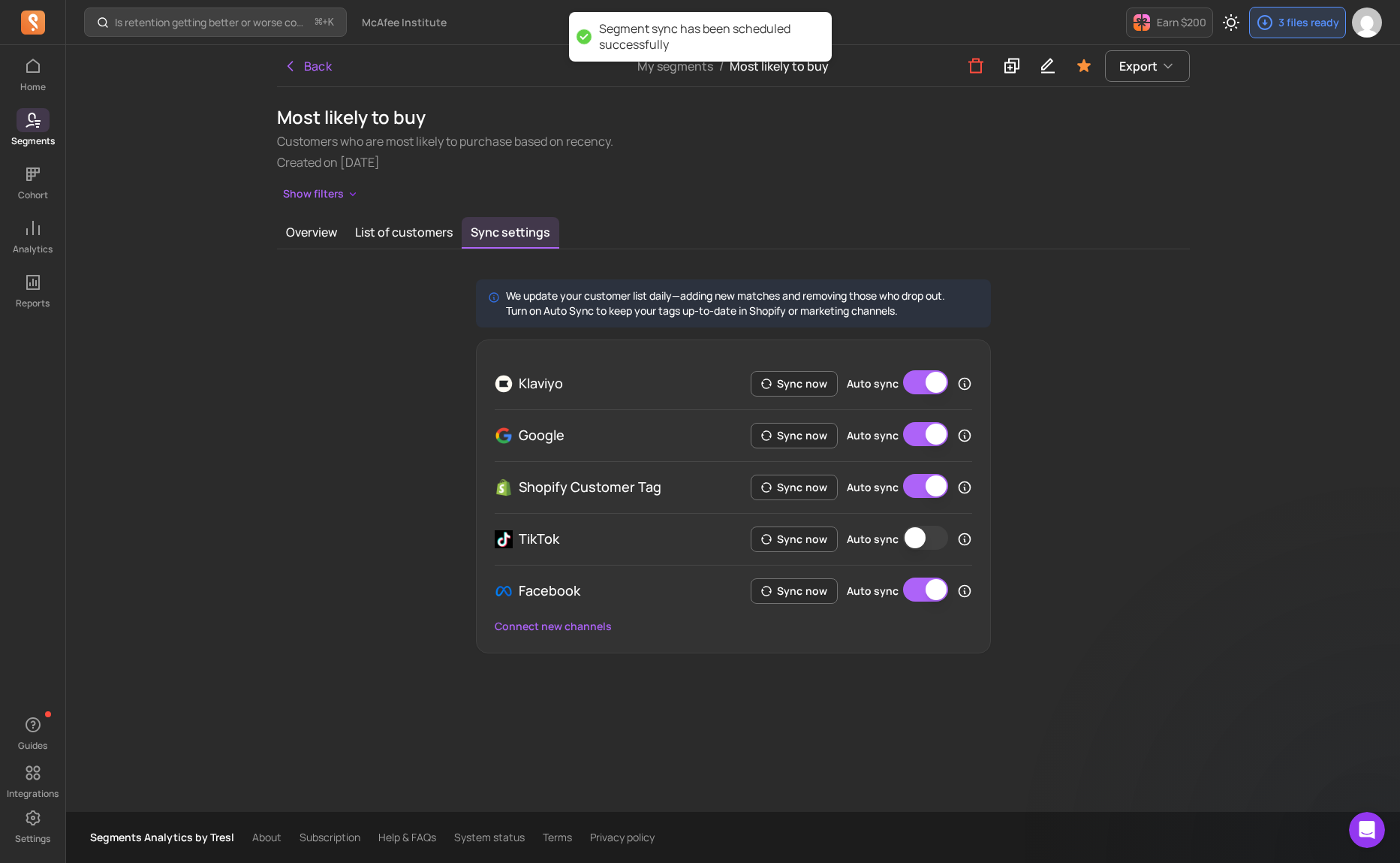
click at [921, 536] on button "Auto sync" at bounding box center [925, 537] width 45 height 24
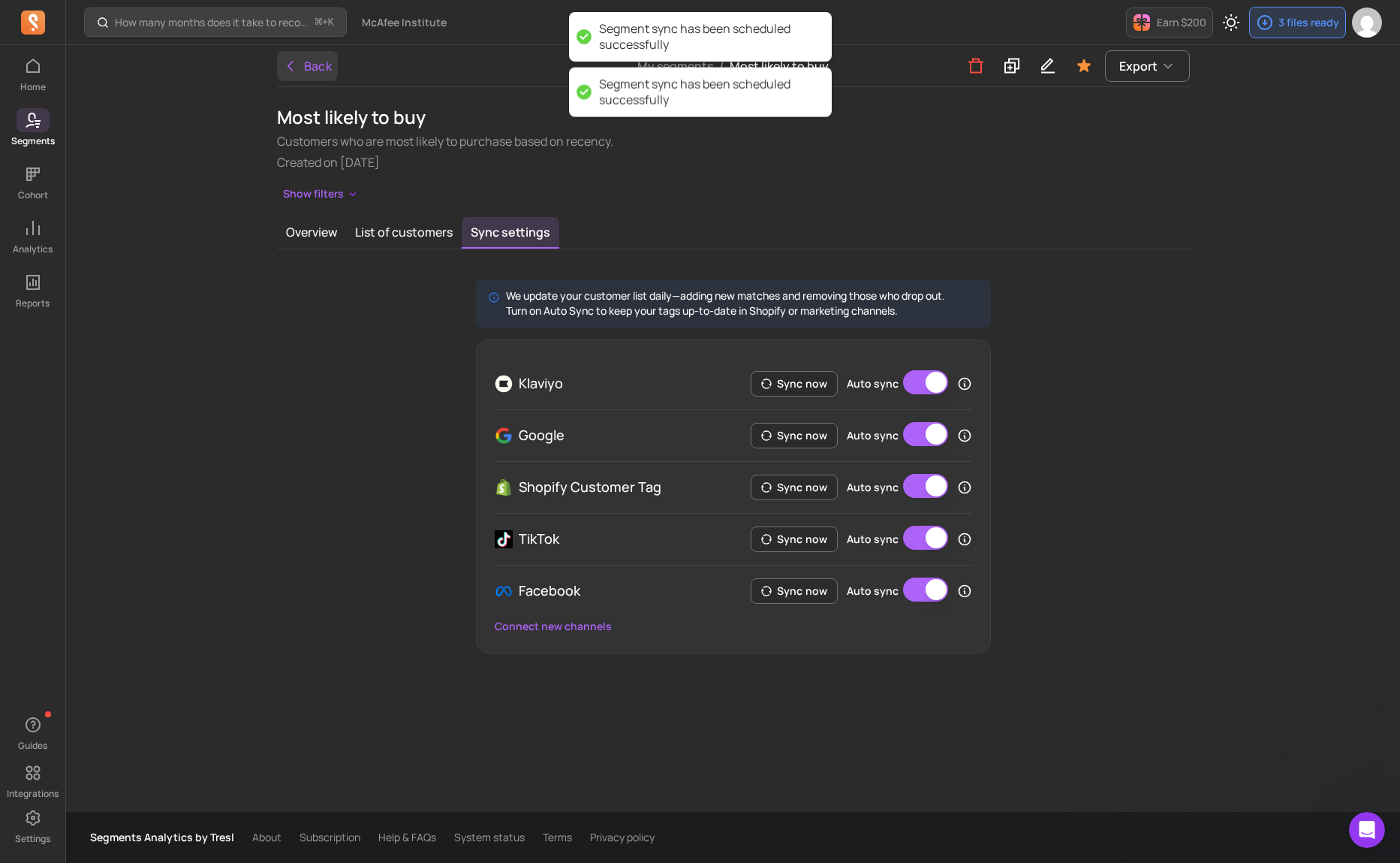
click at [314, 65] on button "Back" at bounding box center [307, 66] width 61 height 30
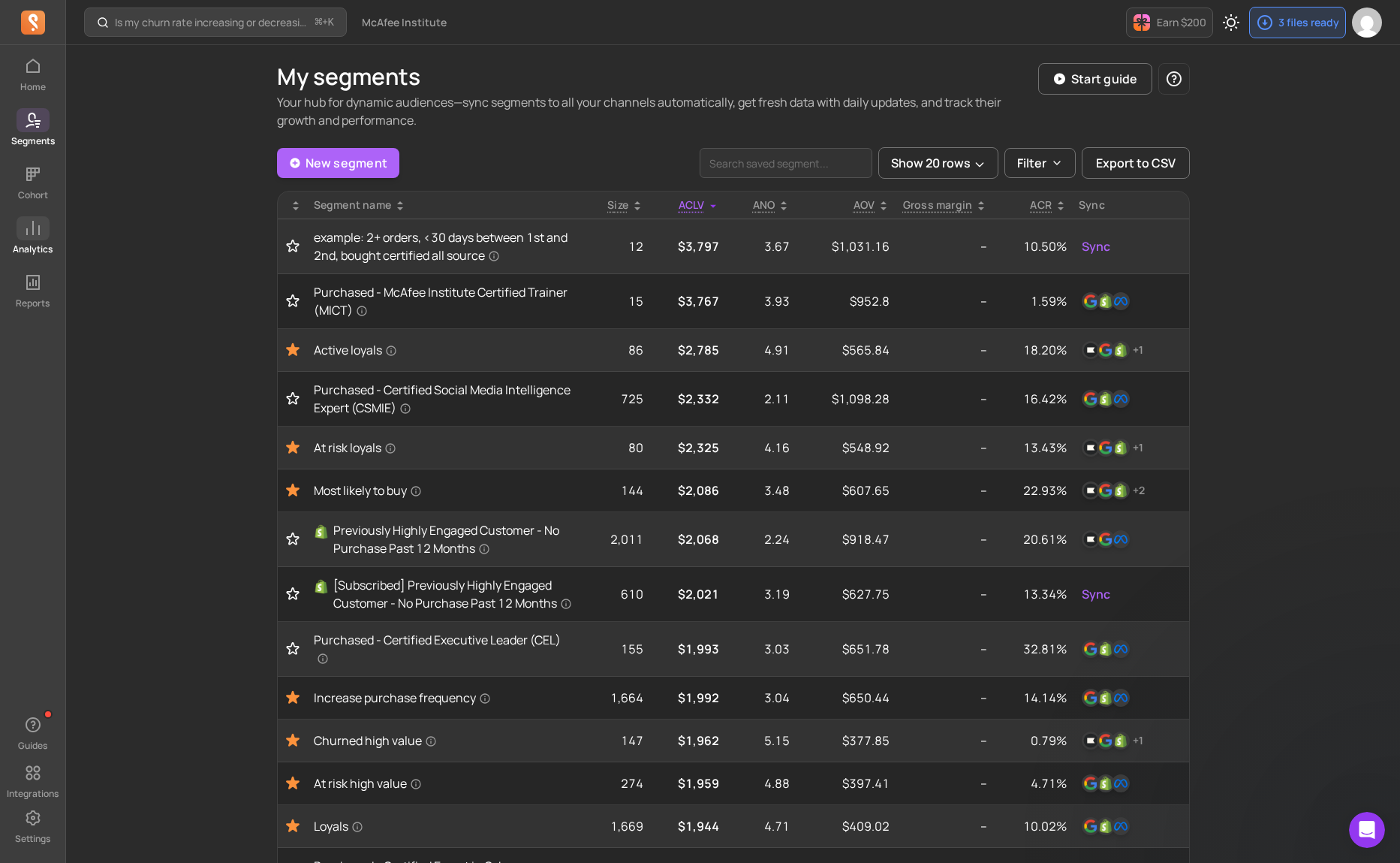
click at [39, 236] on icon at bounding box center [33, 229] width 18 height 18
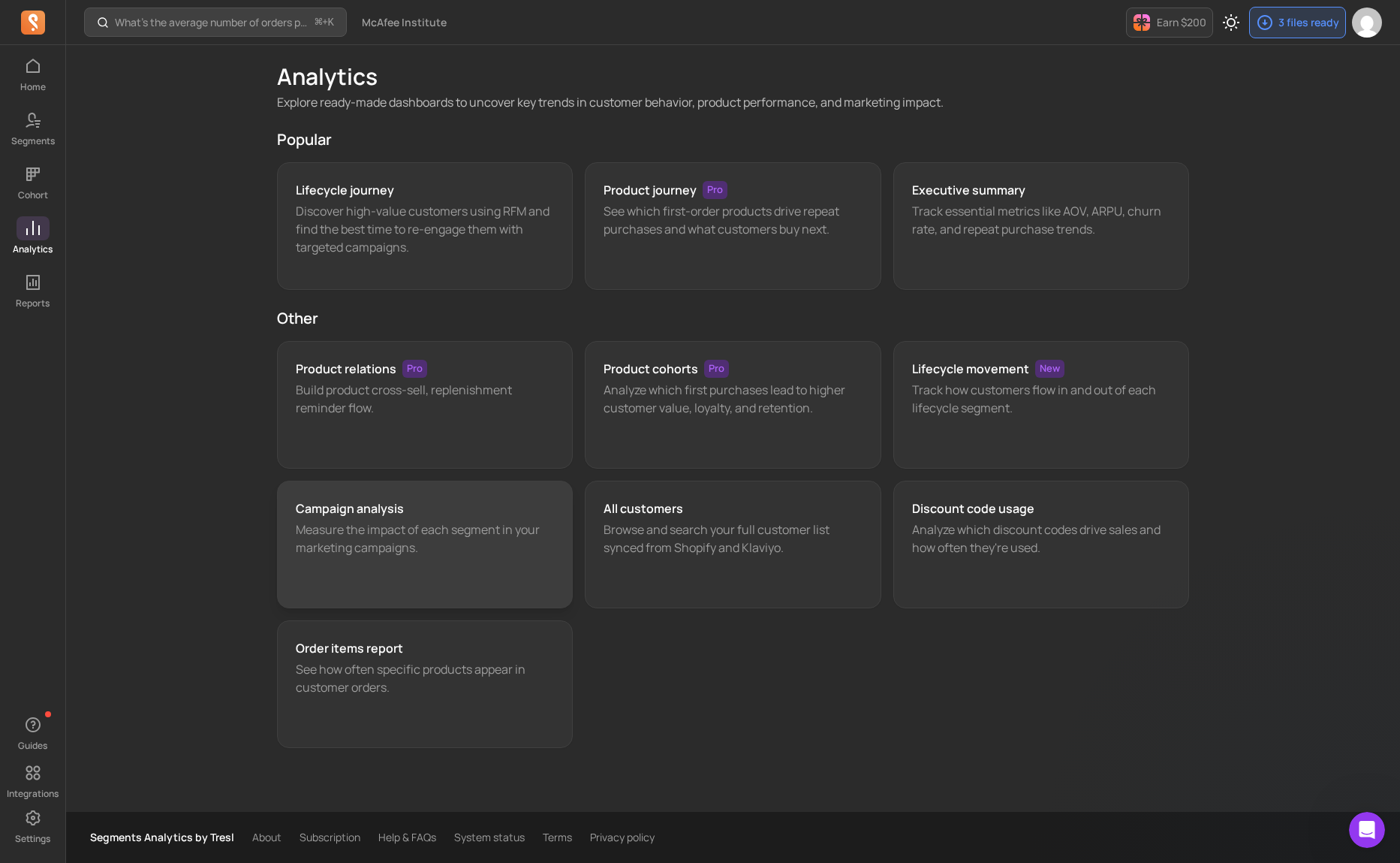
click at [423, 544] on p "Measure the impact of each segment in your marketing campaigns." at bounding box center [425, 538] width 259 height 36
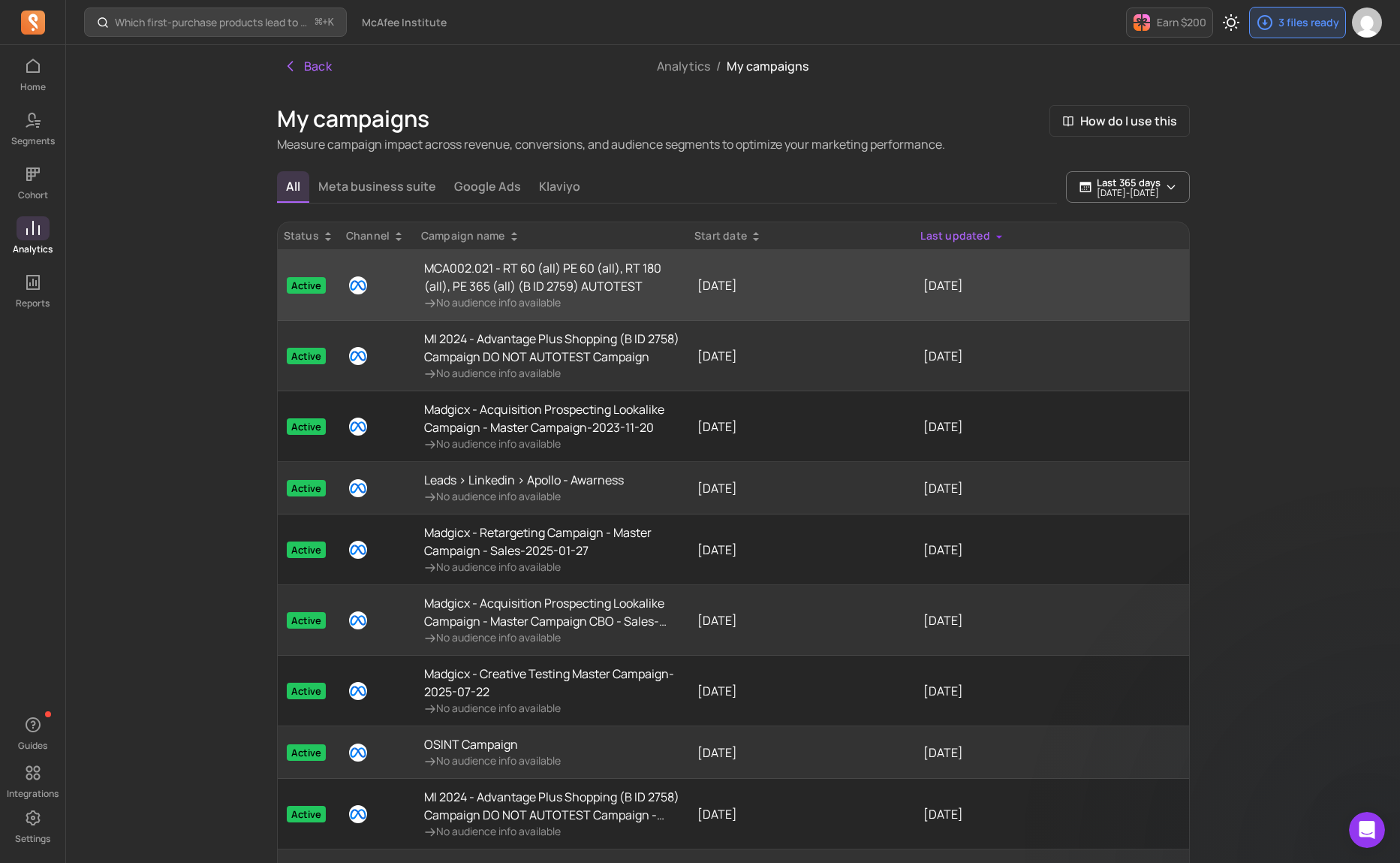
click at [490, 277] on p "MCA002.021 - RT 60 (all) PE 60 (all), RT 180 (all), PE 365 (all) (B ID 2759) AU…" at bounding box center [552, 276] width 255 height 36
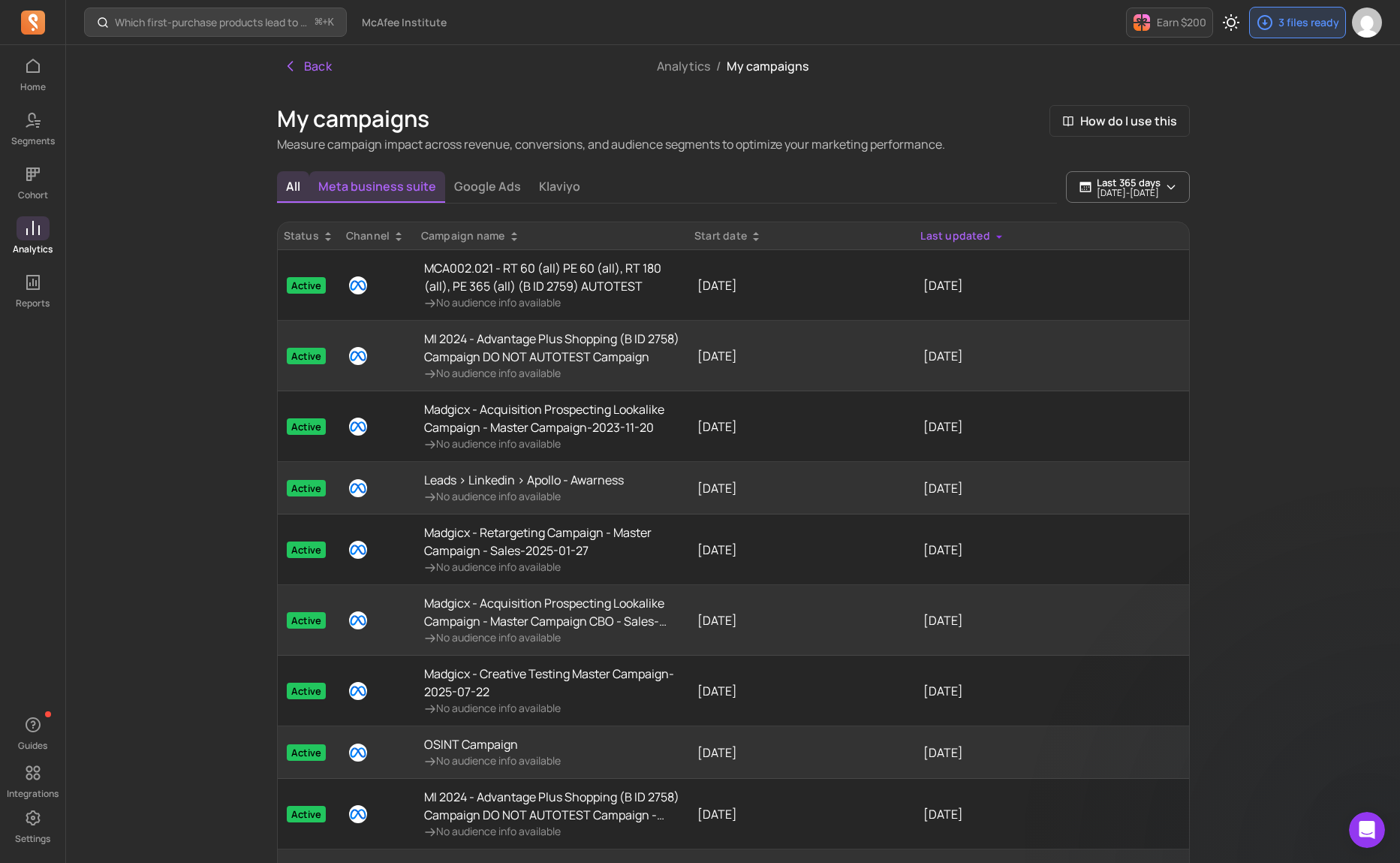
click at [388, 199] on button "Meta business suite" at bounding box center [377, 187] width 135 height 31
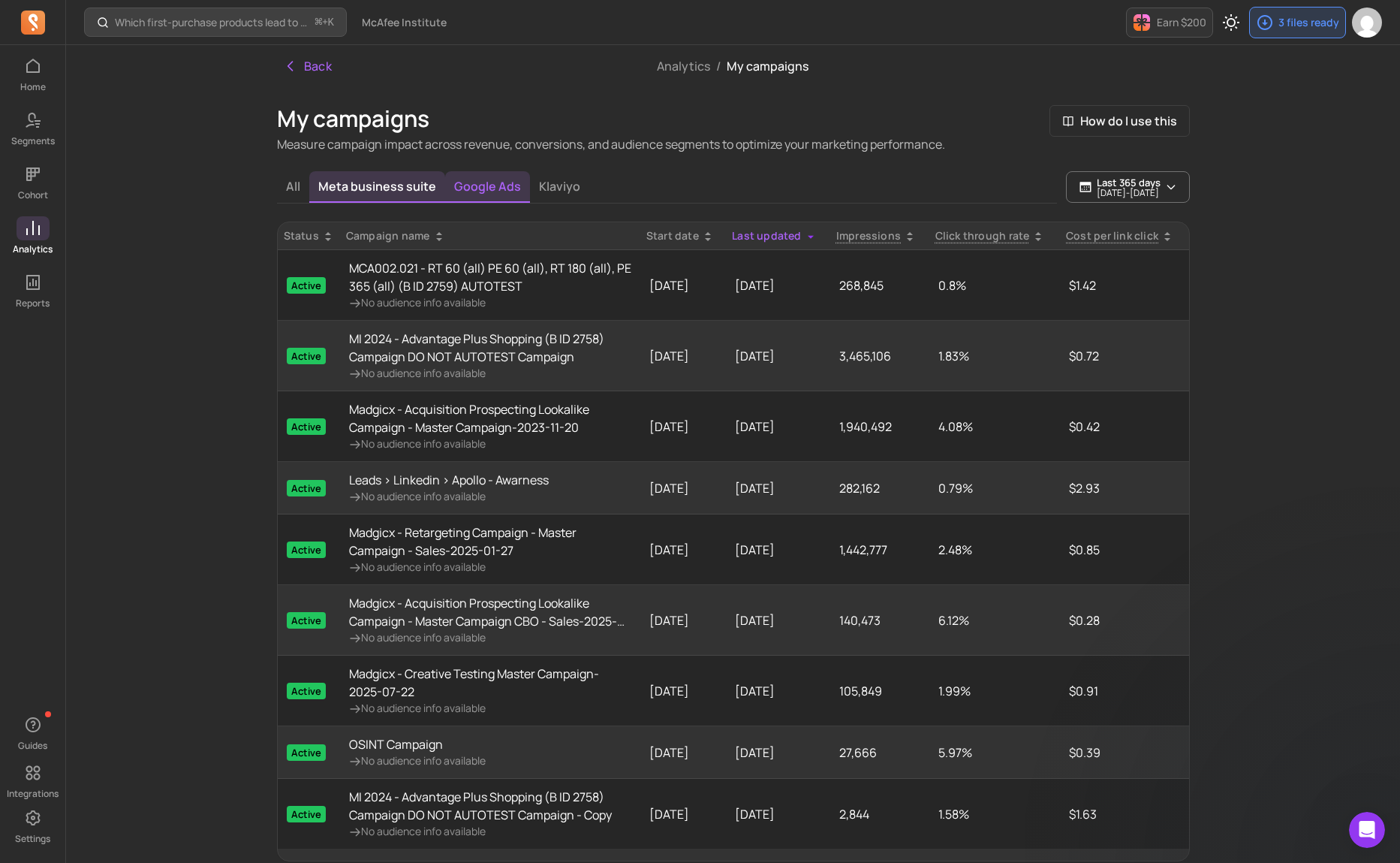
click at [469, 192] on button "Google Ads" at bounding box center [488, 187] width 85 height 31
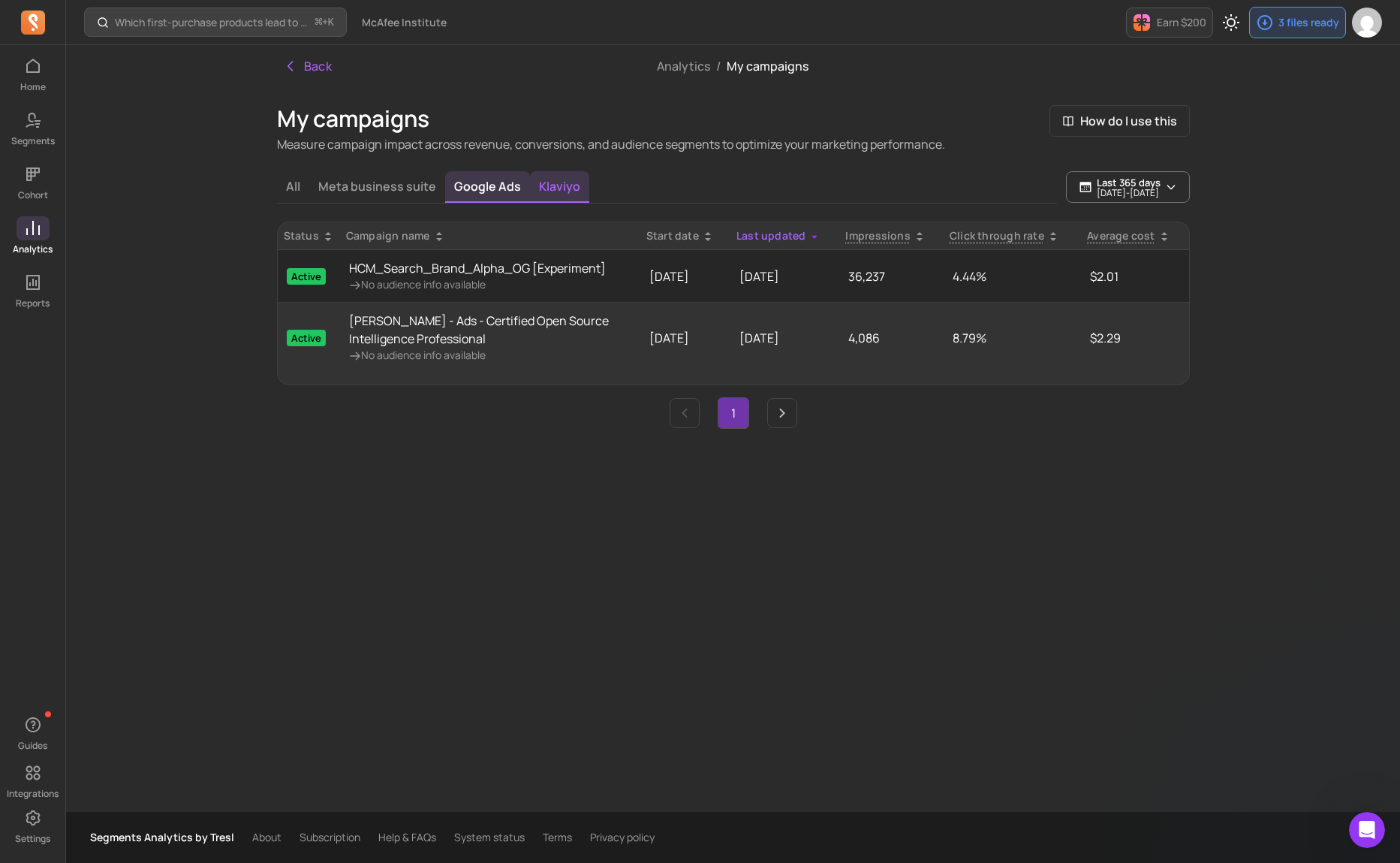
click at [554, 187] on button "Klaviyo" at bounding box center [559, 187] width 59 height 31
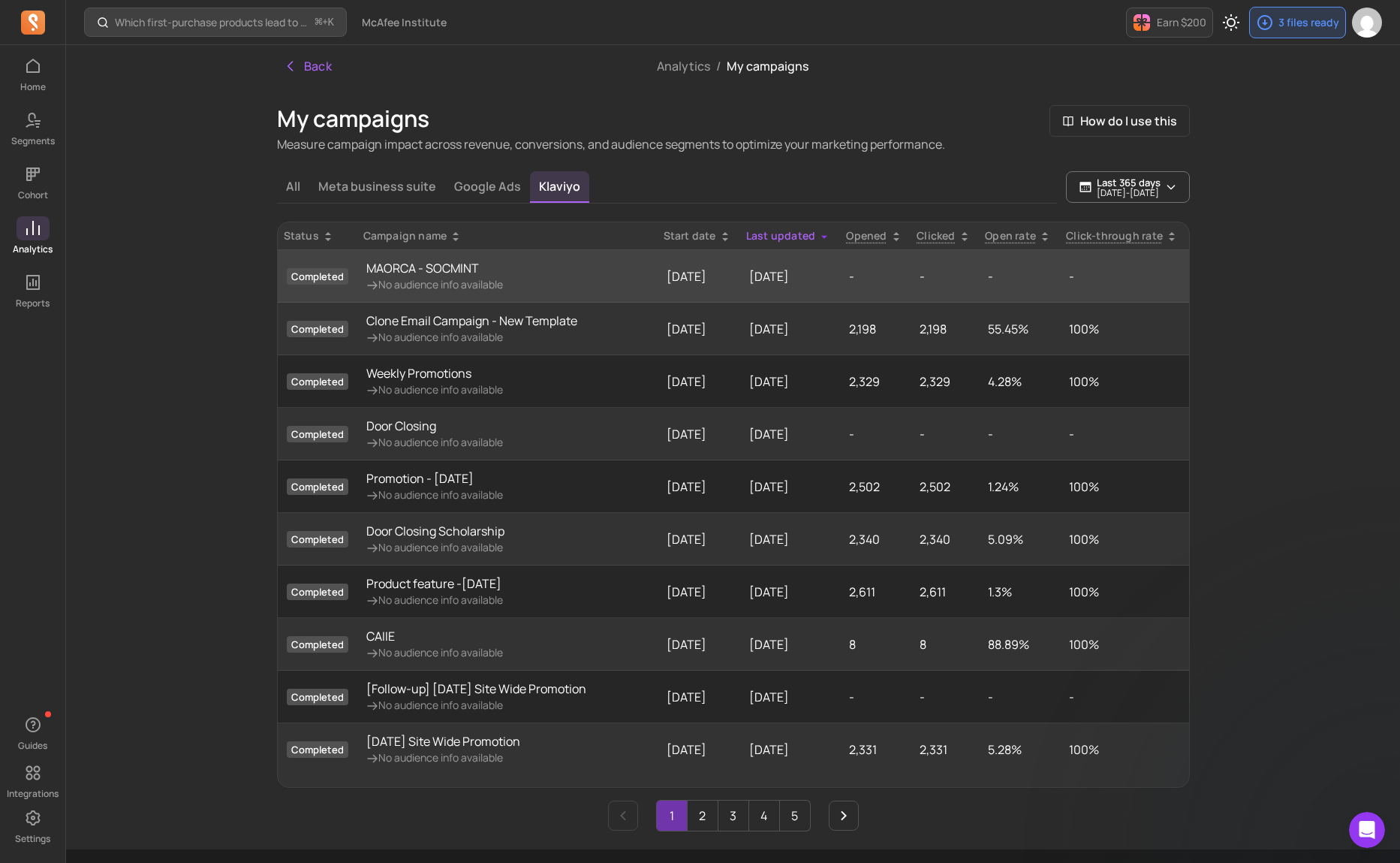
click at [442, 270] on p "MAORCA - SOCMINT" at bounding box center [434, 268] width 136 height 18
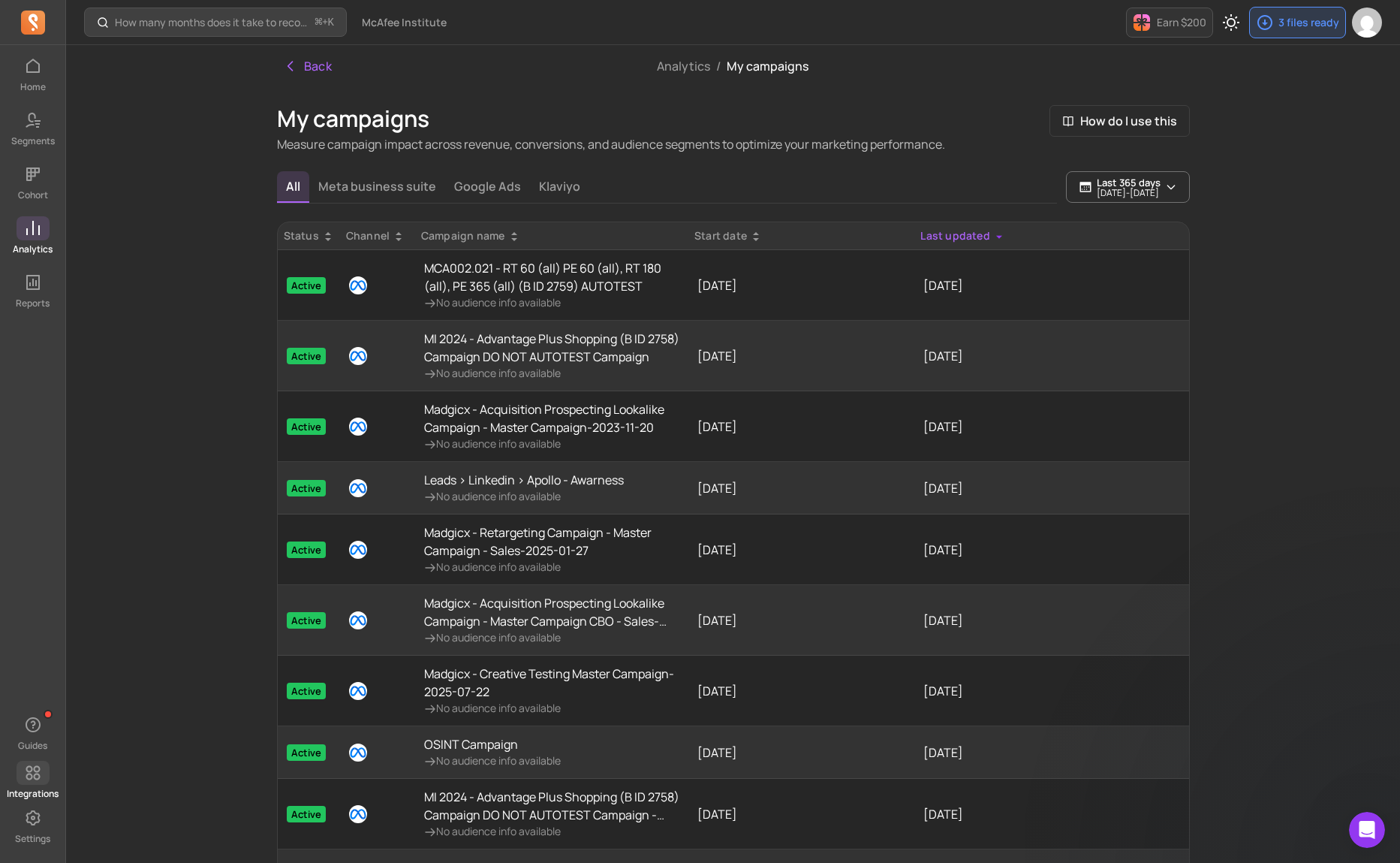
click at [35, 776] on icon at bounding box center [33, 772] width 18 height 18
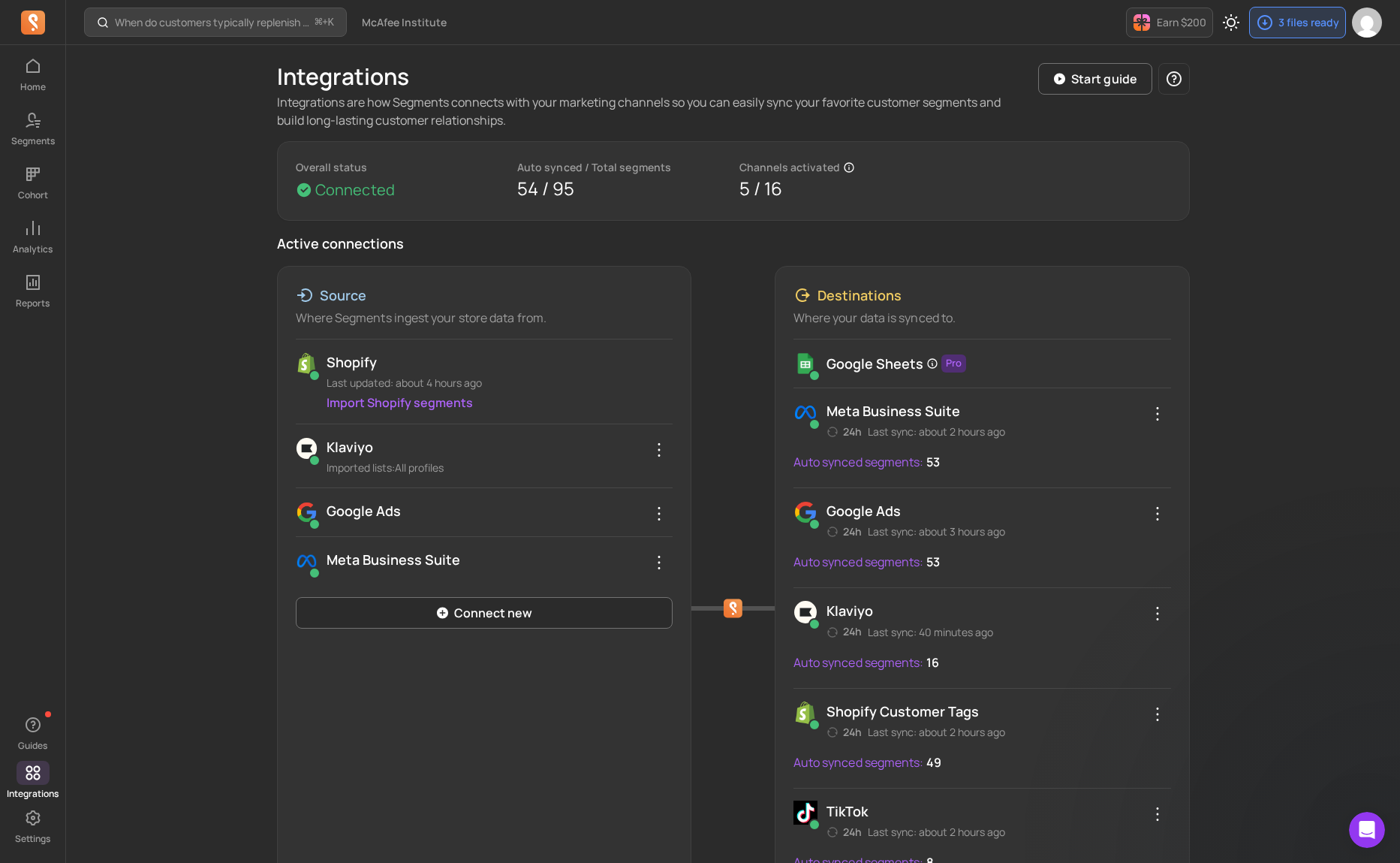
click at [366, 460] on p "Imported lists: All profiles" at bounding box center [500, 468] width 346 height 15
click at [663, 449] on icon "button" at bounding box center [659, 450] width 18 height 18
click at [174, 469] on div "When do customers typically replenish a product? ⌘ + K McAfee Institute Earn $2…" at bounding box center [733, 591] width 1334 height 1182
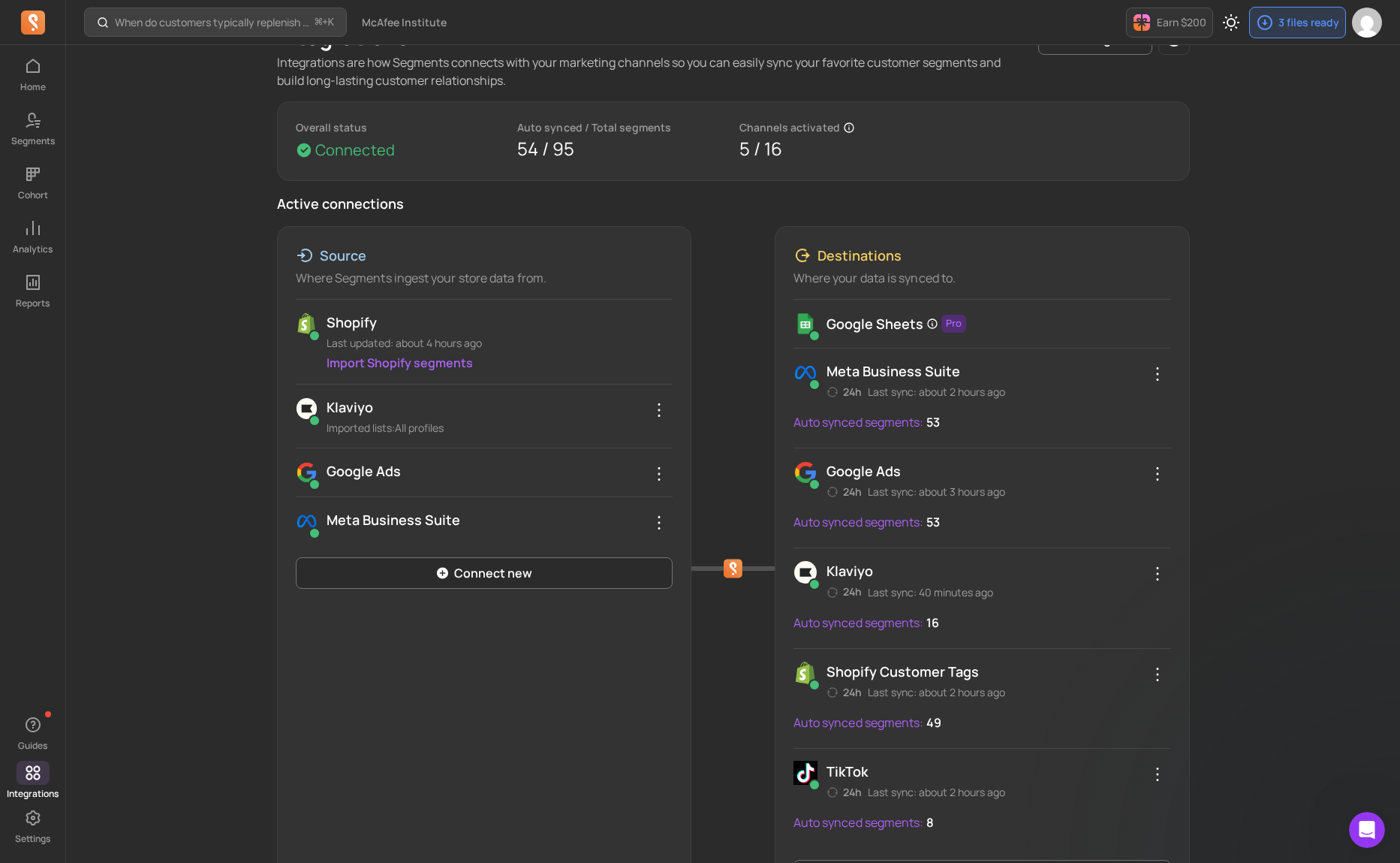
scroll to position [41, 0]
drag, startPoint x: 1077, startPoint y: 329, endPoint x: 1035, endPoint y: 326, distance: 42.1
click at [1063, 329] on div "Google Sheets Pro" at bounding box center [982, 322] width 378 height 24
click at [840, 325] on p "Google Sheets" at bounding box center [875, 321] width 97 height 21
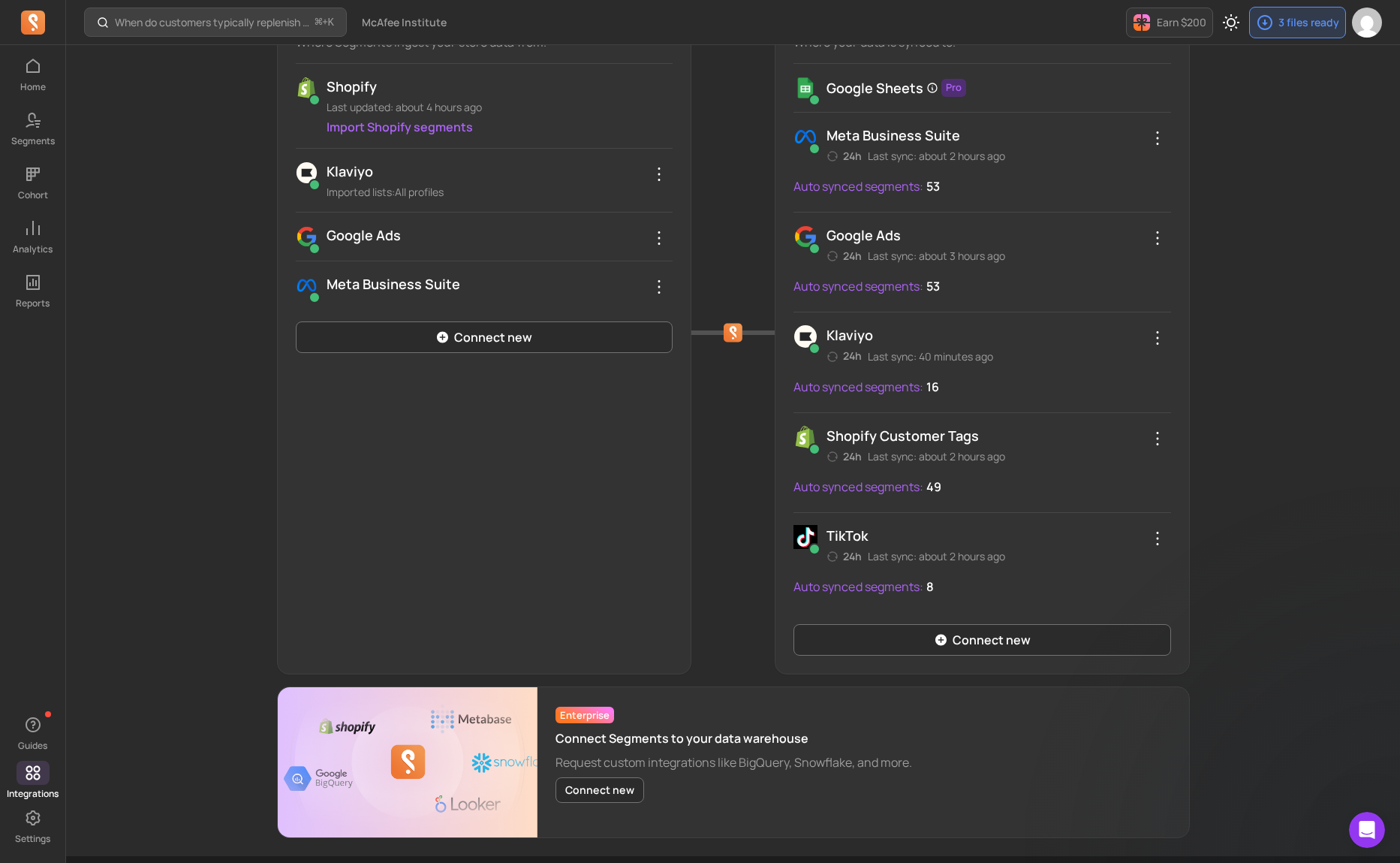
scroll to position [320, 0]
